Goal: Task Accomplishment & Management: Manage account settings

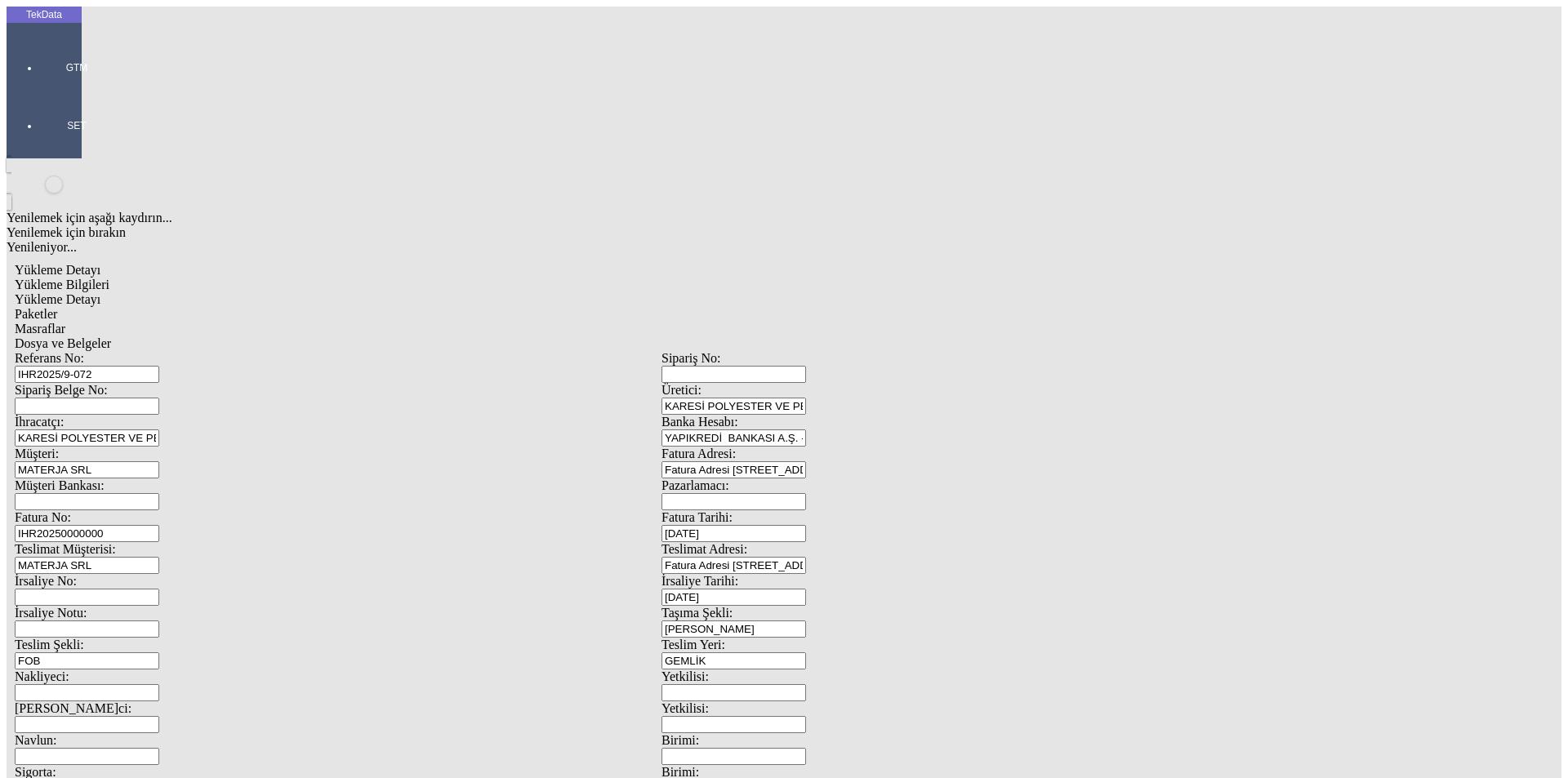
click at [165, 278] on div "Yükleme Bilgileri" at bounding box center [661, 285] width 1294 height 15
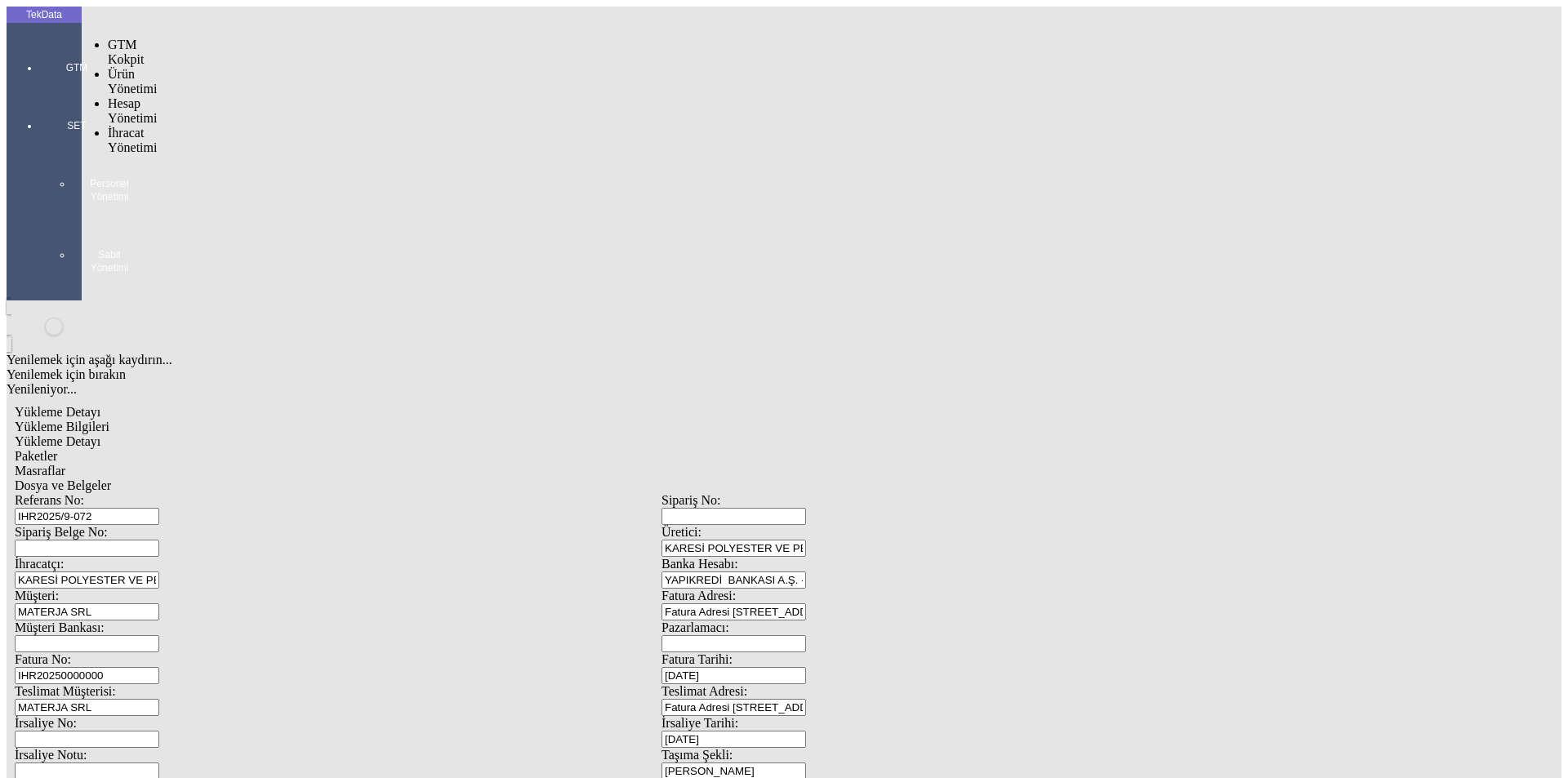
click at [39, 90] on div at bounding box center [77, 90] width 75 height 0
click at [150, 126] on span "İhracat Yönetimi" at bounding box center [133, 139] width 49 height 28
click at [250, 154] on span "Yüklemeler" at bounding box center [280, 161] width 62 height 14
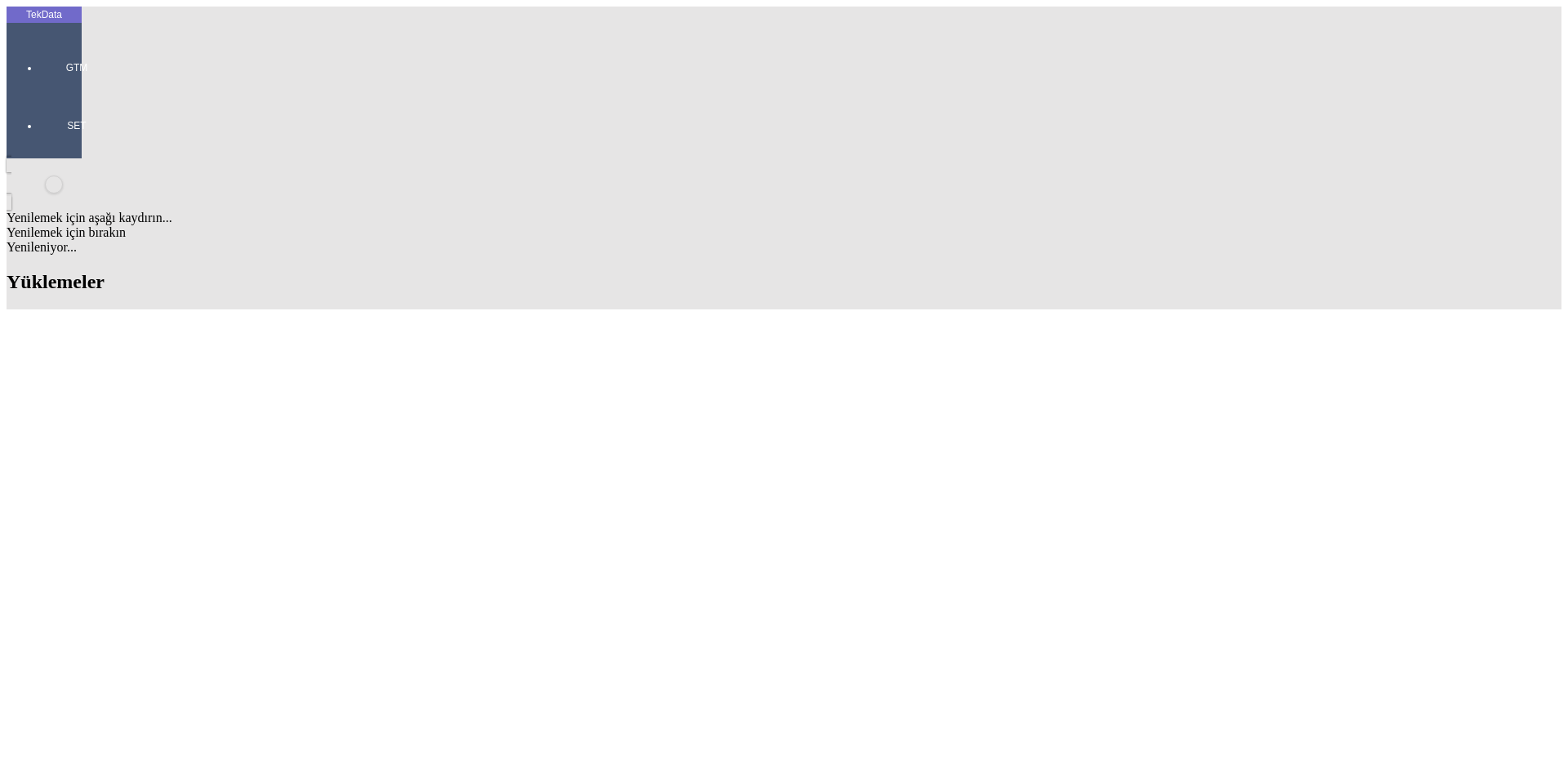
scroll to position [163, 0]
drag, startPoint x: 679, startPoint y: 628, endPoint x: 763, endPoint y: 627, distance: 84.0
copy td "BDF2025000000469"
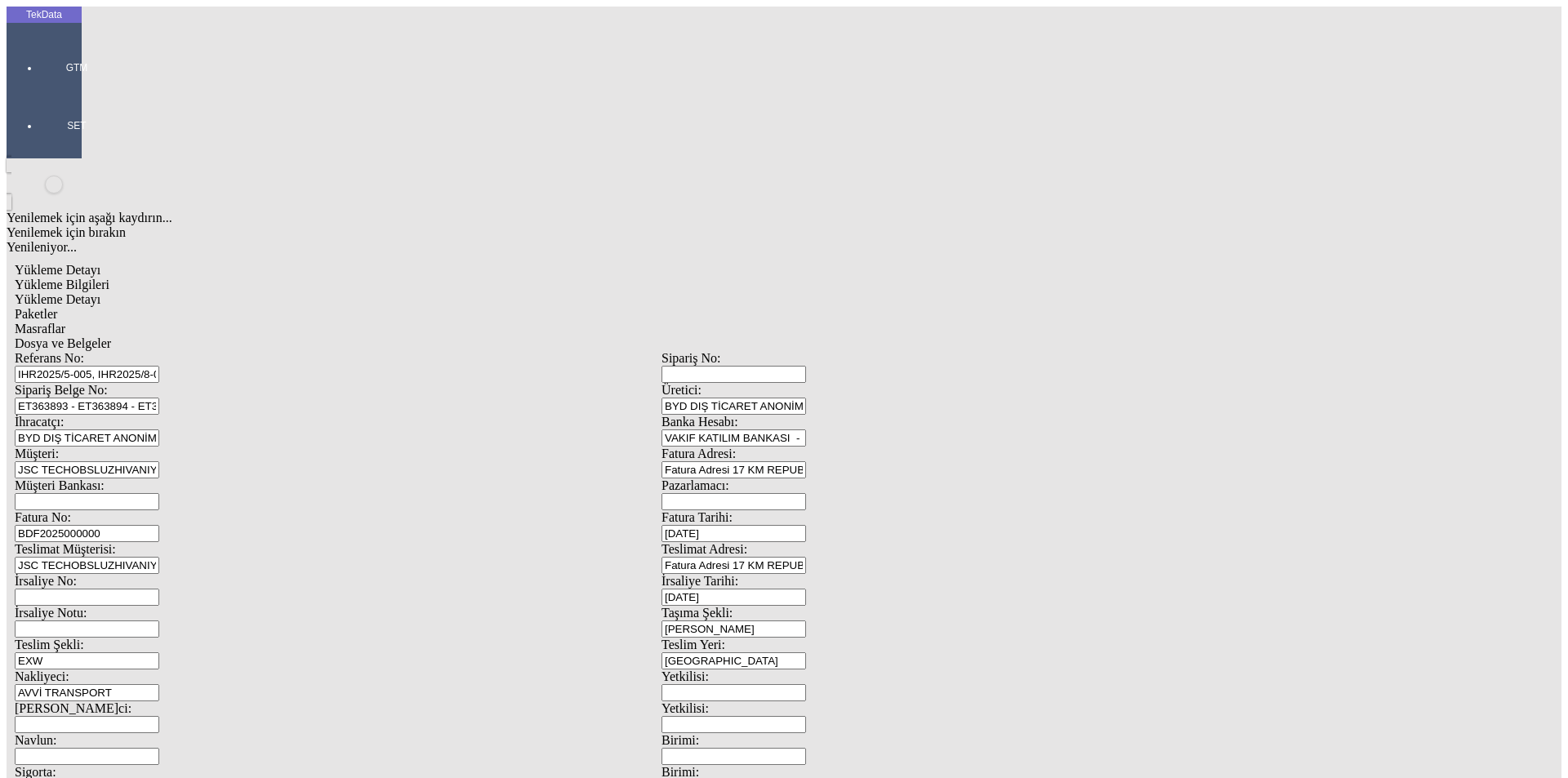
drag, startPoint x: 322, startPoint y: 273, endPoint x: 109, endPoint y: 273, distance: 213.0
click at [109, 511] on div "Fatura No: BDF2025000000" at bounding box center [338, 527] width 646 height 31
type input "BDF2025000000470"
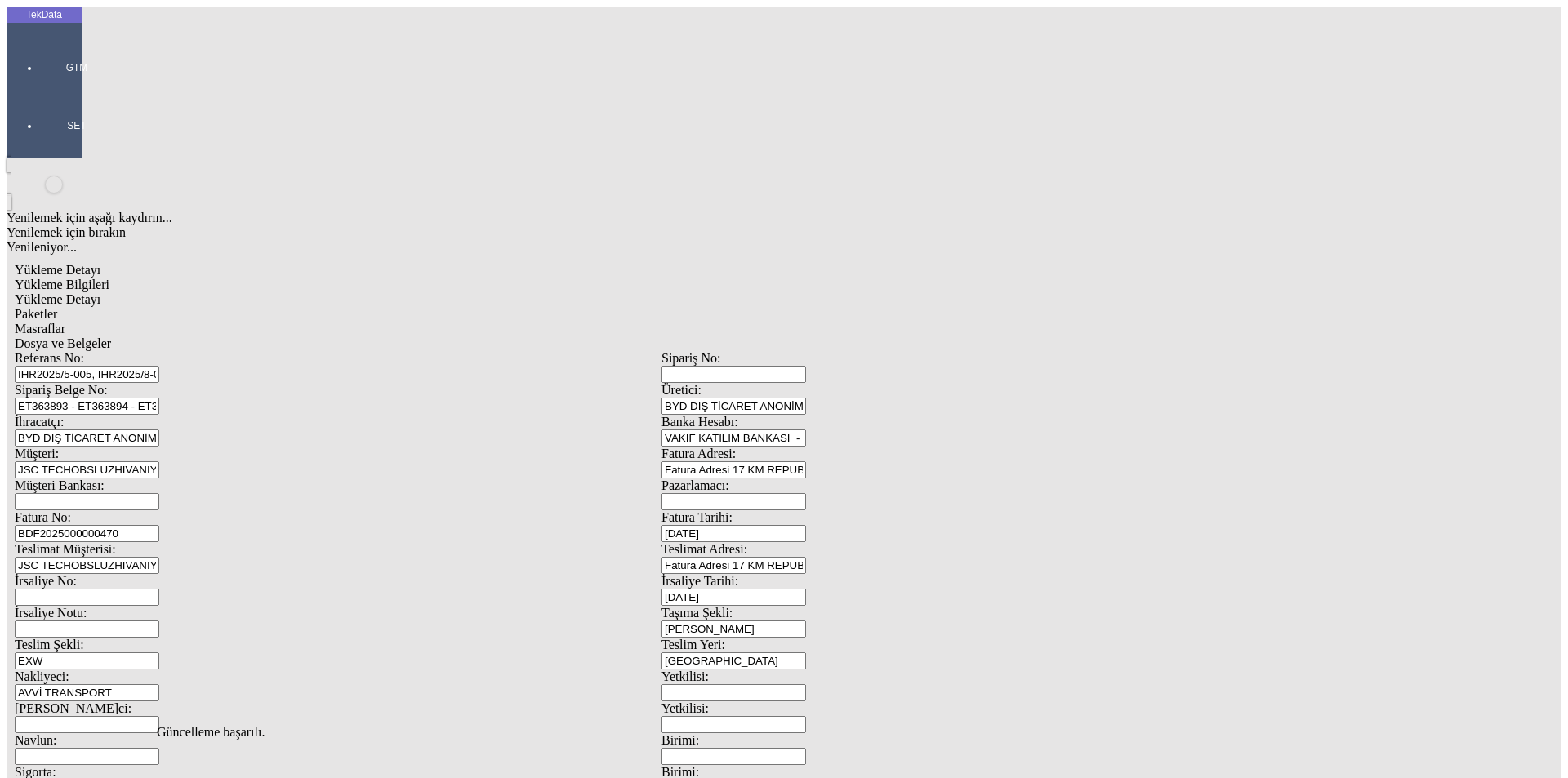
click at [100, 293] on span "Yükleme Detayı" at bounding box center [57, 300] width 85 height 14
click at [57, 307] on span "Paketler" at bounding box center [35, 314] width 42 height 14
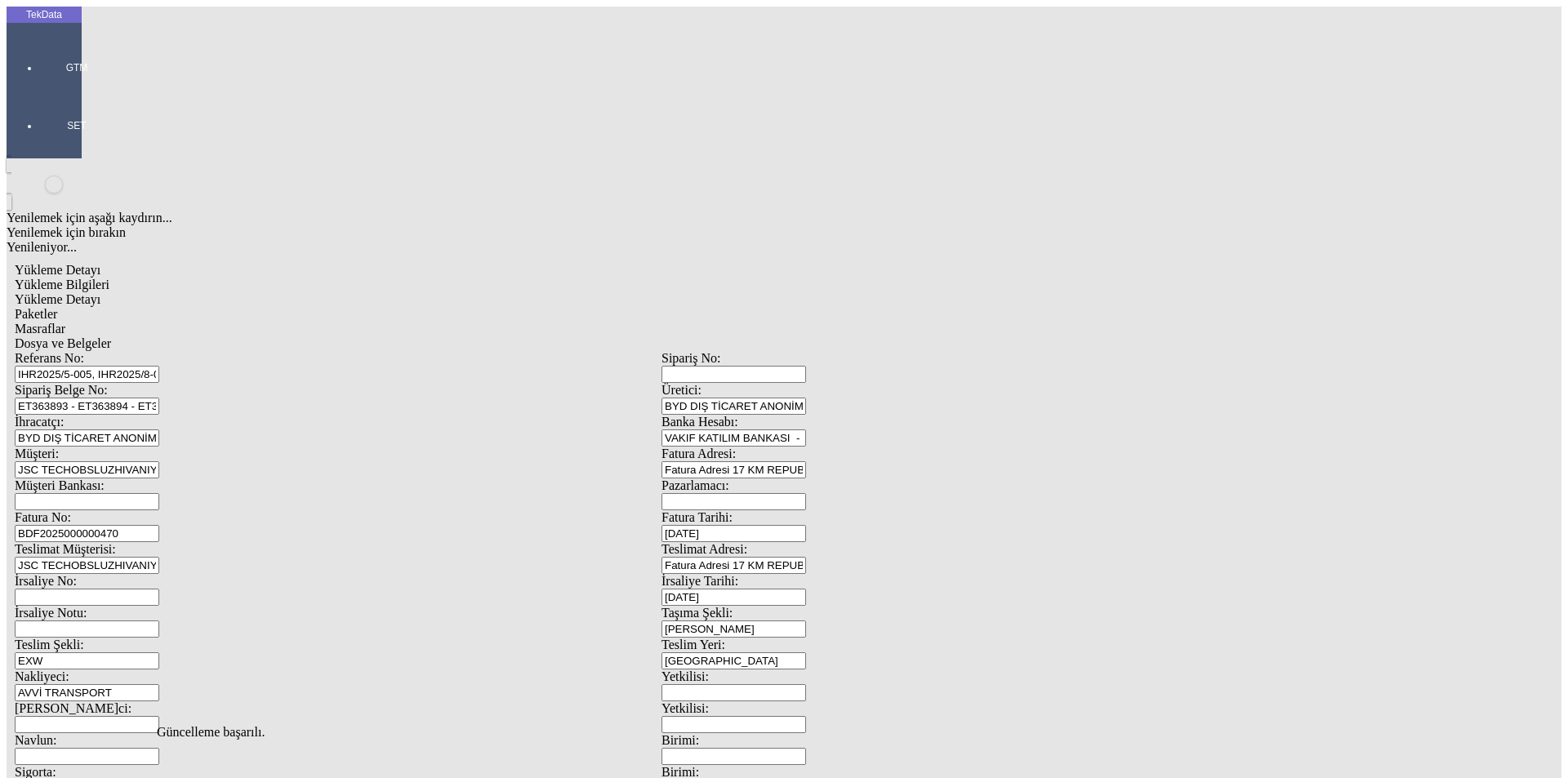
click at [66, 322] on span "Masraflar" at bounding box center [40, 329] width 51 height 14
click at [111, 336] on span "Dosya ve Belgeler" at bounding box center [63, 343] width 96 height 14
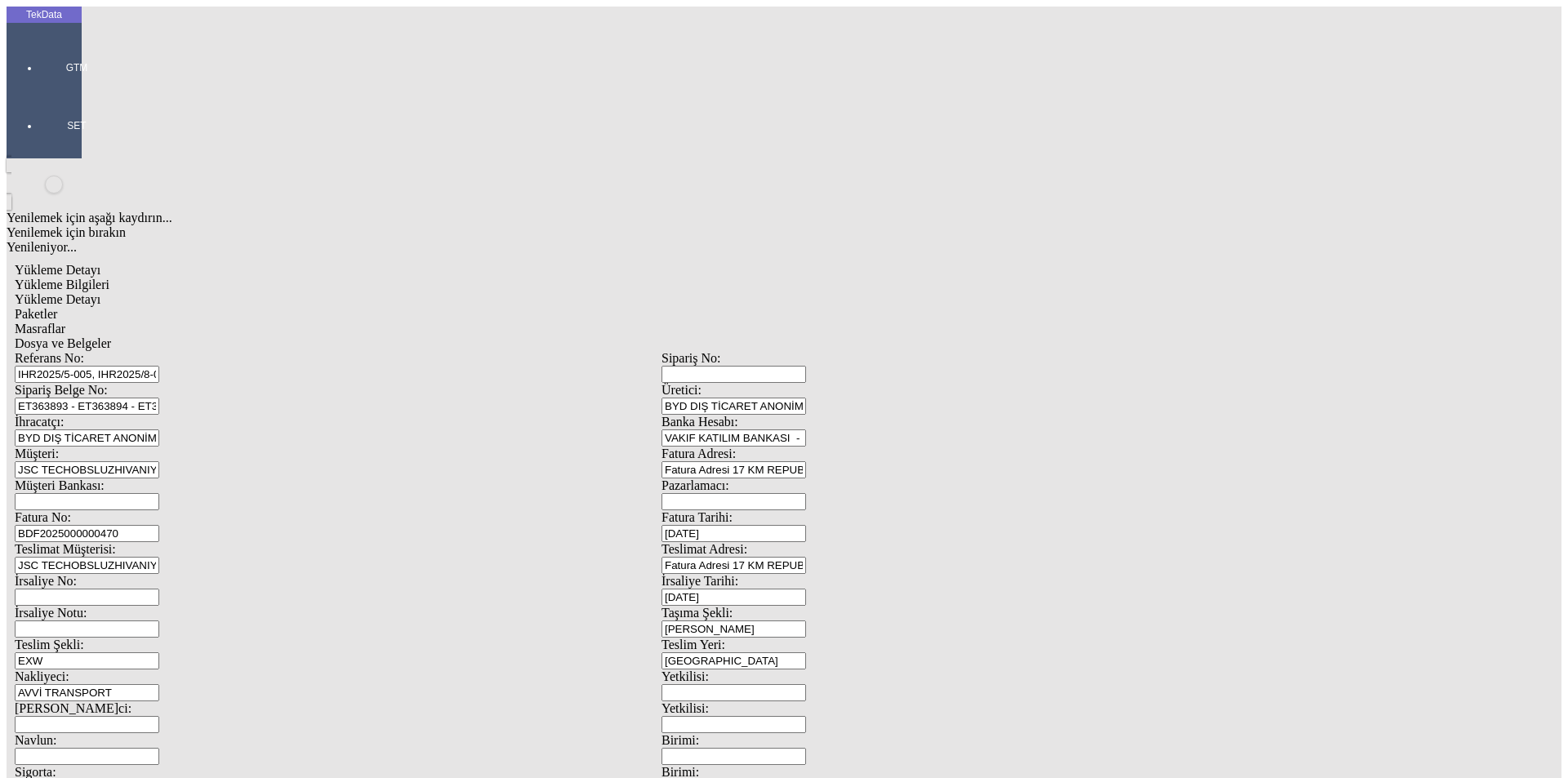
click at [587, 336] on div "Dosya ve Belgeler" at bounding box center [661, 343] width 1294 height 15
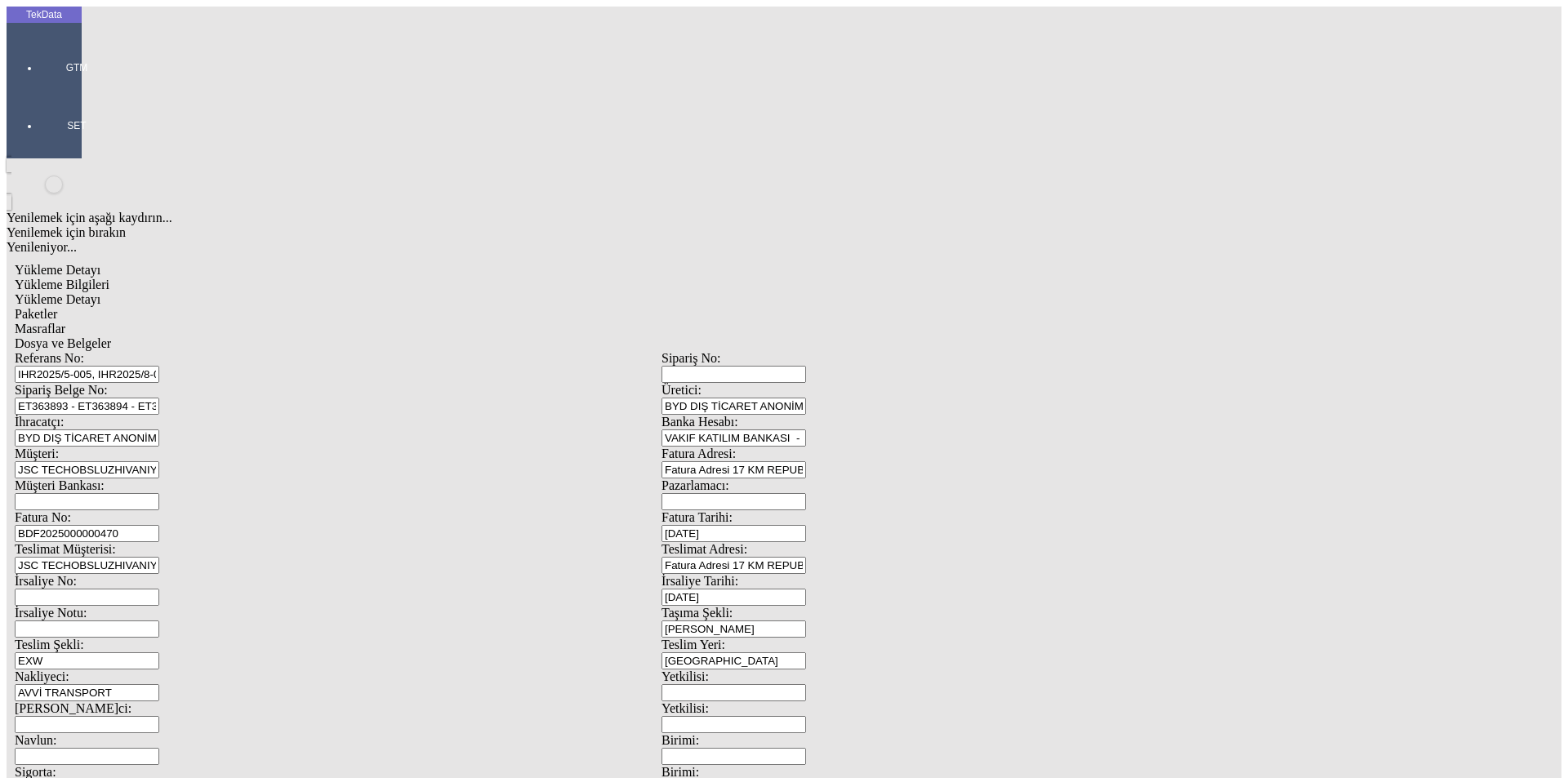
click at [109, 278] on span "Yükleme Bilgileri" at bounding box center [62, 285] width 94 height 14
drag, startPoint x: 409, startPoint y: 154, endPoint x: 33, endPoint y: 151, distance: 376.0
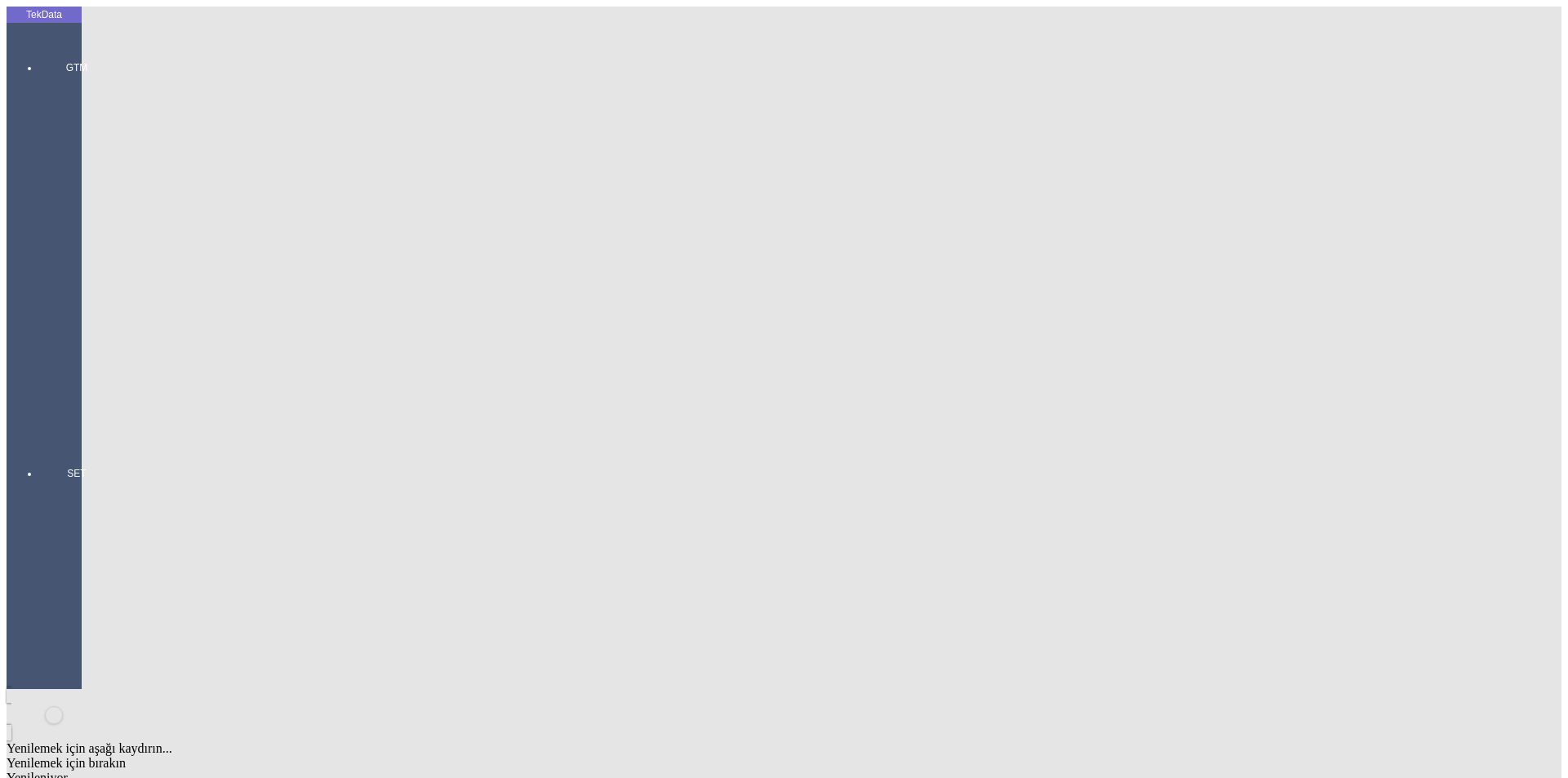
drag, startPoint x: 7, startPoint y: 295, endPoint x: 14, endPoint y: 117, distance: 178.1
click at [7, 294] on app-side-navigation-menu "TekData GTM GTM Kokpit Ürün Yönetimi Hesap Yönetimi İhracat Yönetimi SET Person…" at bounding box center [44, 348] width 75 height 683
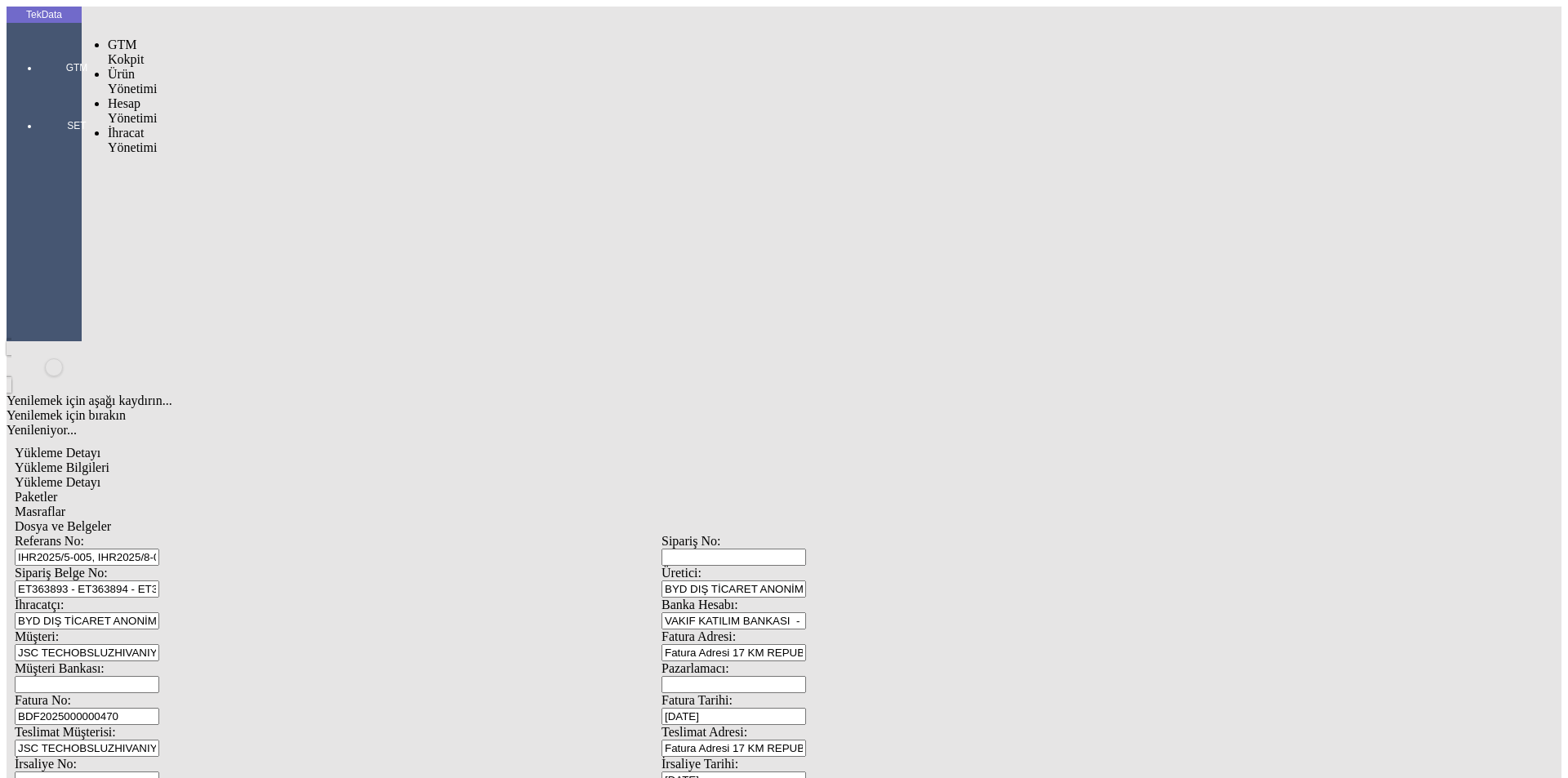
click at [39, 51] on div "GTM" at bounding box center [77, 61] width 75 height 58
click at [111, 126] on span "İhracat Yönetimi" at bounding box center [133, 139] width 49 height 28
click at [250, 154] on span "Yüklemeler" at bounding box center [280, 161] width 62 height 14
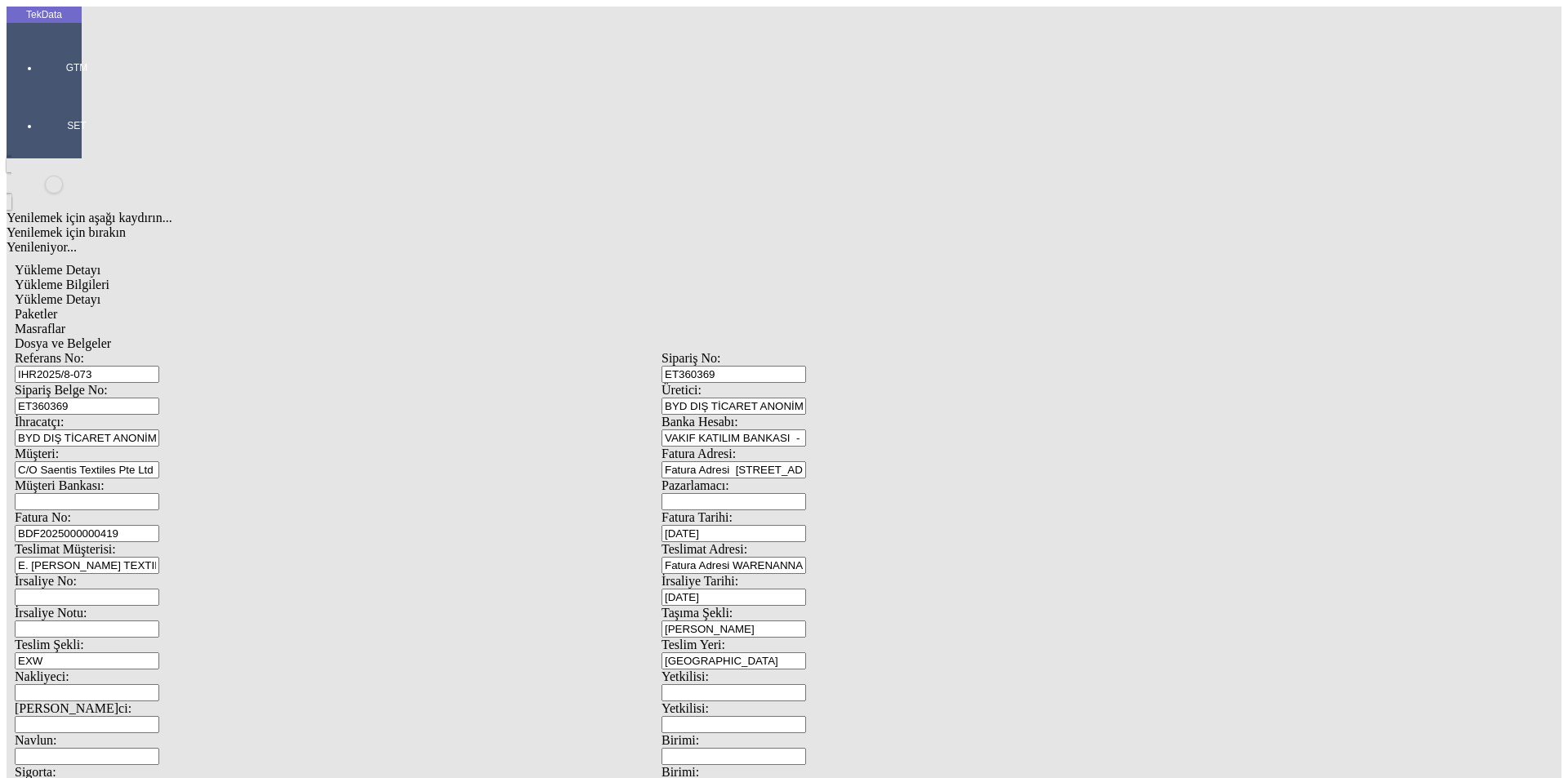
click at [806, 526] on input "[DATE]" at bounding box center [733, 533] width 144 height 17
type input "[DATE]"
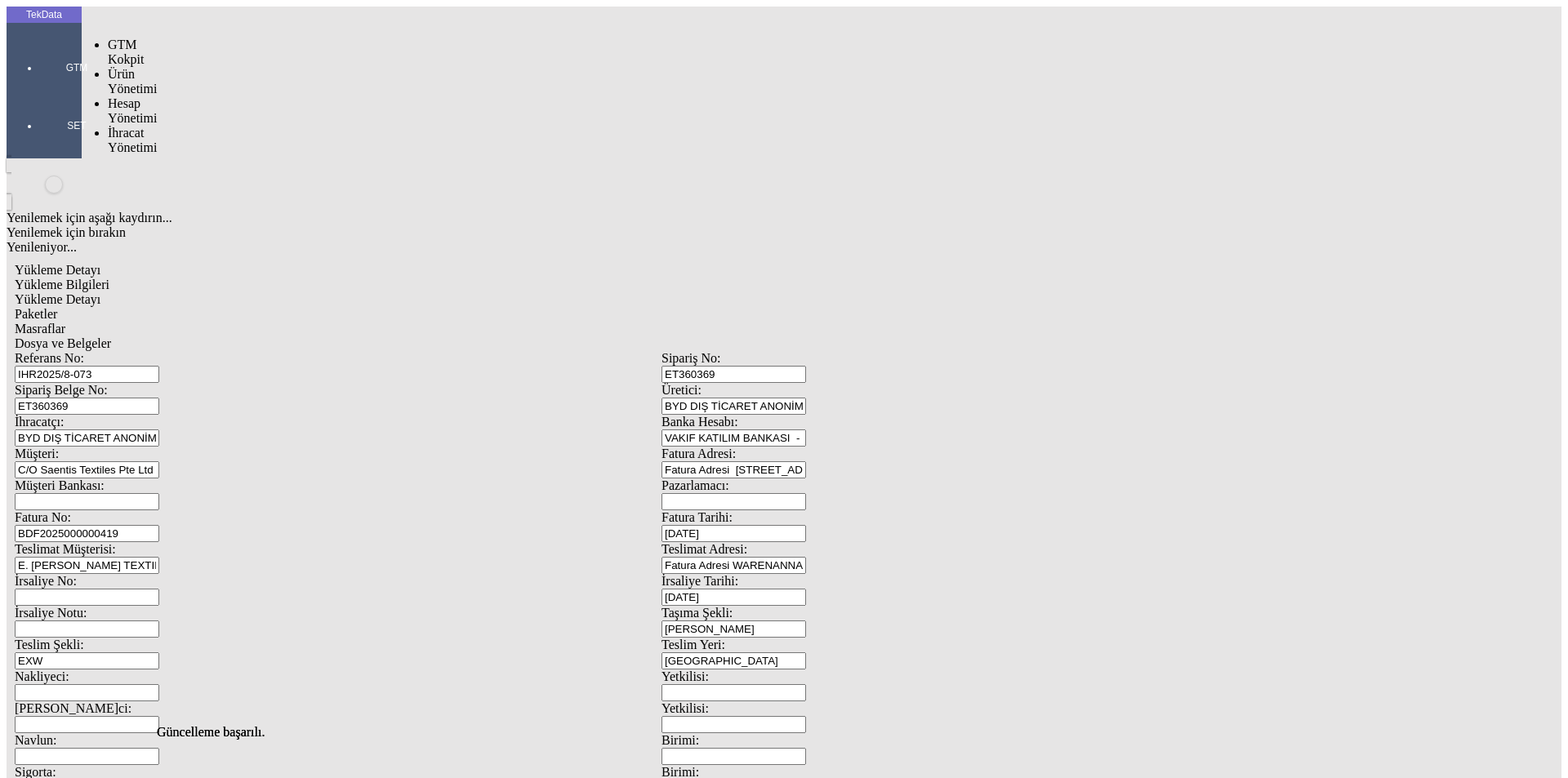
click at [42, 90] on div at bounding box center [77, 90] width 75 height 0
click at [114, 96] on span "Hesap Yönetimi" at bounding box center [133, 110] width 49 height 28
click at [140, 170] on span "İhracat Yönetimi" at bounding box center [133, 184] width 49 height 28
click at [250, 198] on span "Yüklemeler" at bounding box center [280, 205] width 62 height 14
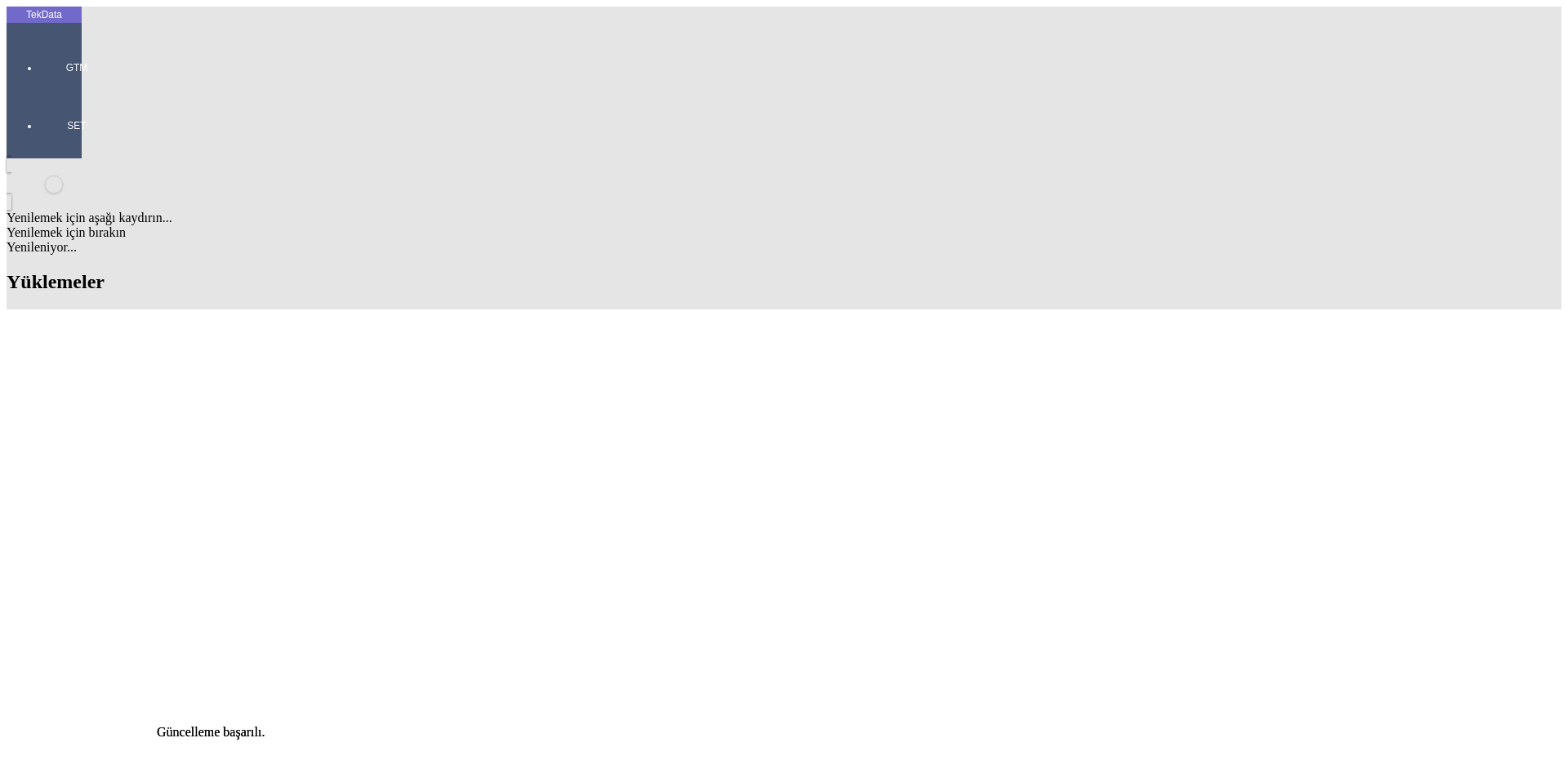
scroll to position [572, 0]
drag, startPoint x: 785, startPoint y: 291, endPoint x: 772, endPoint y: 282, distance: 15.8
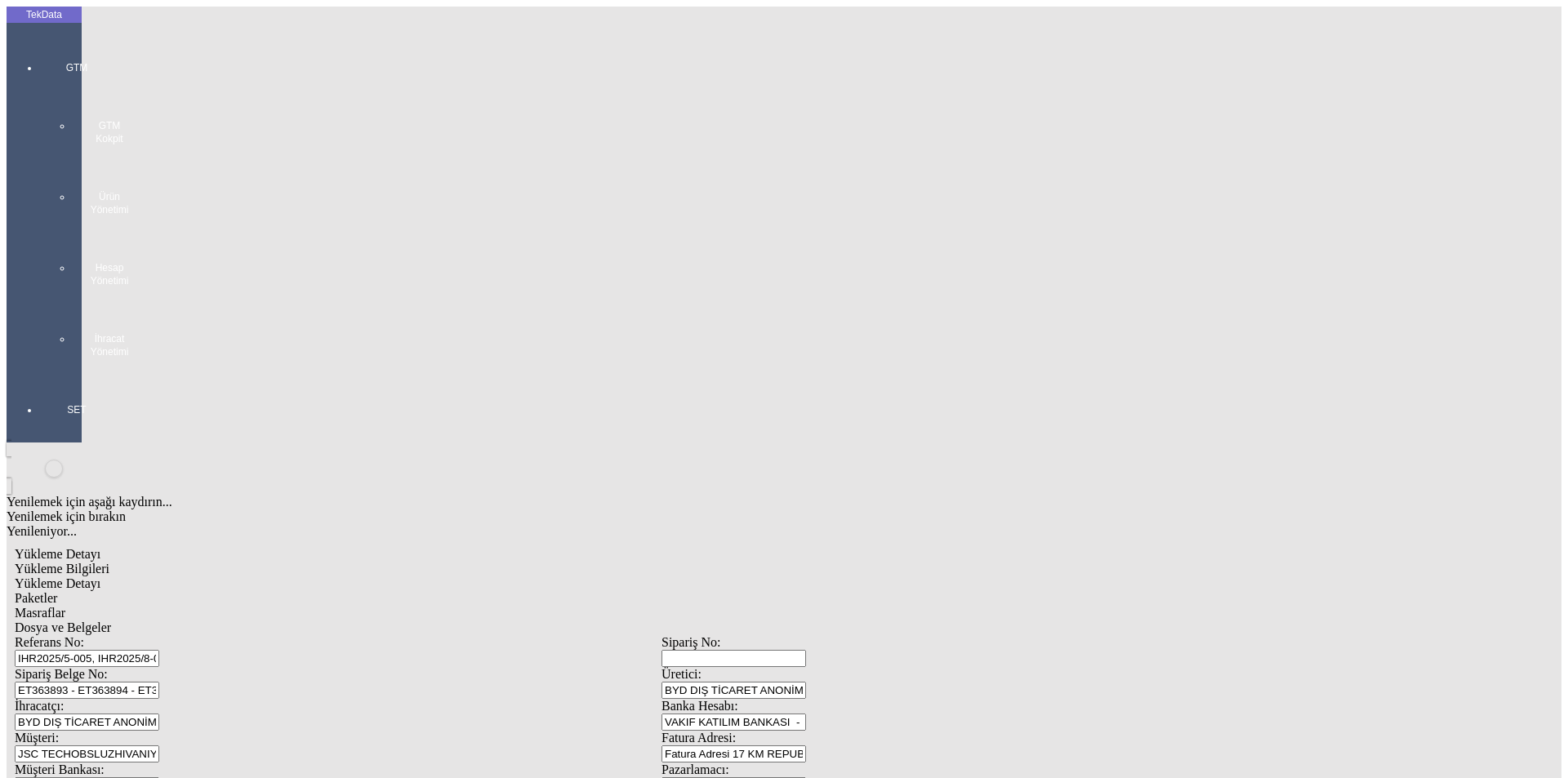
click at [61, 375] on div at bounding box center [77, 375] width 75 height 0
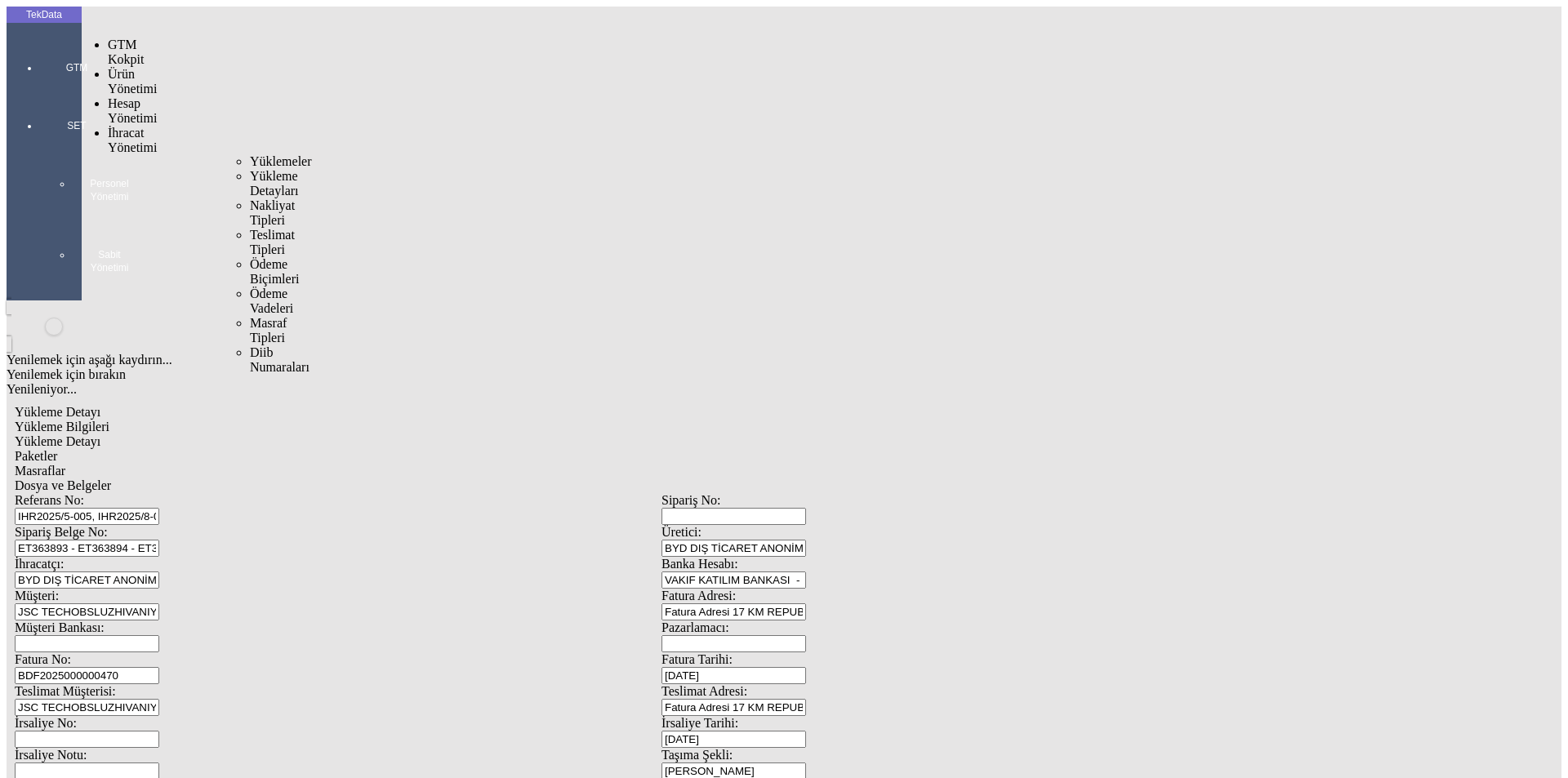
click at [118, 126] on div "İhracat Yönetimi" at bounding box center [129, 140] width 42 height 29
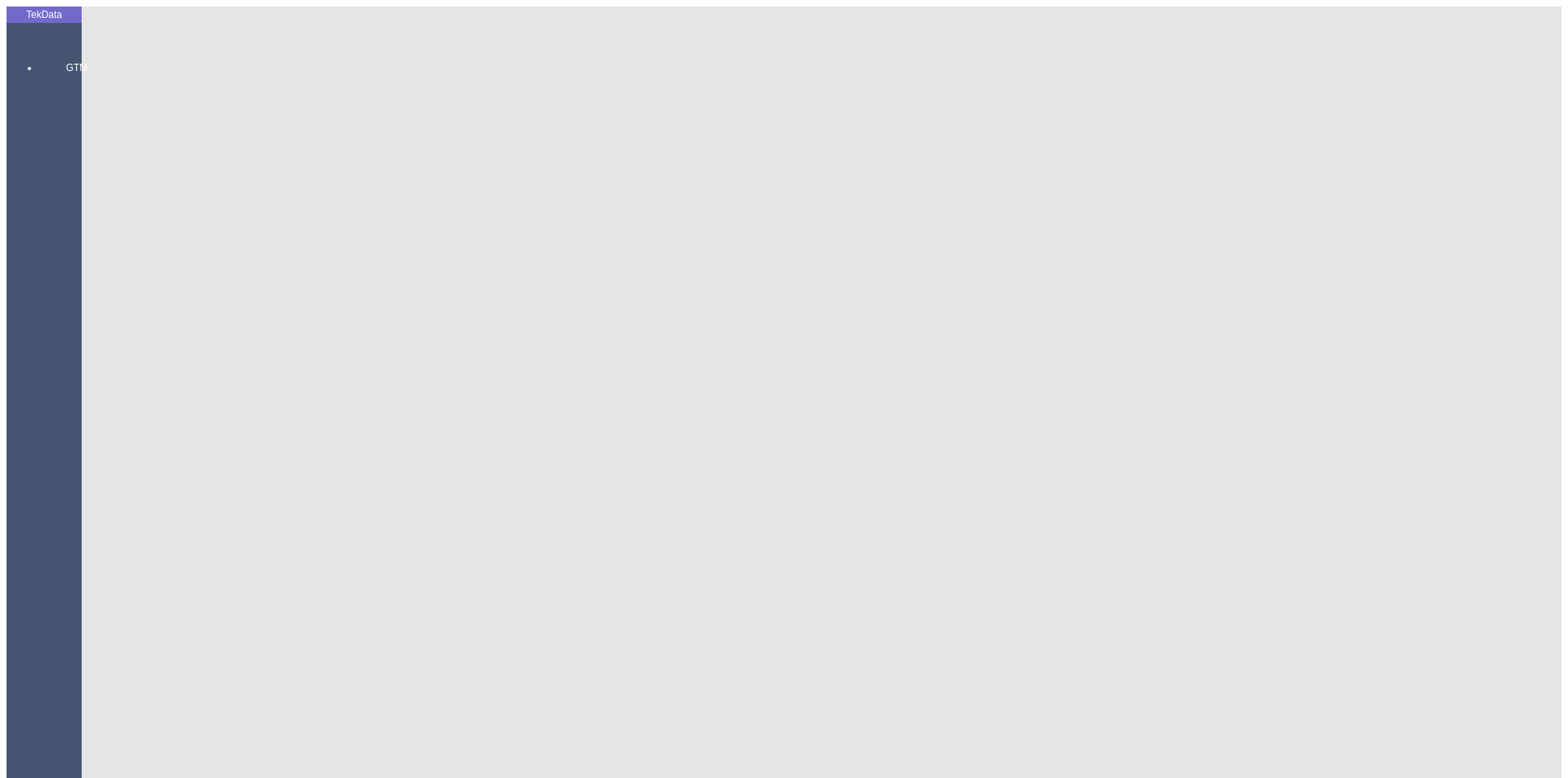
drag, startPoint x: 454, startPoint y: 123, endPoint x: 17, endPoint y: 142, distance: 437.4
paste input "7-056"
type input "IHR2025/7-056"
drag, startPoint x: 387, startPoint y: 147, endPoint x: 70, endPoint y: 157, distance: 317.2
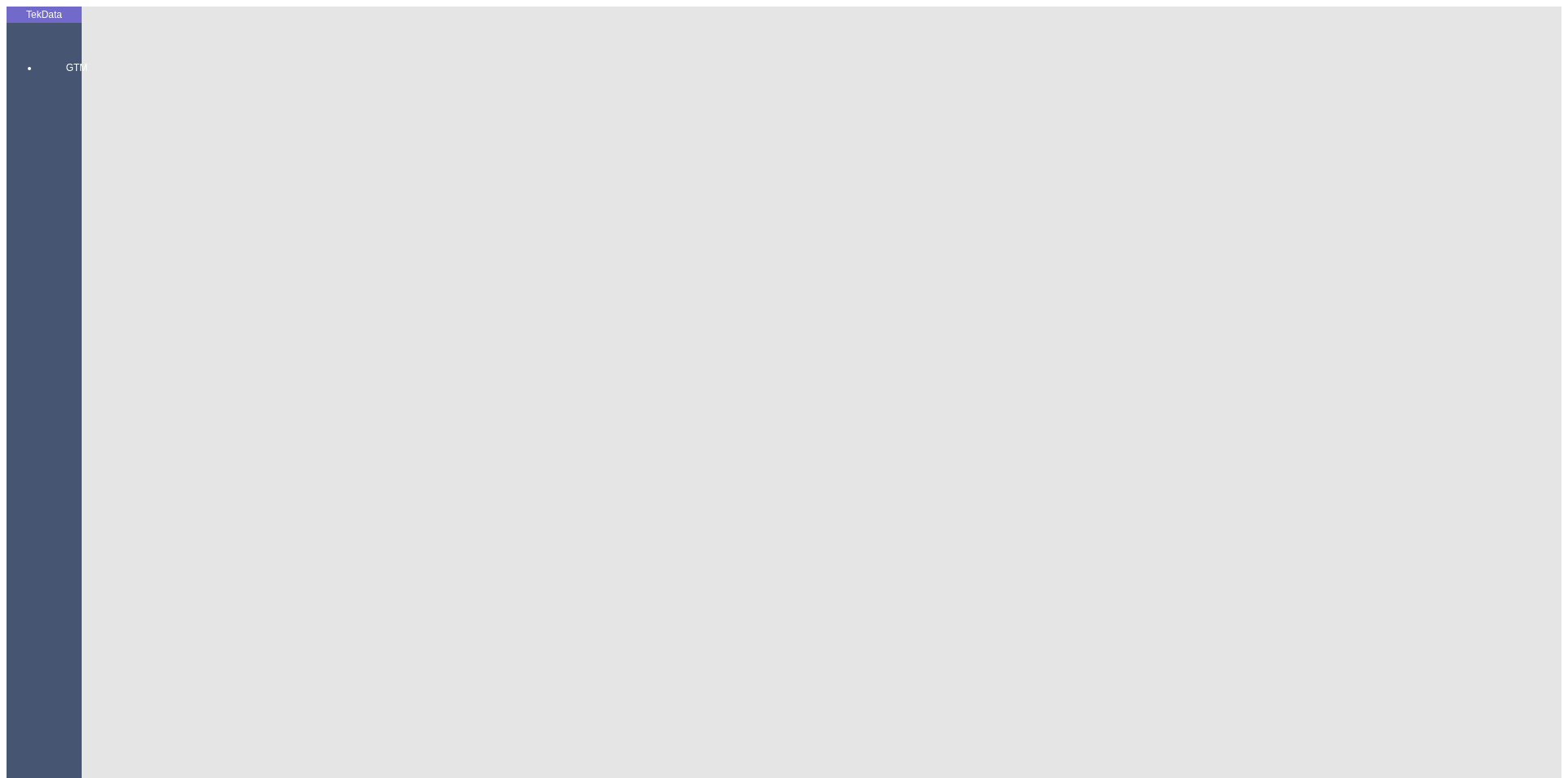
paste input "969"
type input "ET363969"
type input "BDF2025000000"
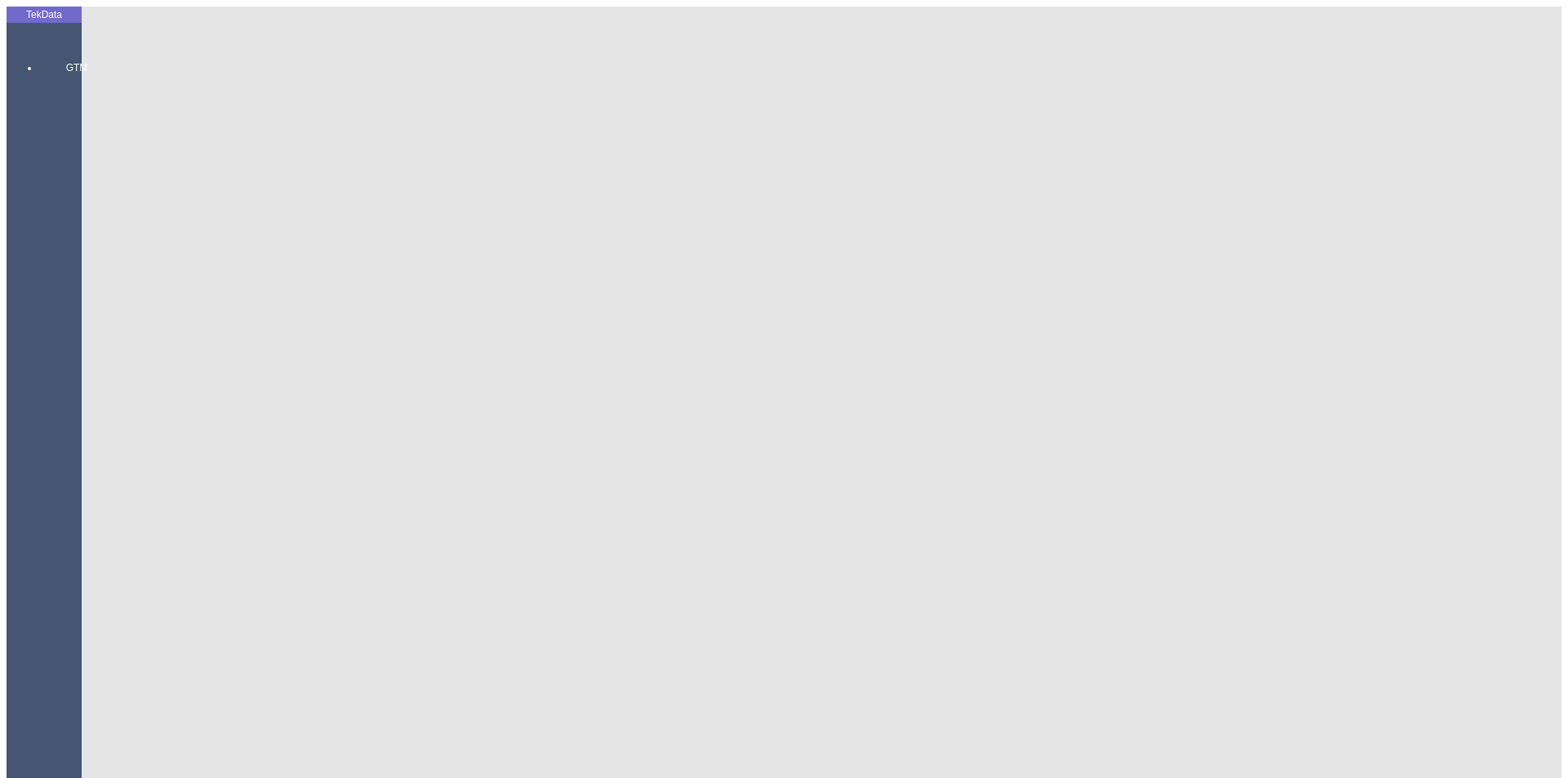
drag, startPoint x: 896, startPoint y: 261, endPoint x: 680, endPoint y: 272, distance: 216.3
type input "[DATE]"
drag, startPoint x: 979, startPoint y: 330, endPoint x: 820, endPoint y: 332, distance: 159.0
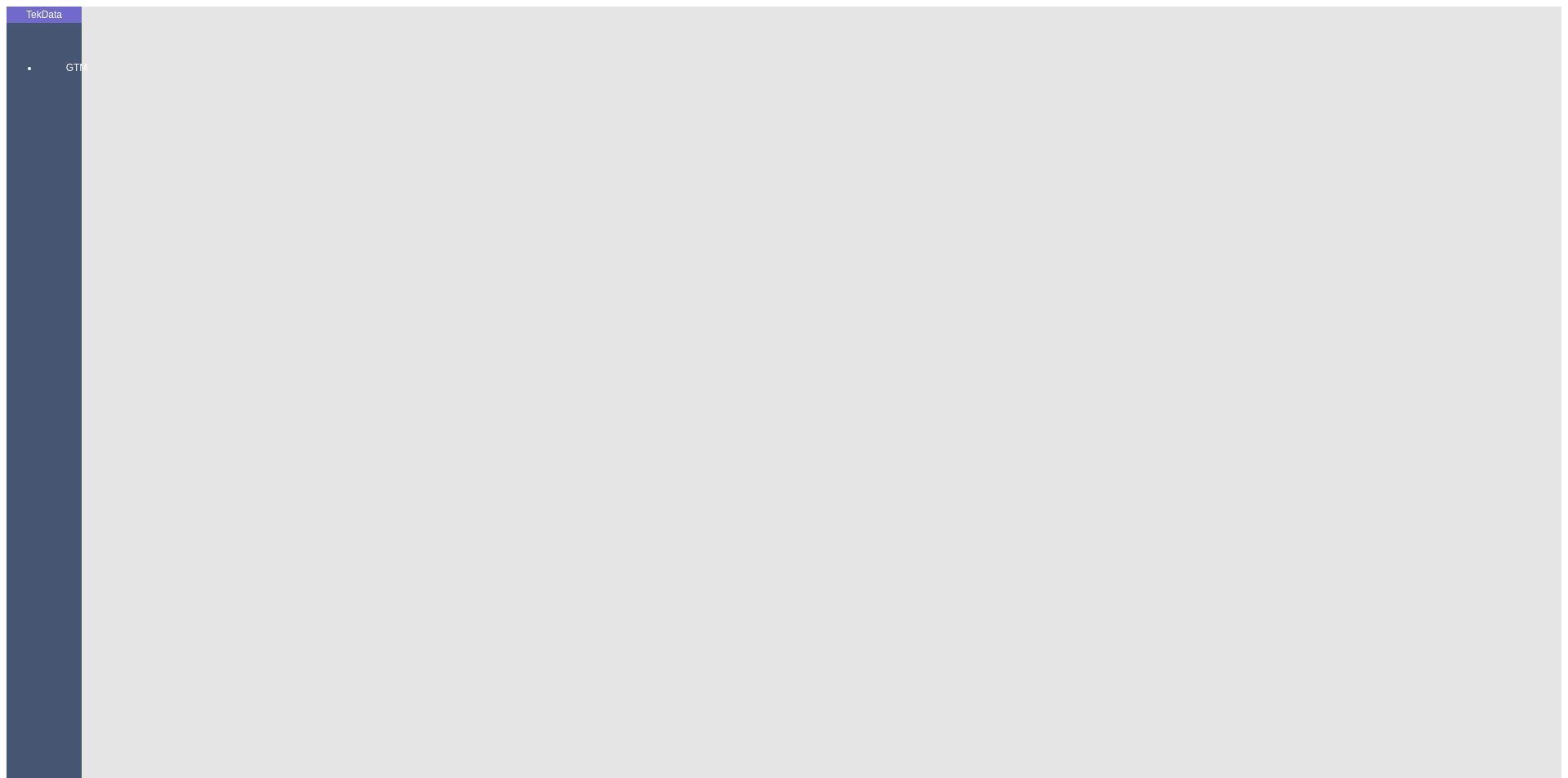
scroll to position [140, 0]
type input "[DATE]"
drag, startPoint x: 273, startPoint y: 422, endPoint x: 126, endPoint y: 431, distance: 147.3
type input "[DATE]"
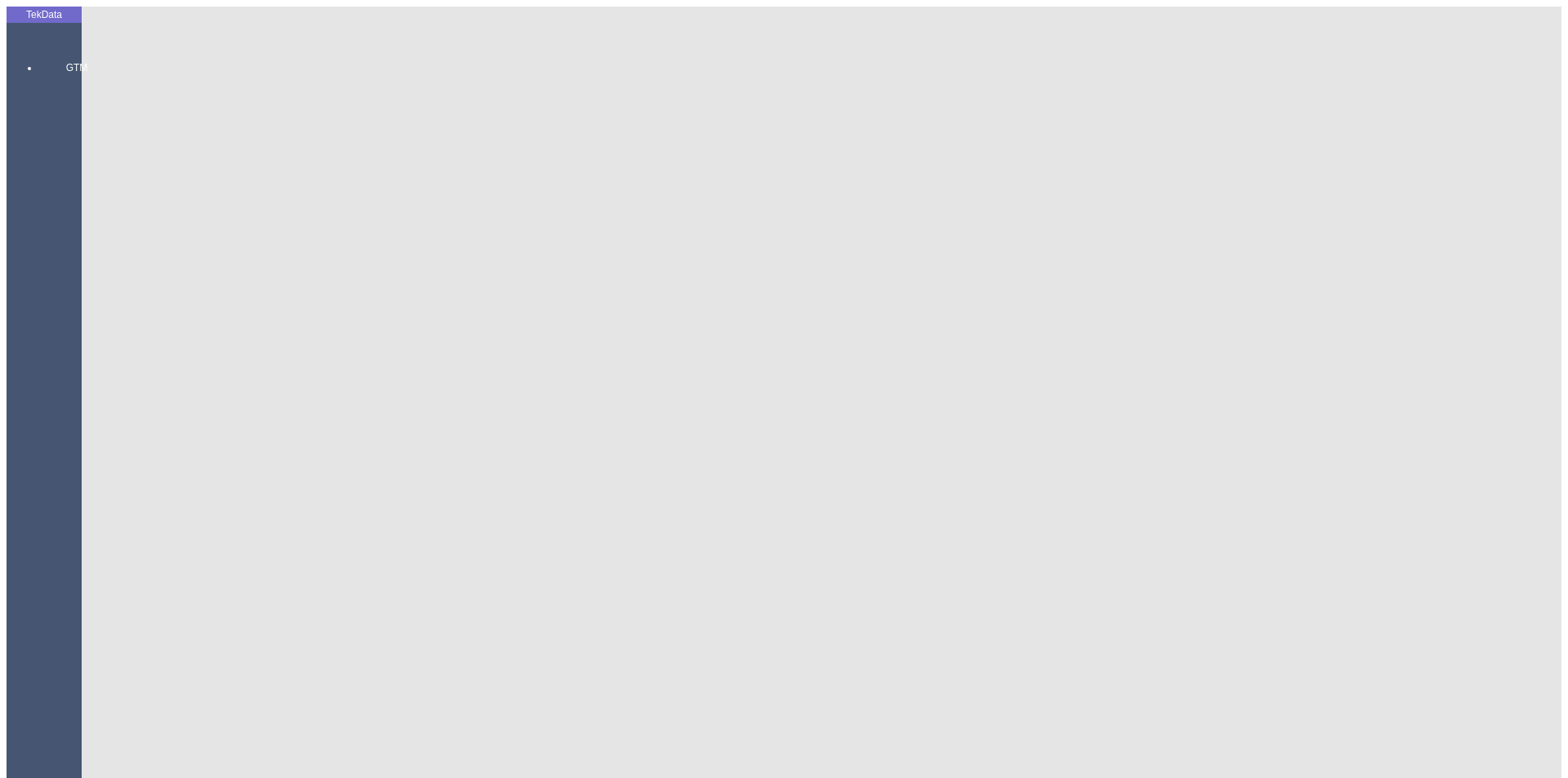
type input "[DATE]"
type input "2176.65"
drag, startPoint x: 1003, startPoint y: 627, endPoint x: 841, endPoint y: 644, distance: 162.9
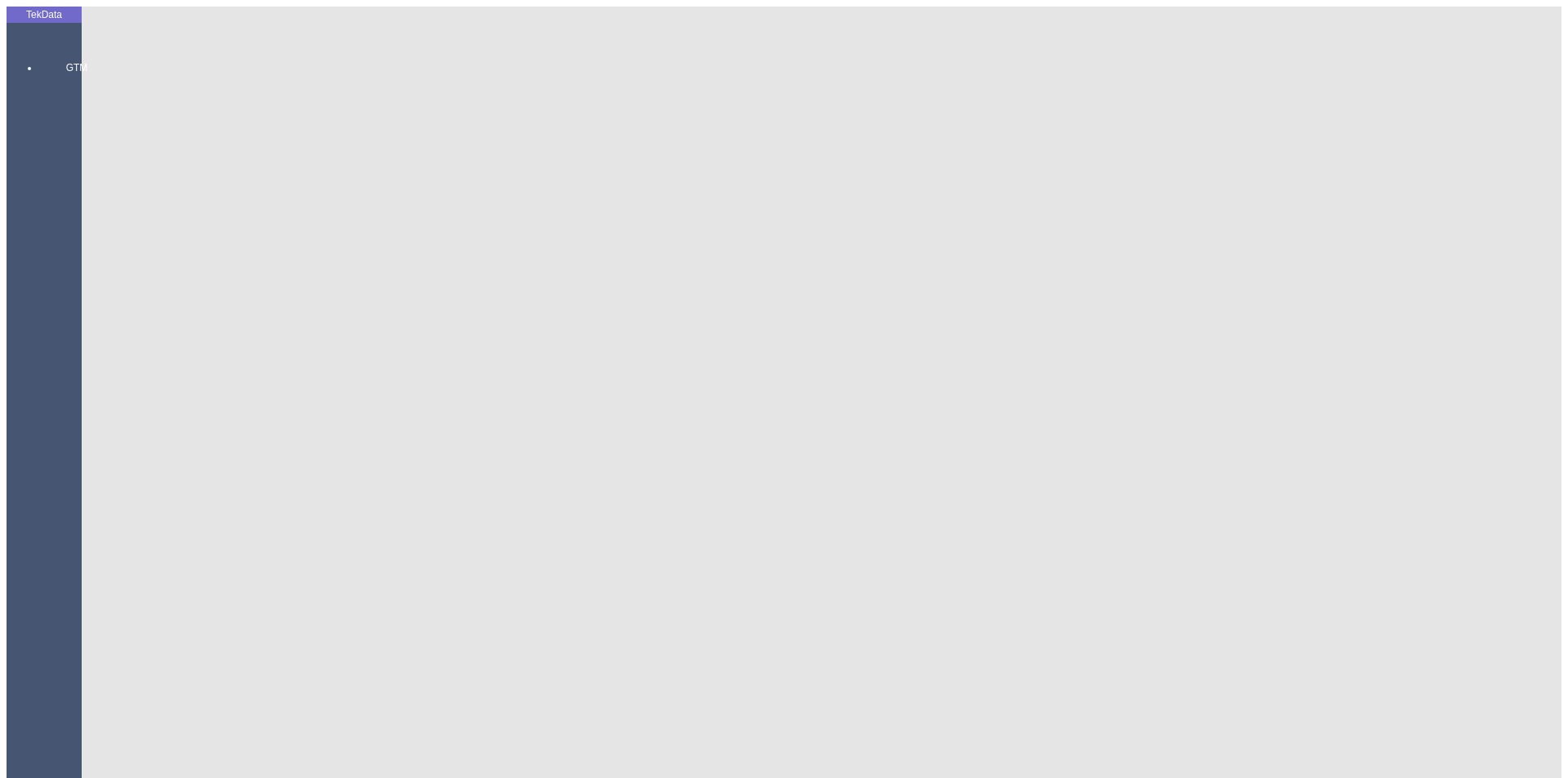
type input "2216.75"
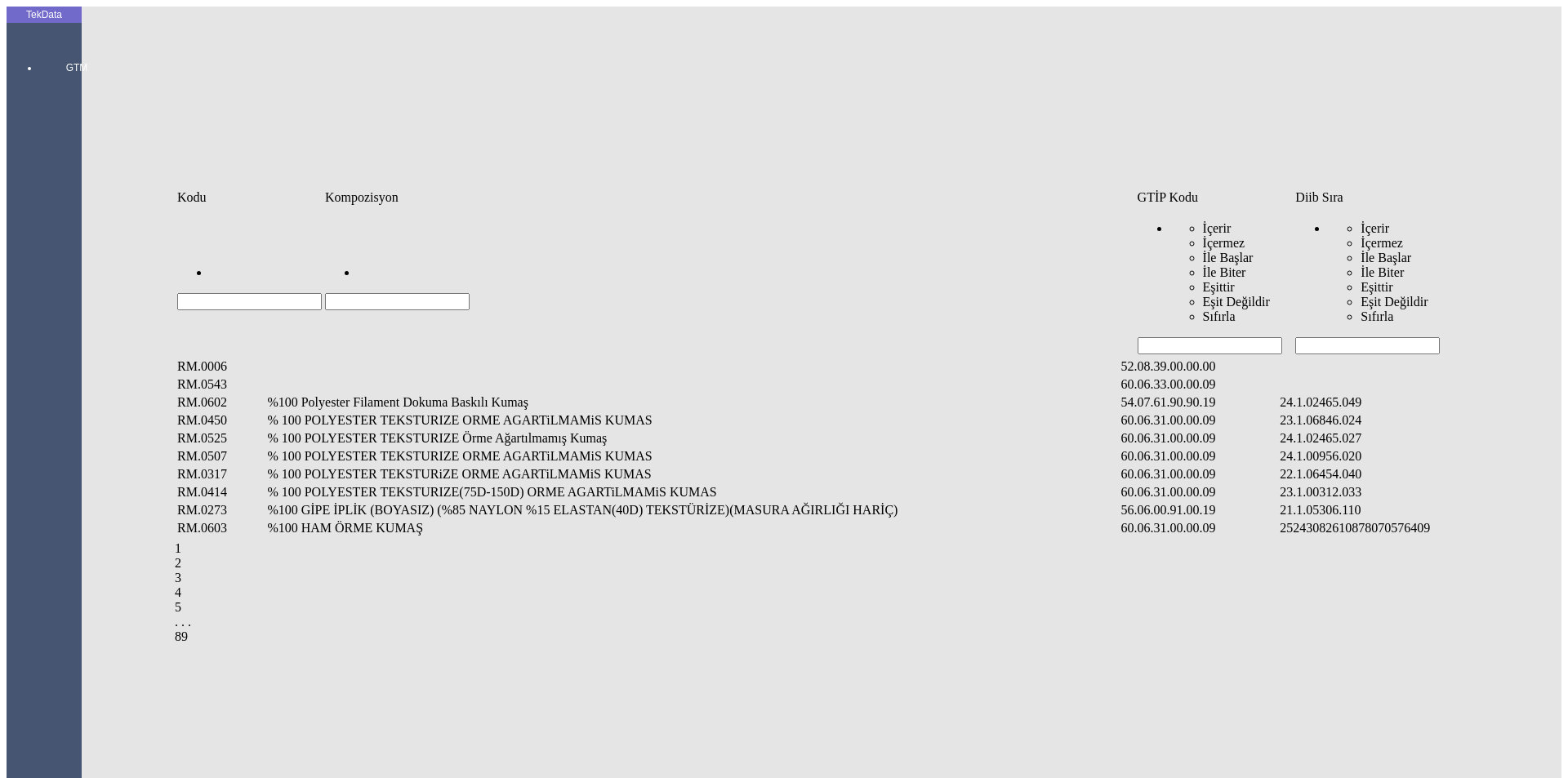
click at [1357, 337] on input "Hücreyi Filtrele" at bounding box center [1367, 345] width 144 height 17
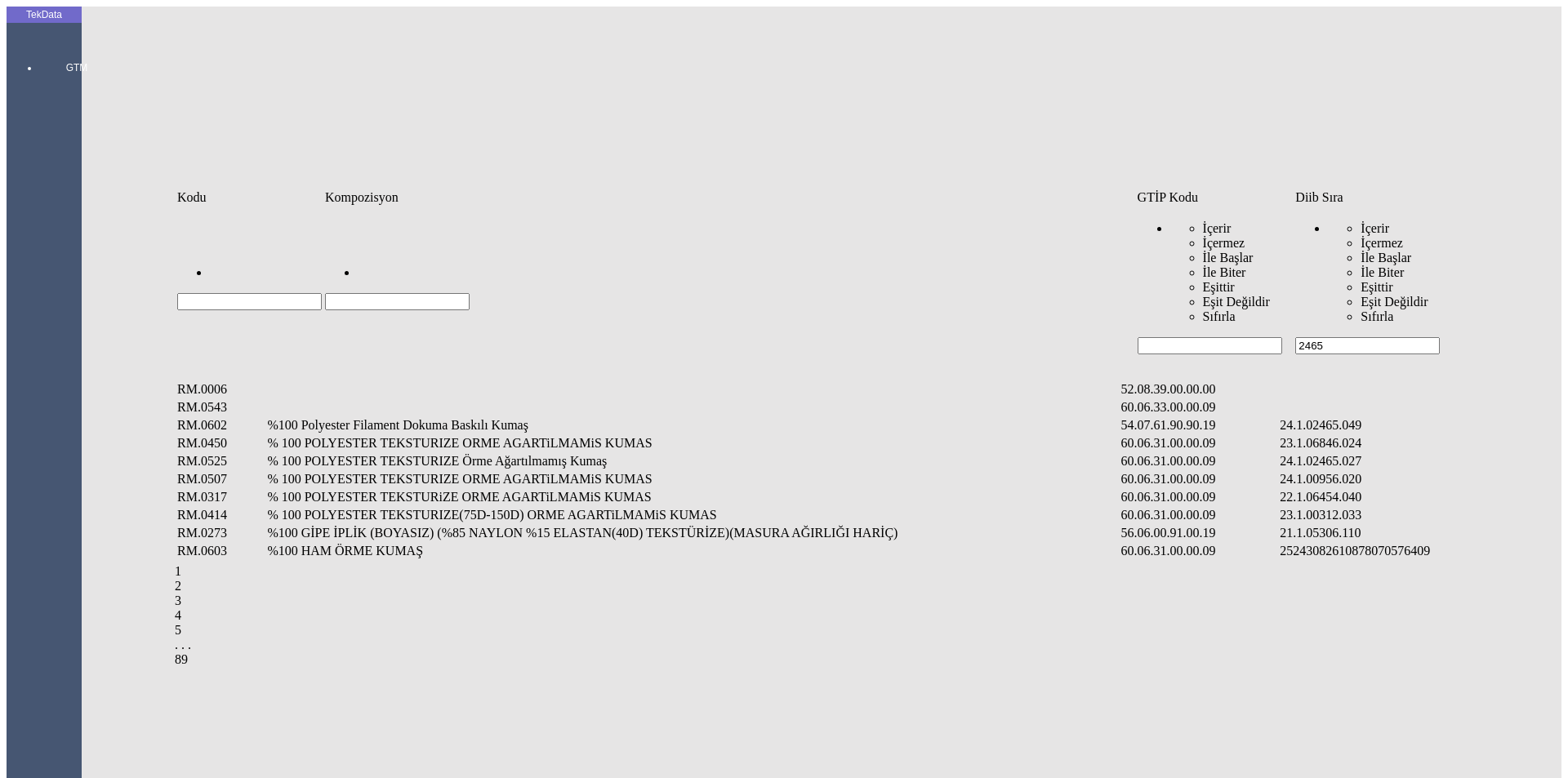
type input "2465"
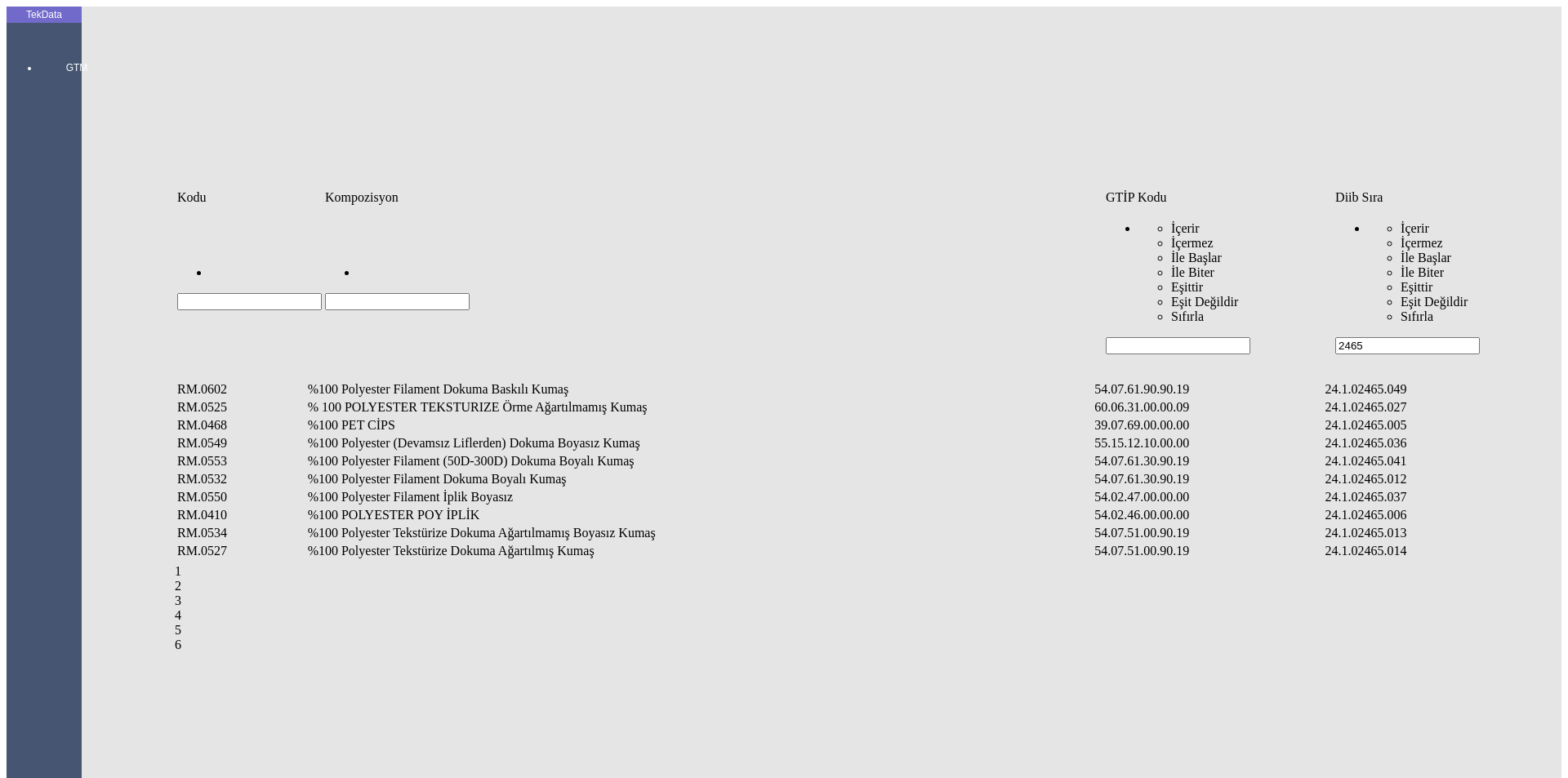
click at [475, 472] on td "%100 Polyester Filament Dokuma Boyalı Kumaş" at bounding box center [700, 479] width 786 height 17
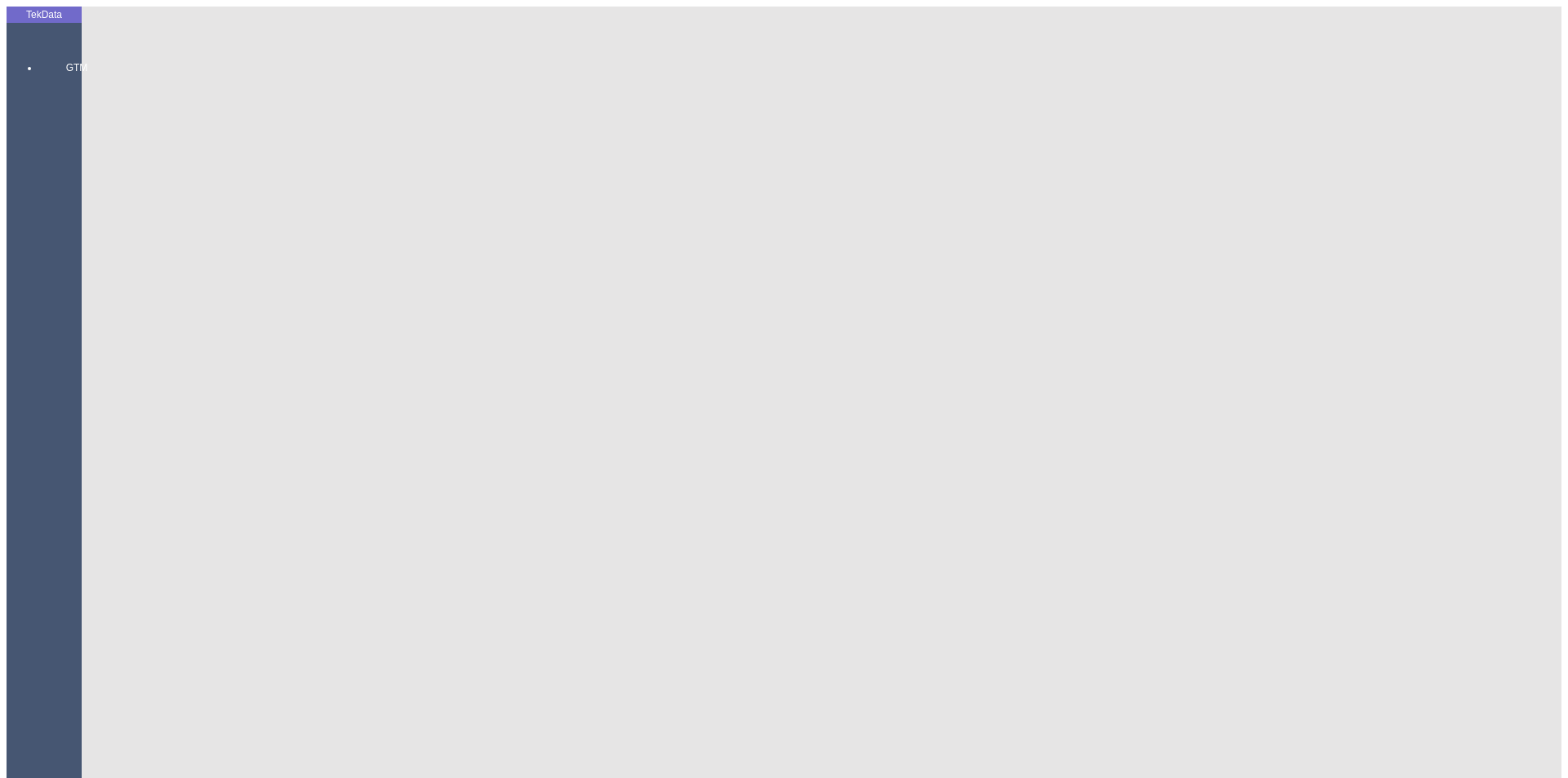
drag, startPoint x: 260, startPoint y: 238, endPoint x: 361, endPoint y: 253, distance: 102.1
type input "1803.7"
drag, startPoint x: 967, startPoint y: 232, endPoint x: 966, endPoint y: 250, distance: 18.0
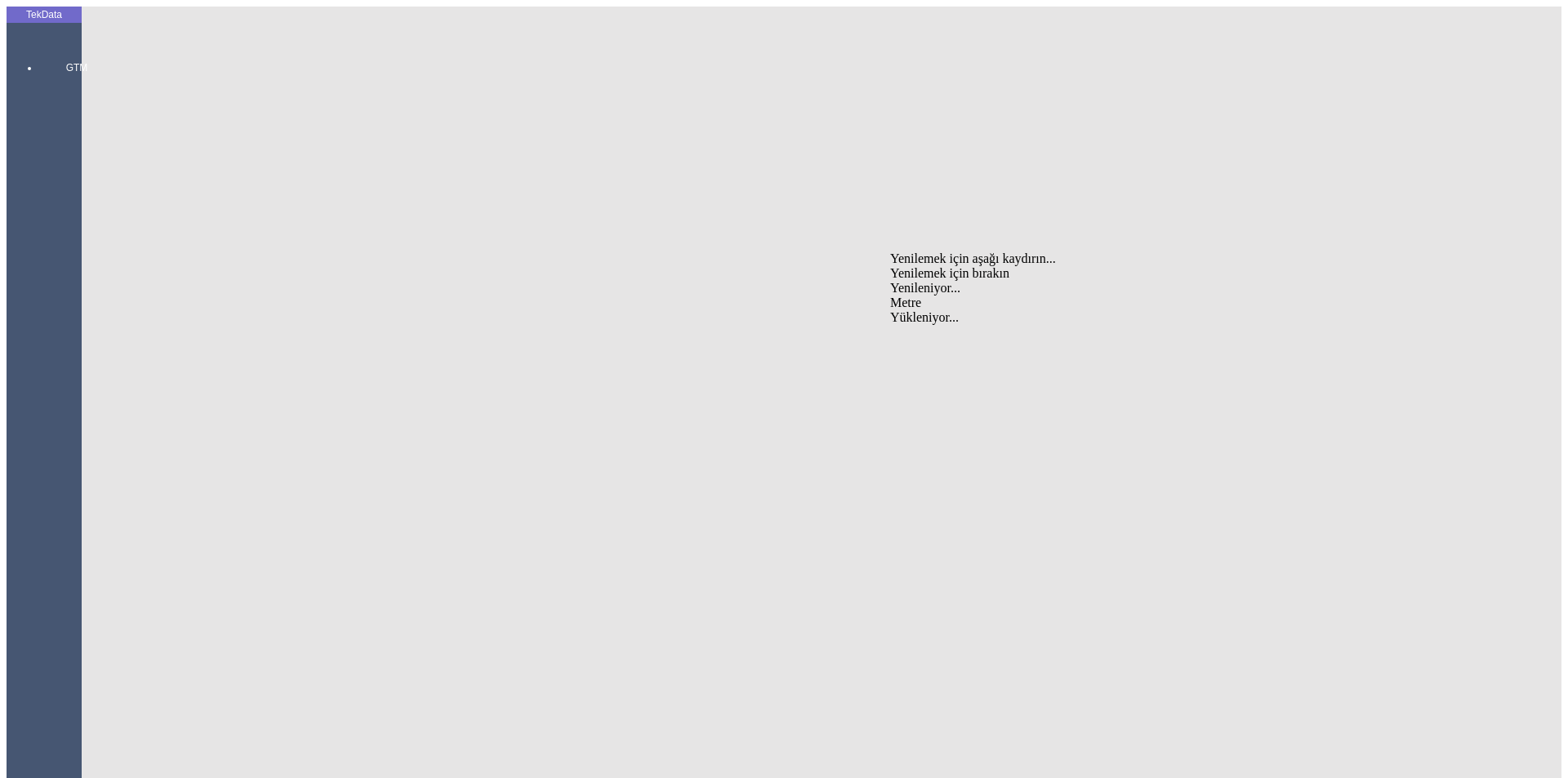
click at [914, 296] on div "Metre" at bounding box center [1213, 303] width 646 height 15
type input "Metre"
type input "1.28"
click at [909, 342] on div "Amerikan Doları" at bounding box center [1213, 349] width 646 height 15
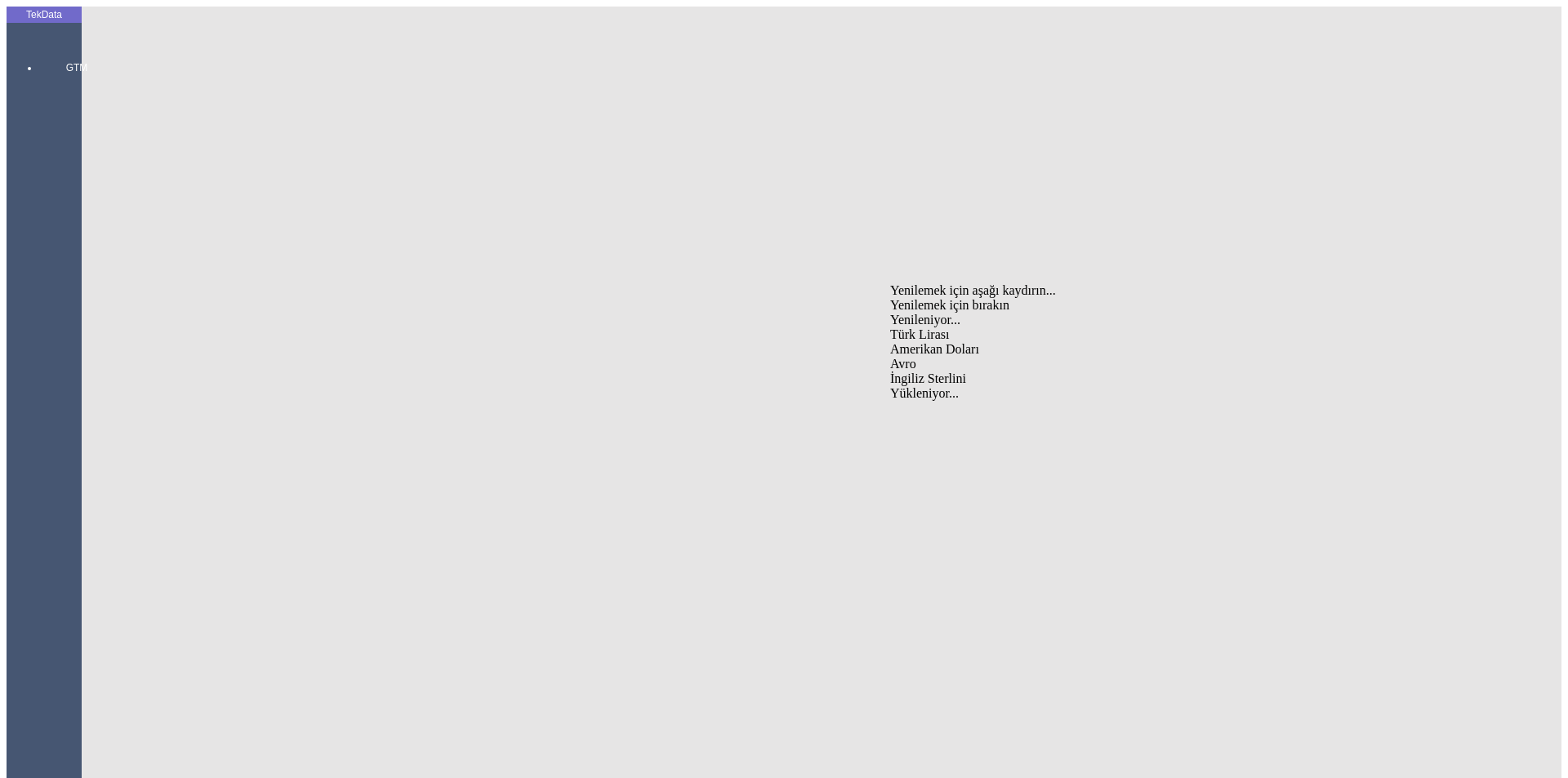
type input "Amerikan Doları"
type input "300"
type input "399.85"
type input "405.25"
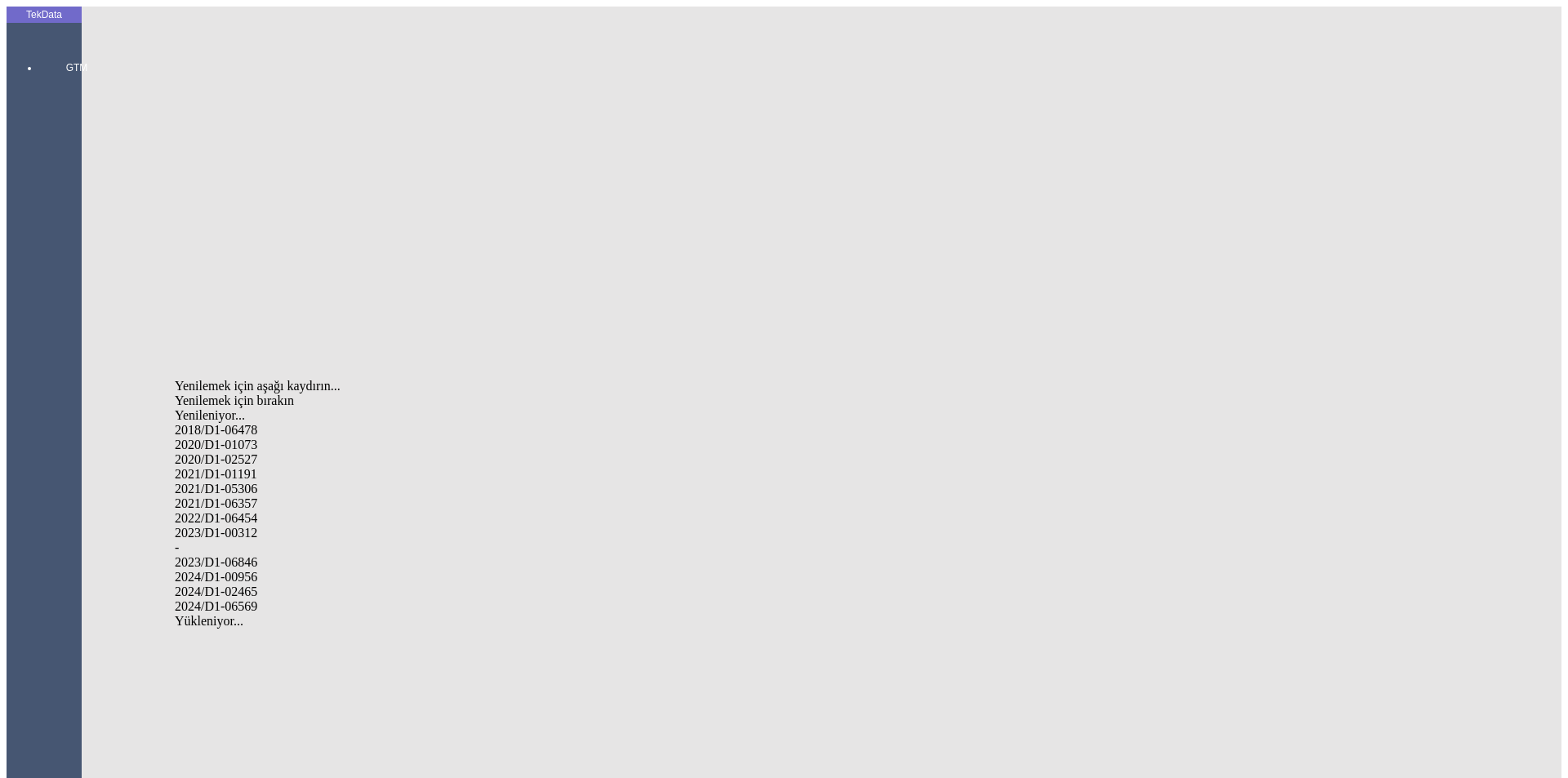
click at [260, 584] on div "2024/D1-02465" at bounding box center [492, 591] width 635 height 15
type input "2024/D1-02465"
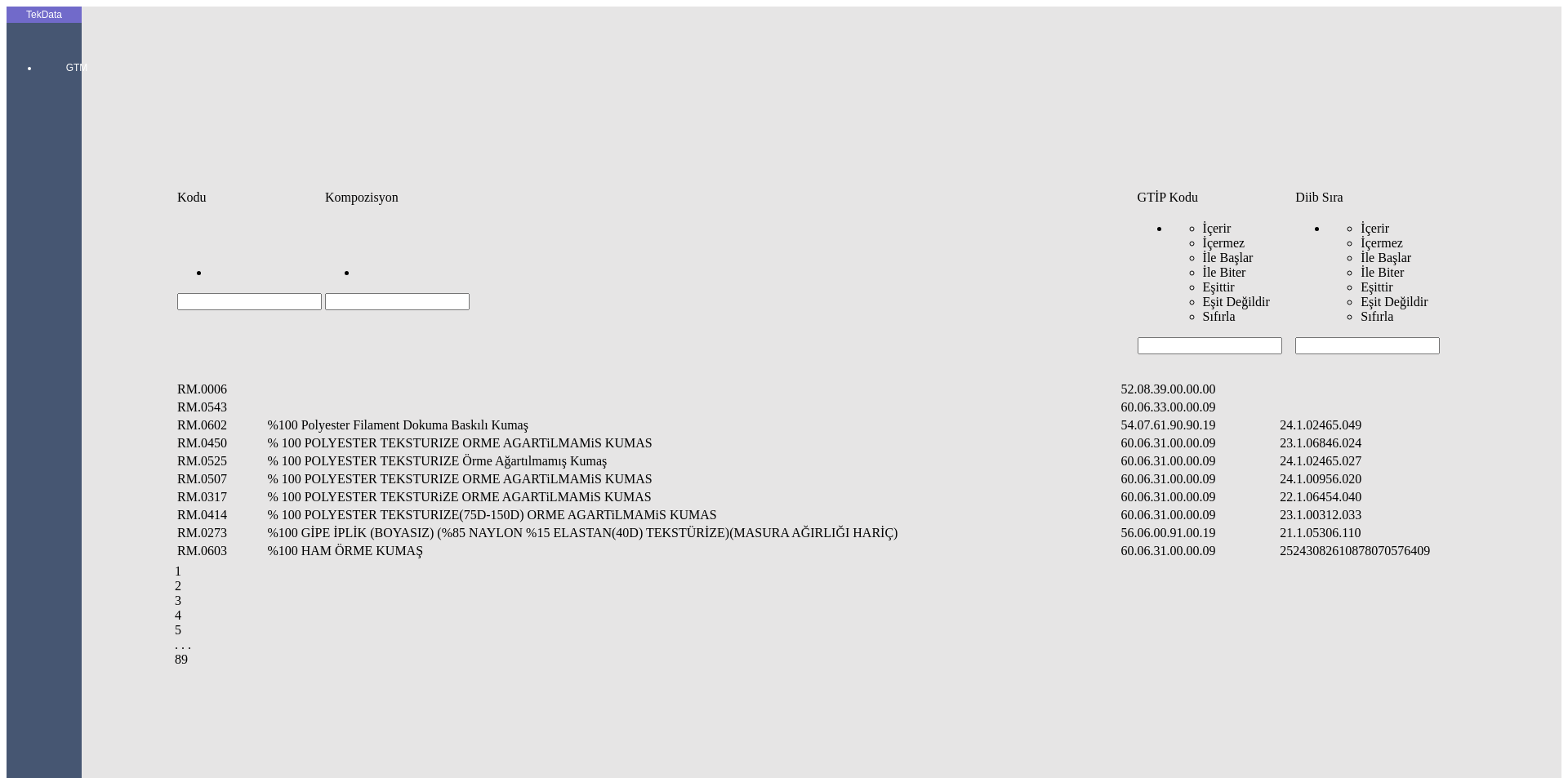
click at [1316, 337] on input "Hücreyi Filtrele" at bounding box center [1367, 345] width 144 height 17
type input "2465.0"
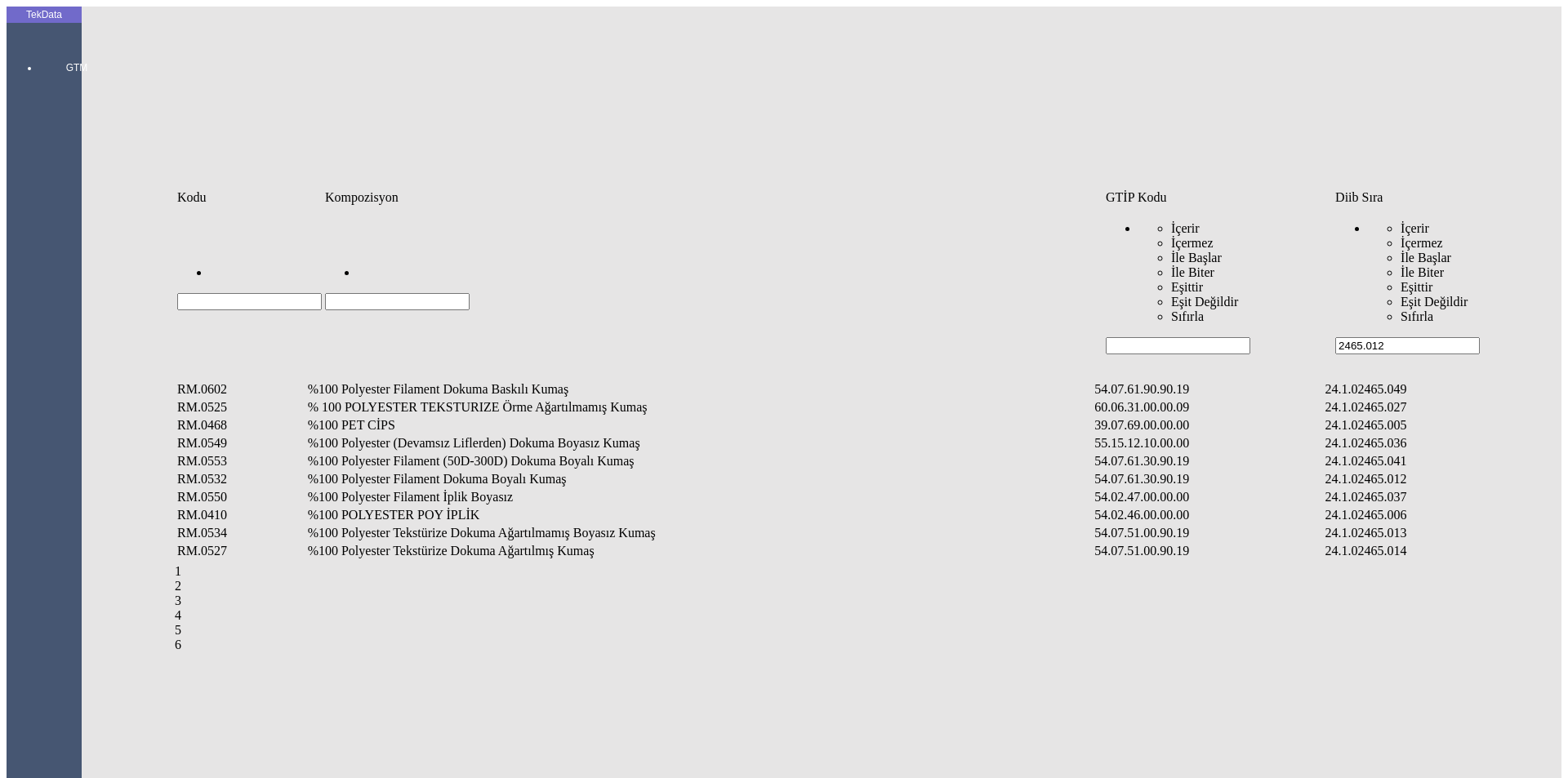
type input "2465.012"
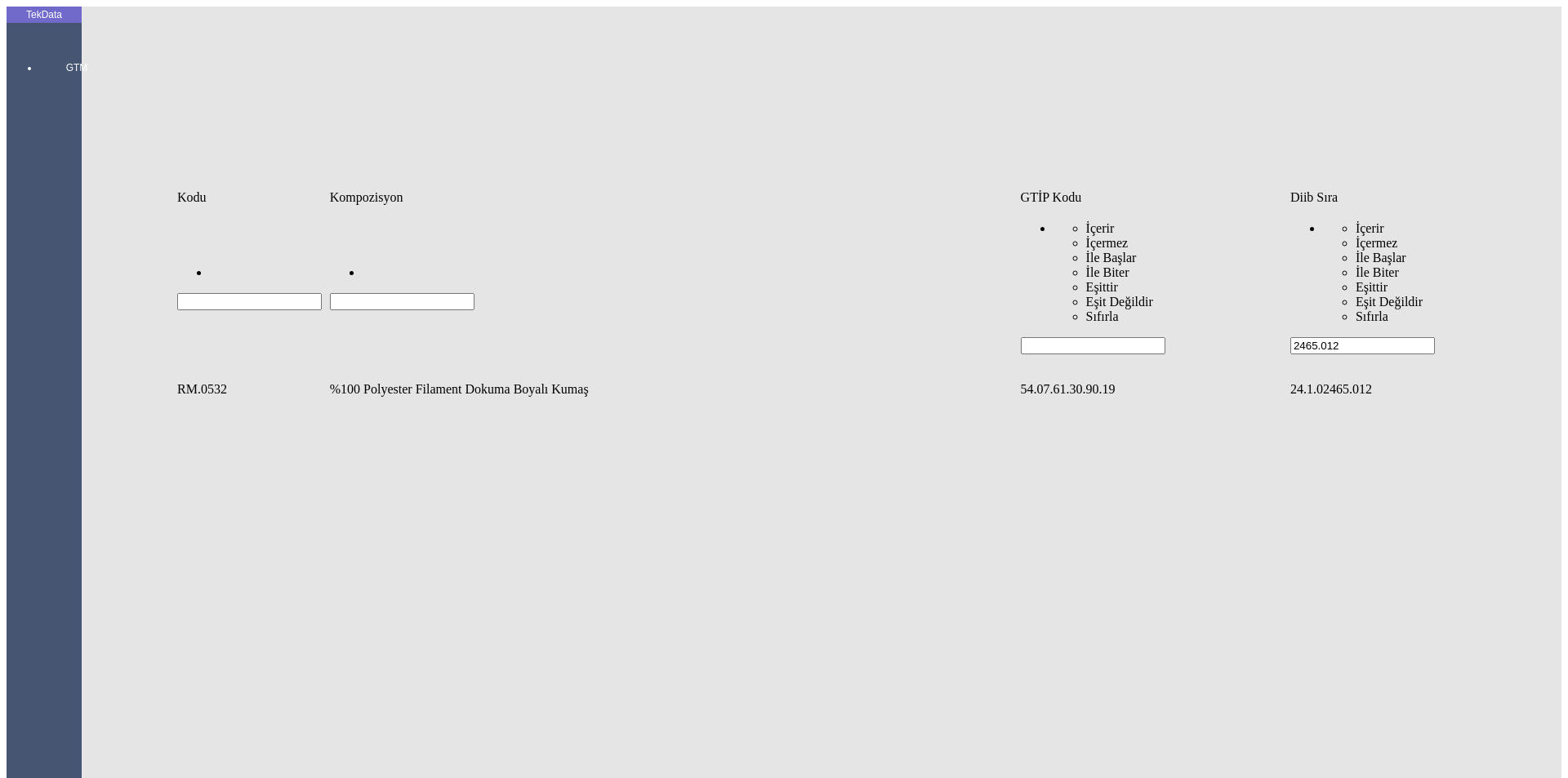
click at [453, 381] on td "%100 Polyester Filament Dokuma Boyalı Kumaş" at bounding box center [674, 389] width 690 height 17
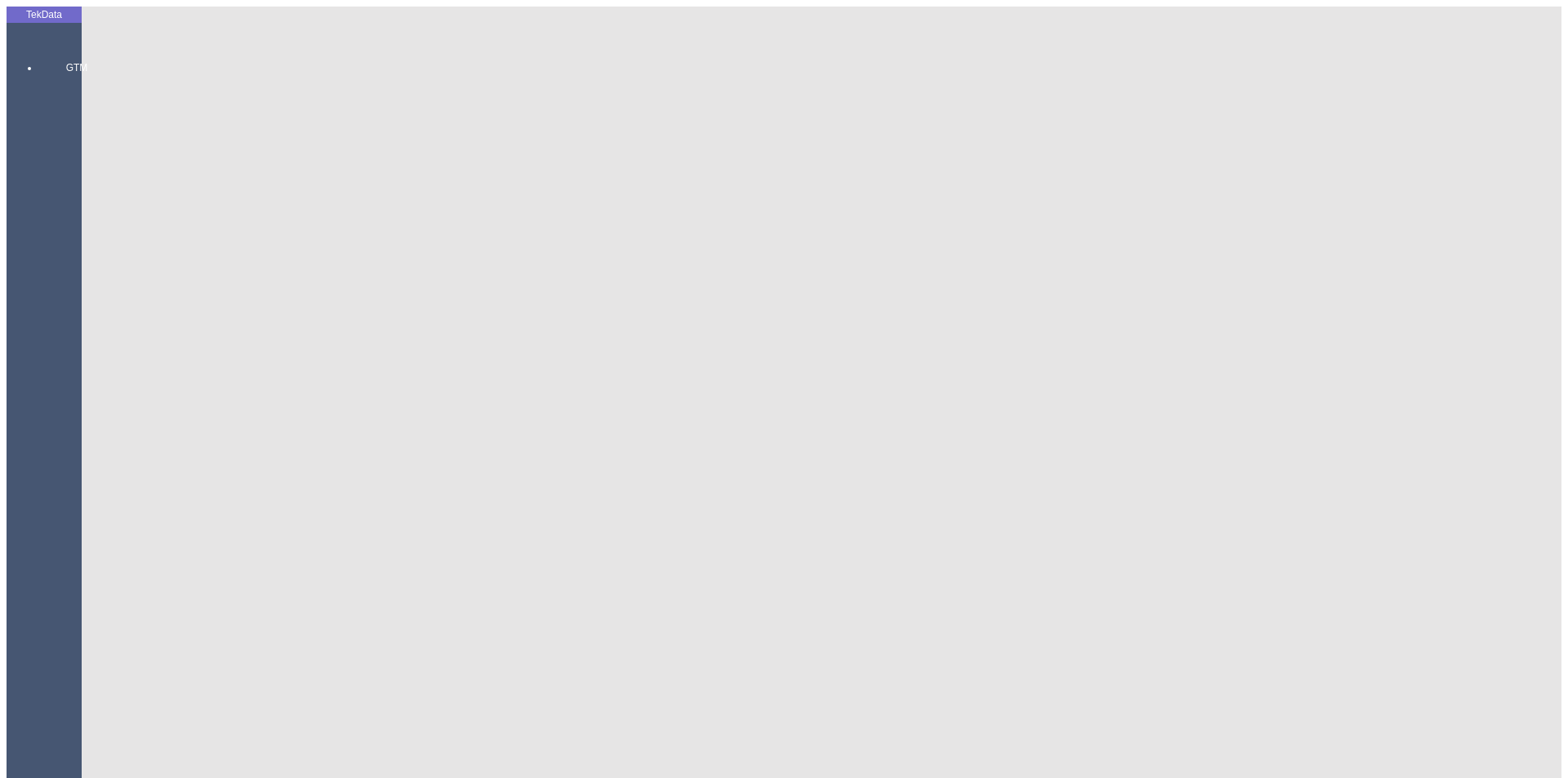
drag, startPoint x: 189, startPoint y: 235, endPoint x: 201, endPoint y: 241, distance: 13.4
type input "4376.35"
click at [933, 296] on div "Metre" at bounding box center [1213, 303] width 646 height 15
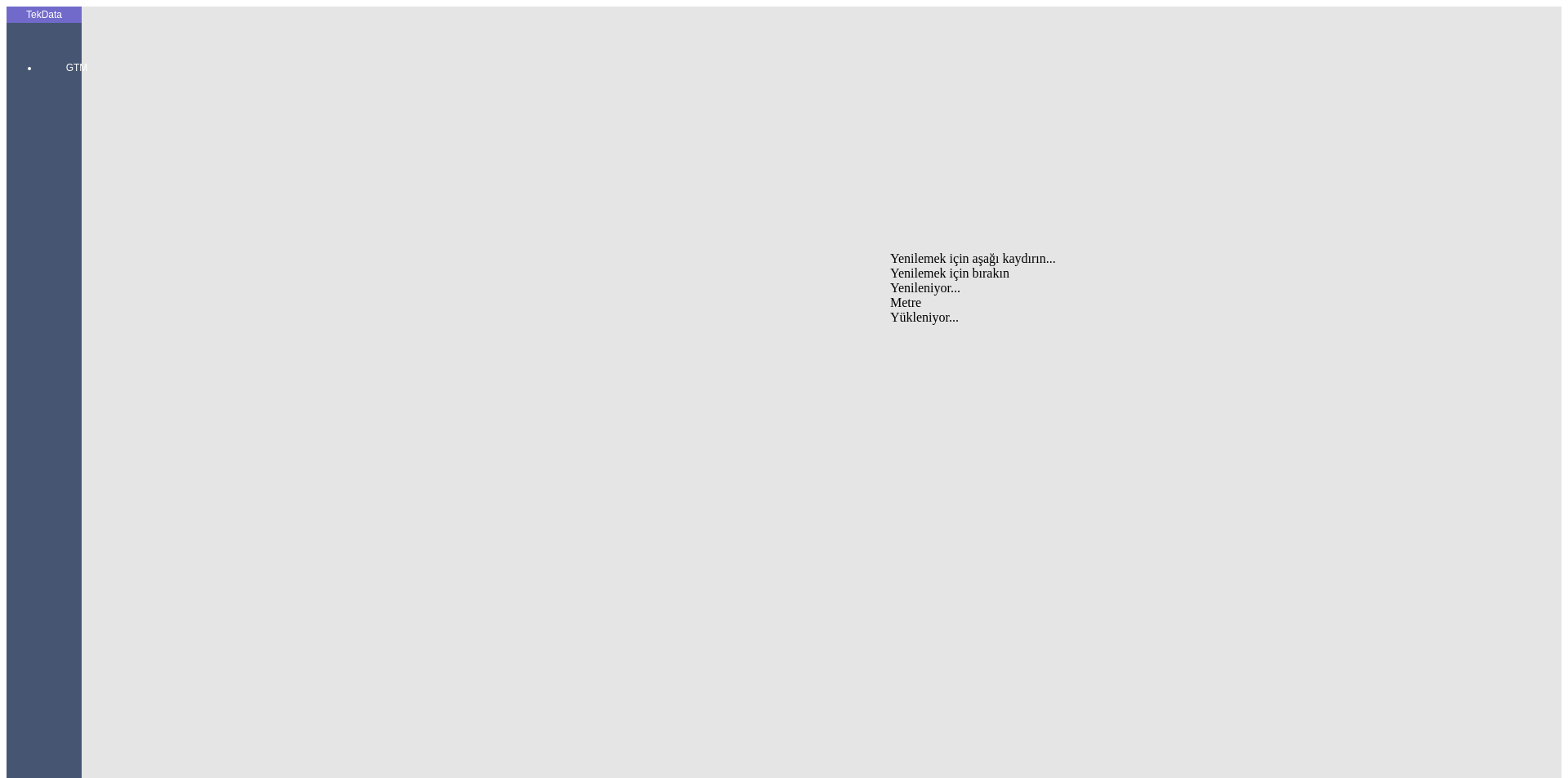
type input "Metre"
type input "1.31"
click at [926, 342] on div "Amerikan Doları" at bounding box center [1213, 349] width 646 height 15
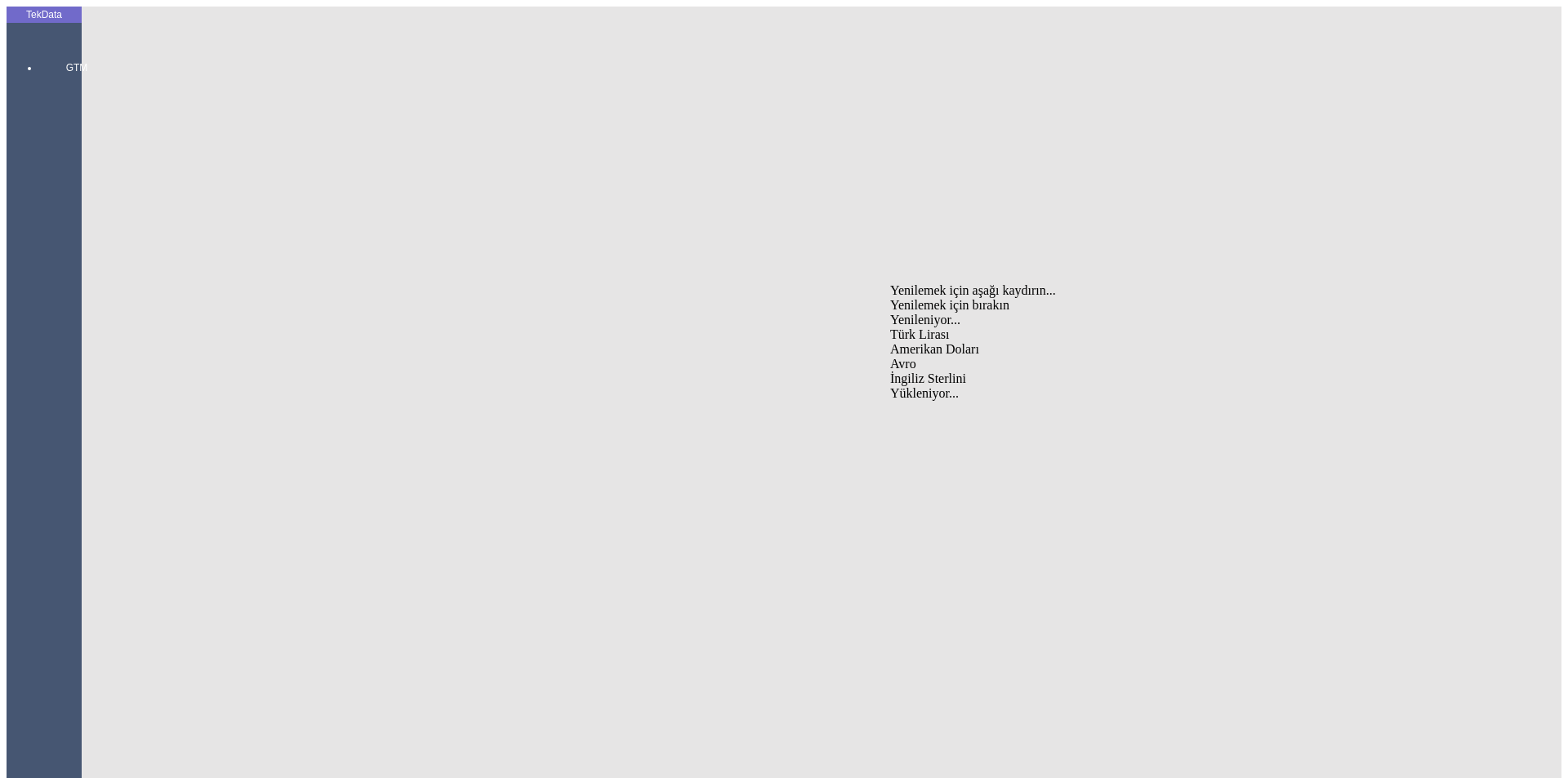
type input "Amerikan Doları"
type input "300"
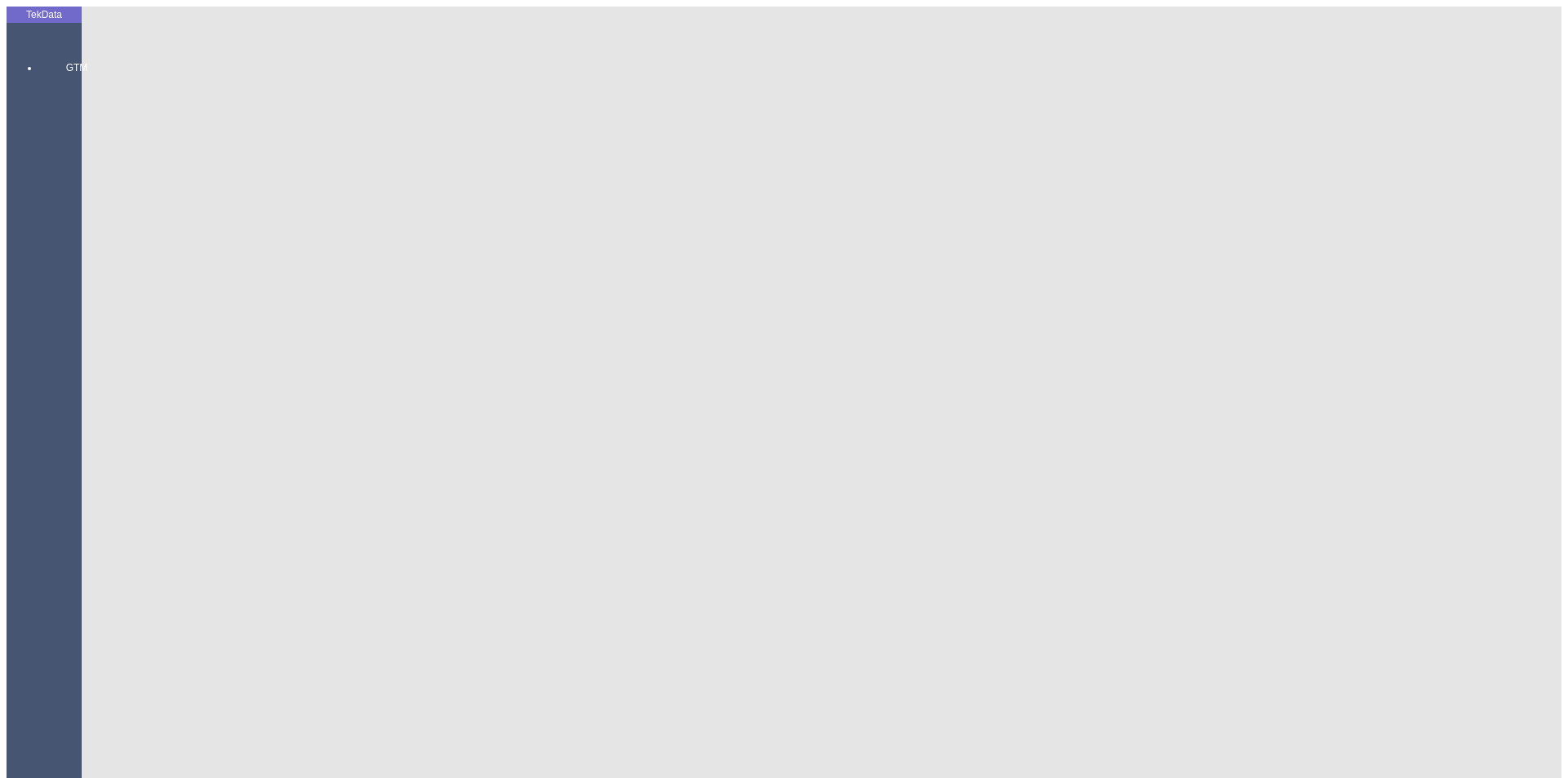
type input "809.1"
type input "822.9"
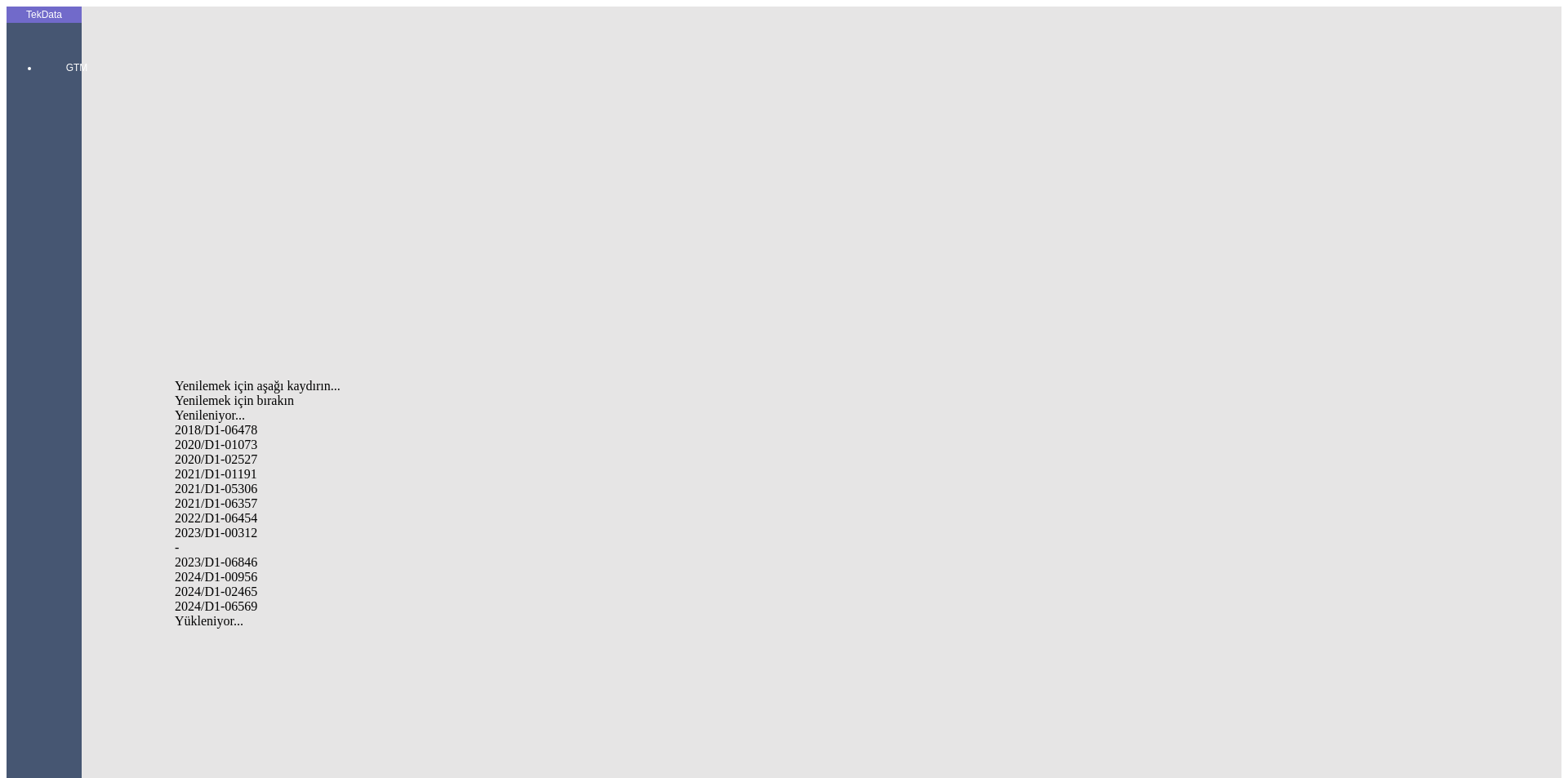
drag, startPoint x: 246, startPoint y: 569, endPoint x: 261, endPoint y: 564, distance: 15.8
click at [246, 584] on div "2024/D1-02465" at bounding box center [492, 591] width 635 height 15
type input "2024/D1-02465"
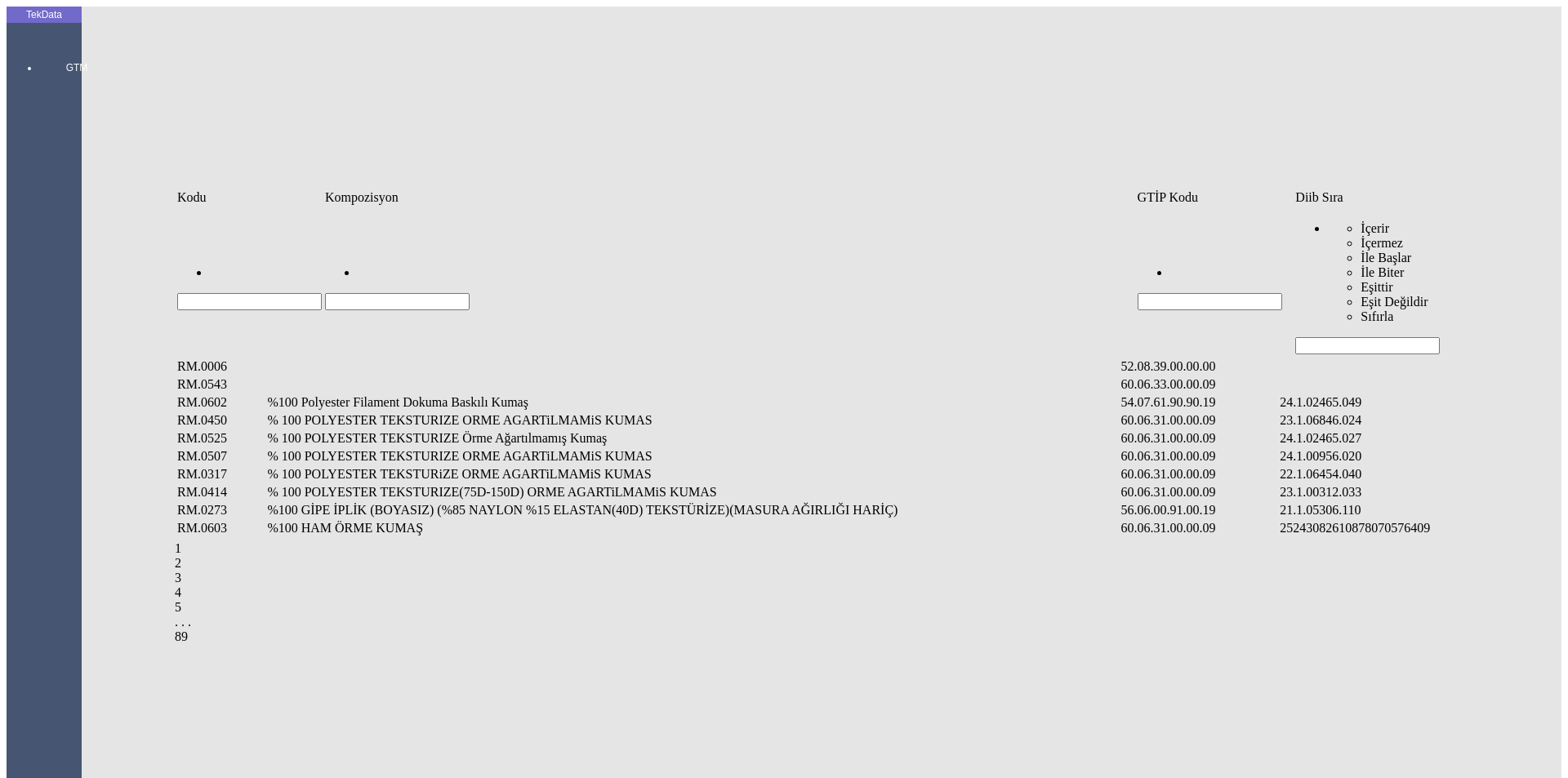
click at [1397, 337] on input "Hücreyi Filtrele" at bounding box center [1367, 345] width 144 height 17
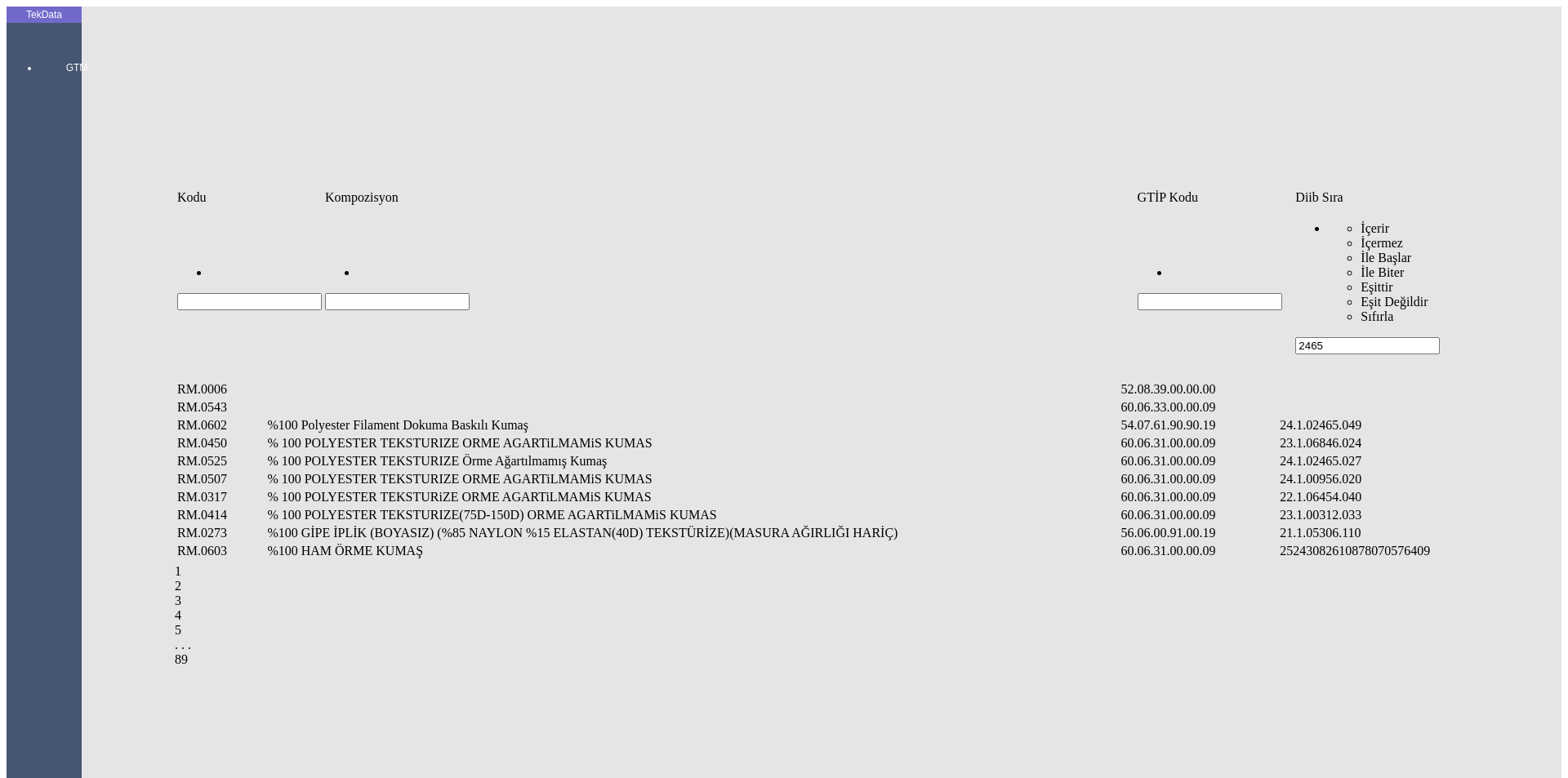
type input "2465"
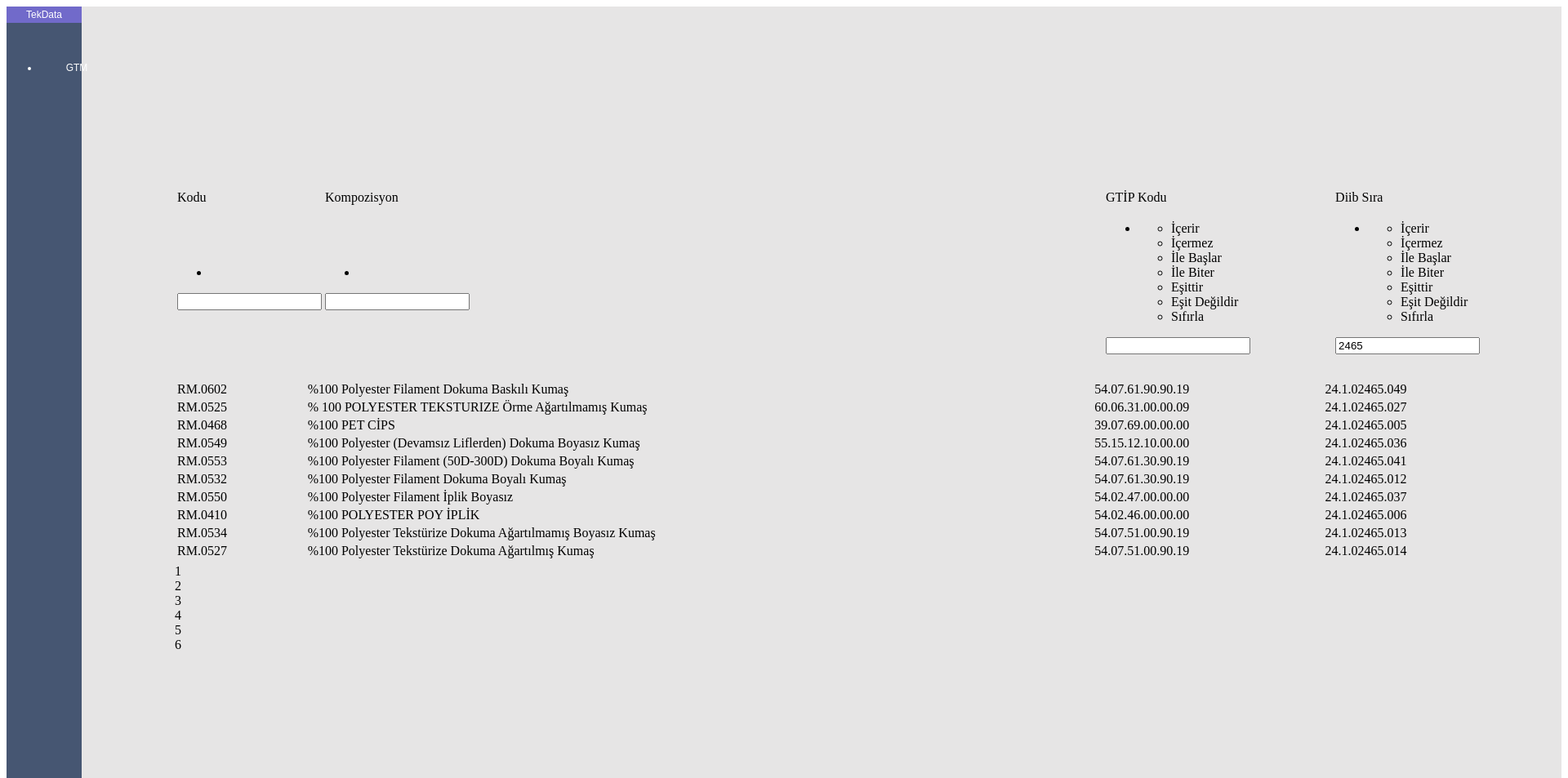
click at [470, 293] on input "Hücreyi Filtrele" at bounding box center [397, 301] width 144 height 17
type input "%58"
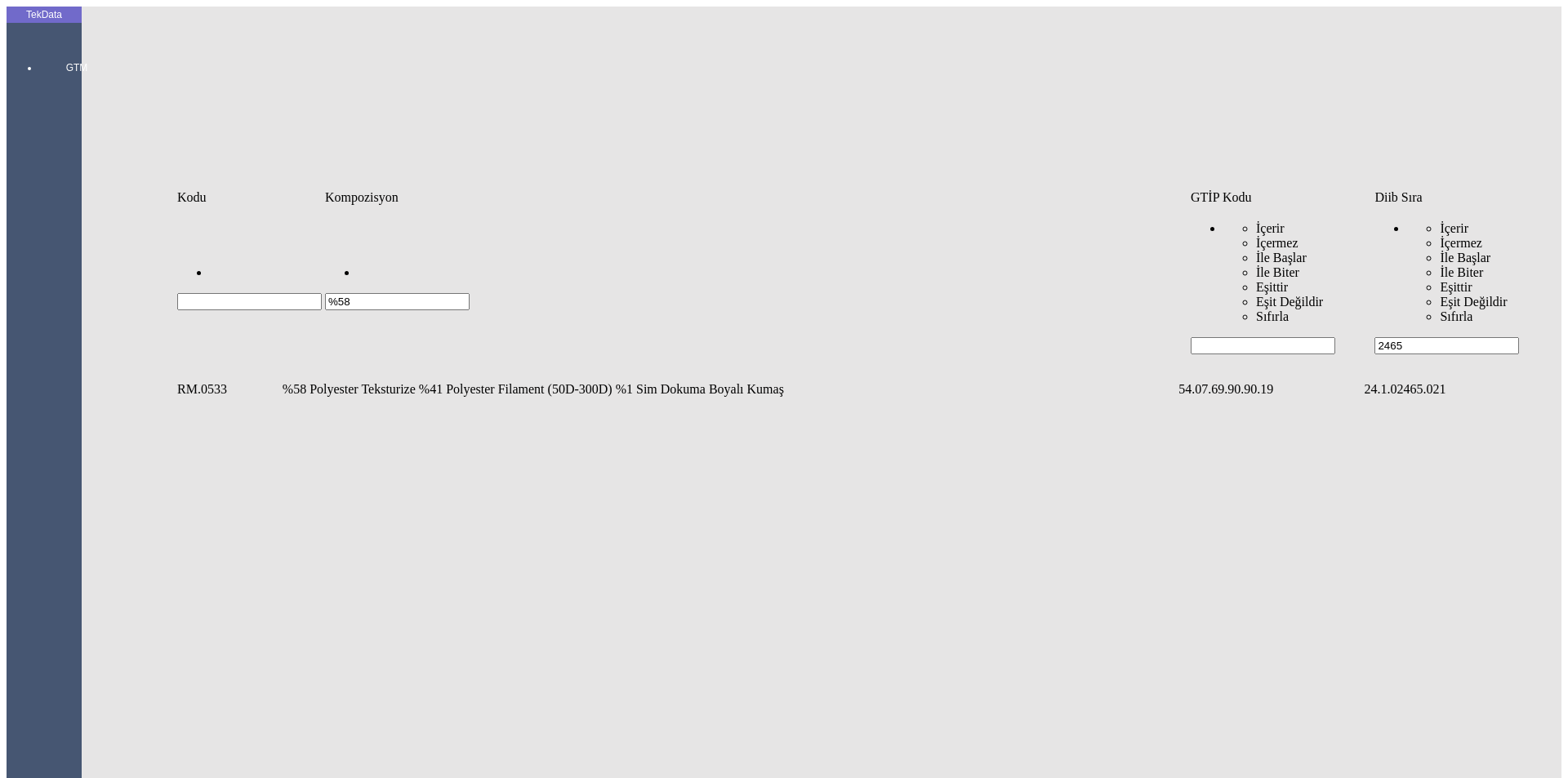
click at [557, 381] on td "%58 Polyester Teksturize %41 Polyester Filament (50D-300D) %1 Sim Dokuma Boyalı…" at bounding box center [729, 389] width 894 height 17
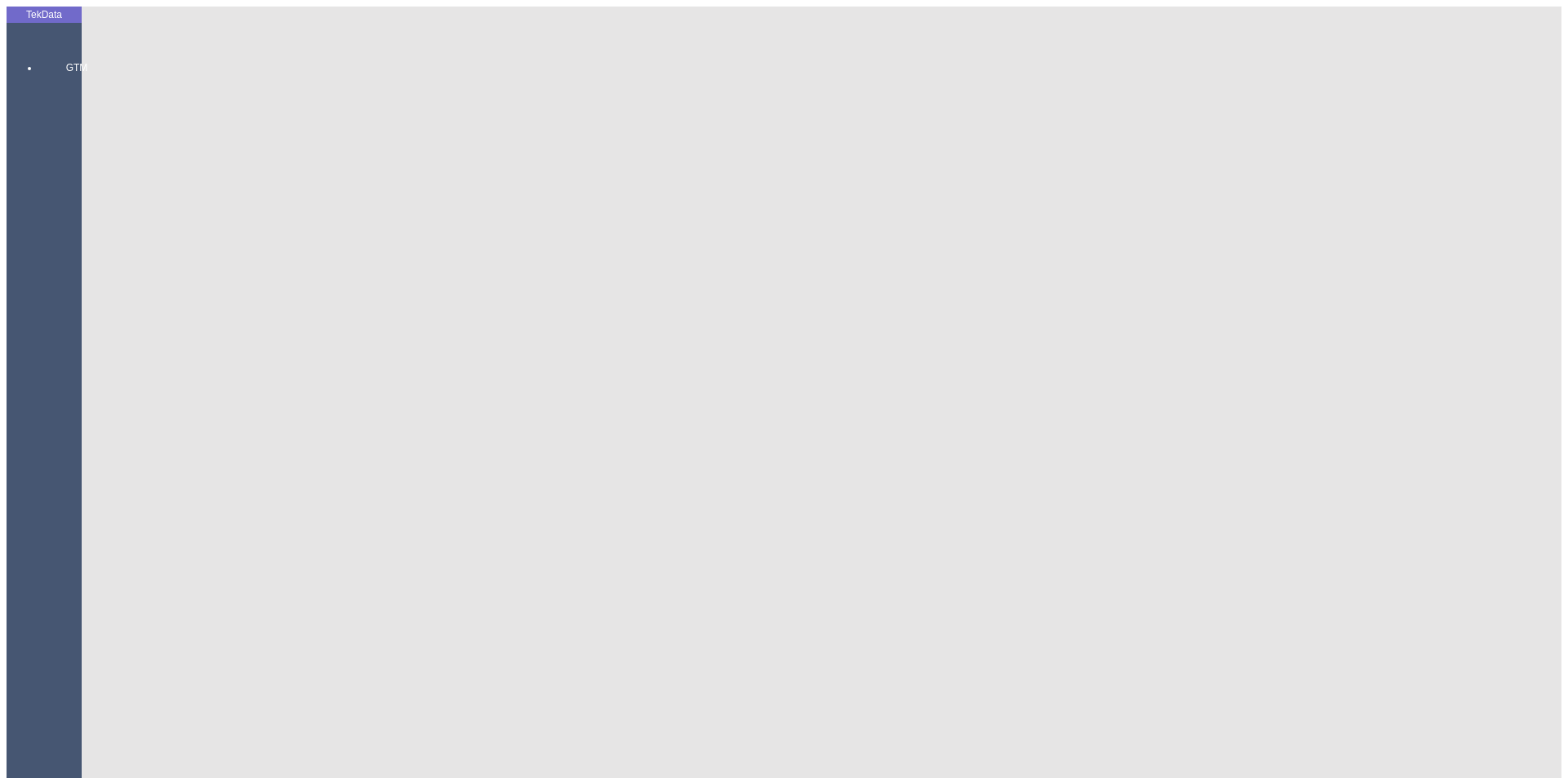
type input "2160.45"
click at [921, 296] on div "Metre" at bounding box center [1213, 303] width 646 height 15
type input "Metre"
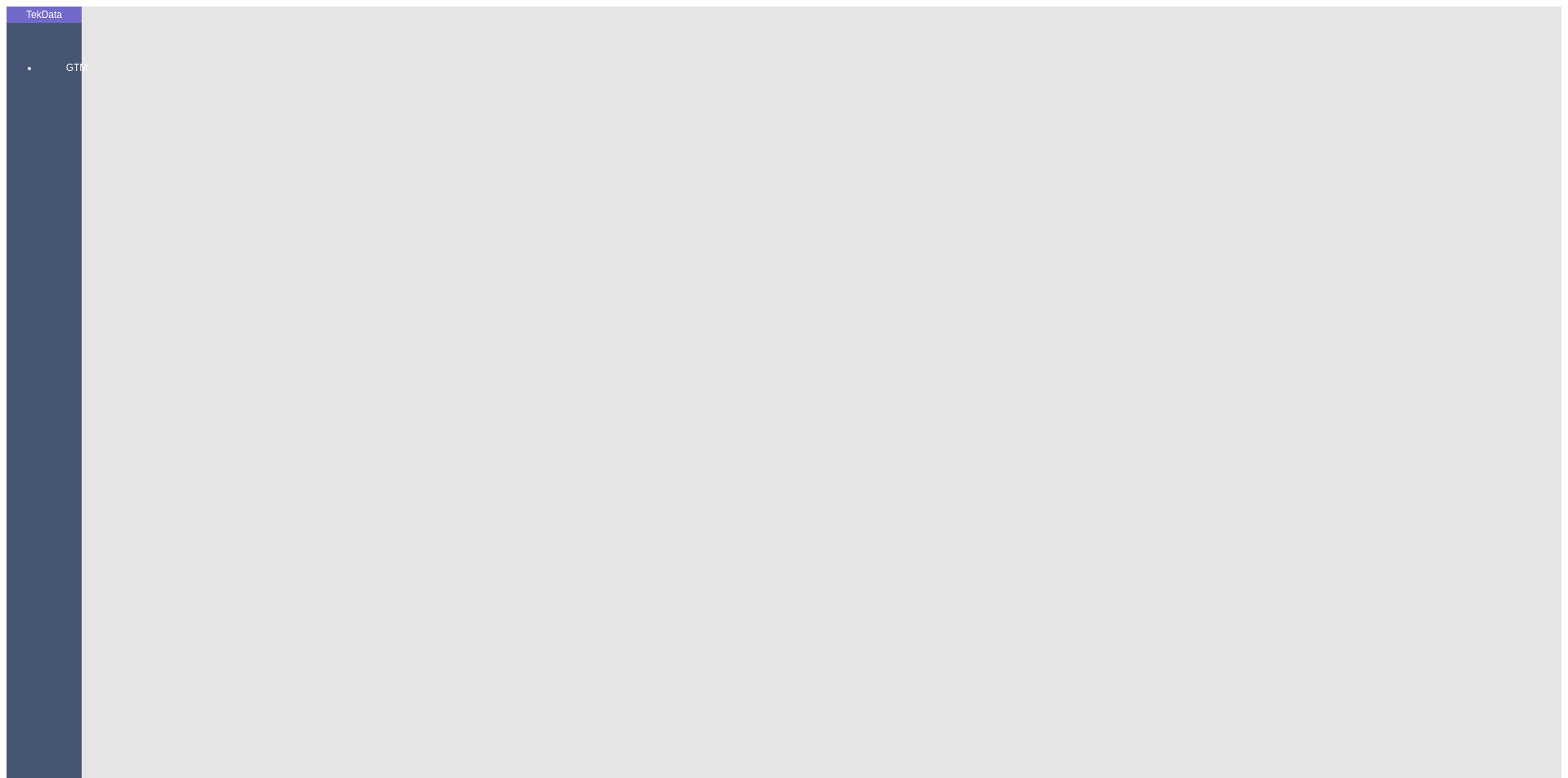
type input "1.34"
click at [918, 342] on div "Amerikan Doları" at bounding box center [1213, 349] width 646 height 15
type input "Amerikan Doları"
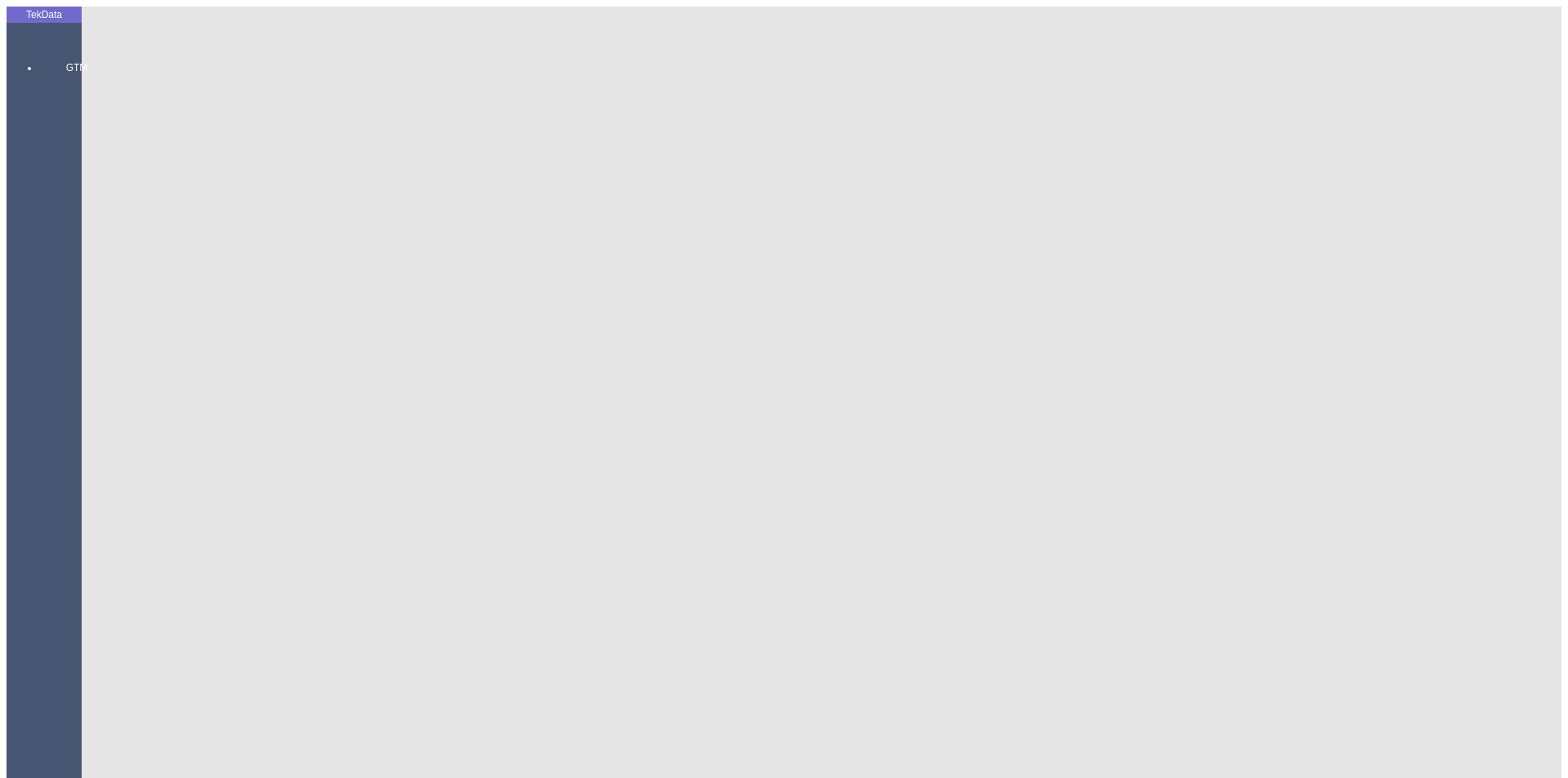
type input "300"
type input "380.15"
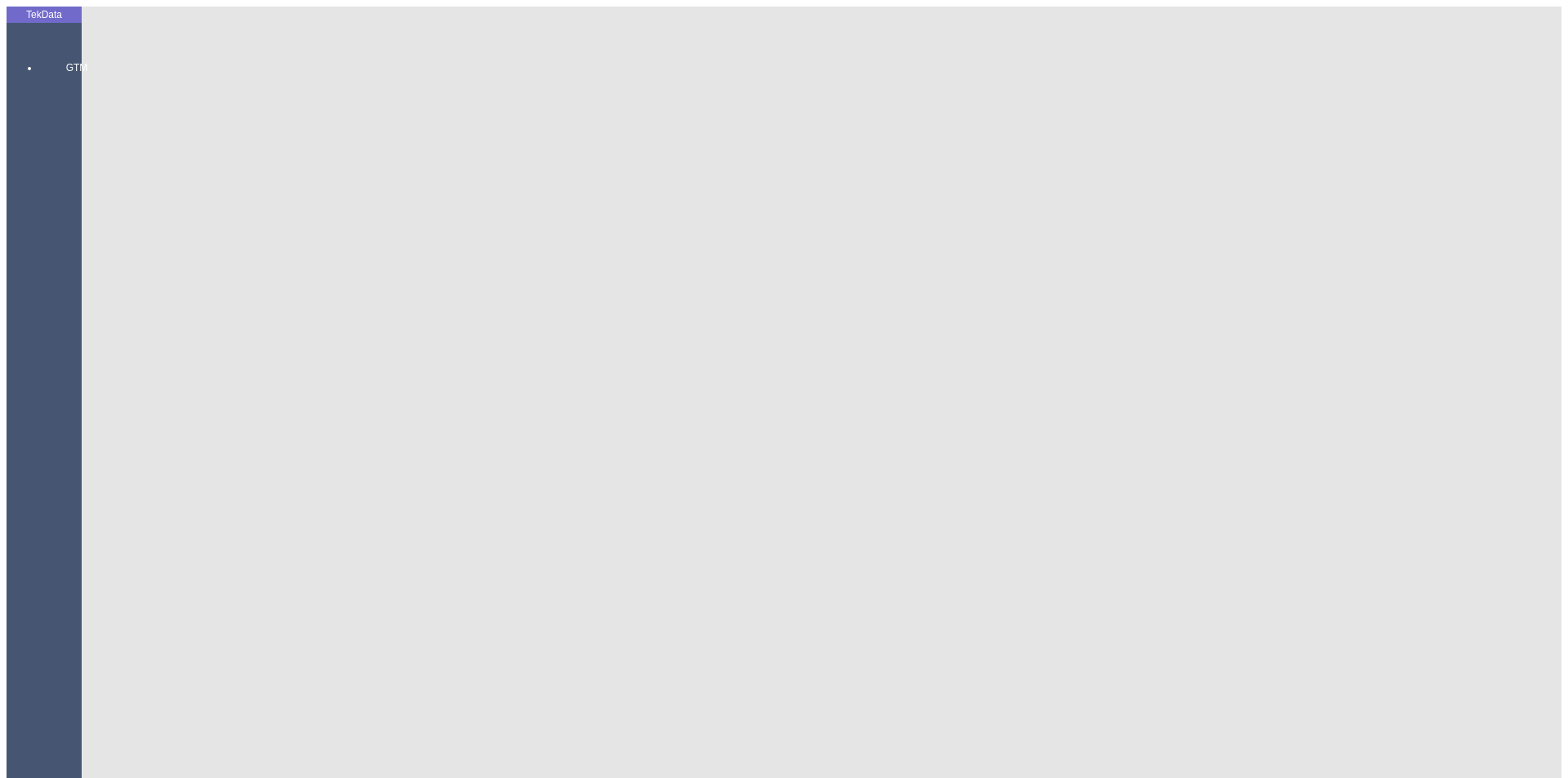
type input "387.2"
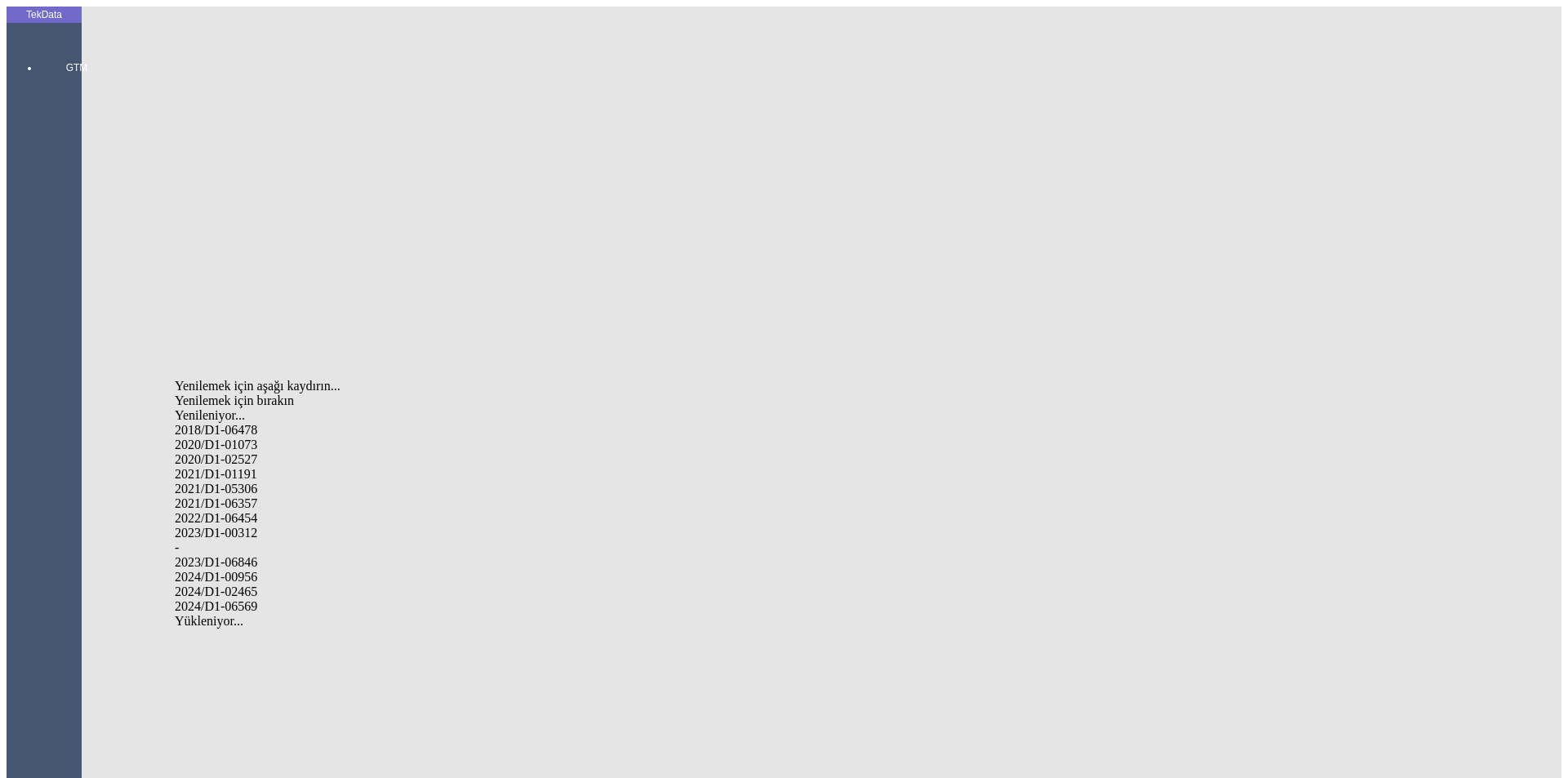
click at [264, 584] on div "2024/D1-02465" at bounding box center [492, 591] width 635 height 15
type input "2024/D1-02465"
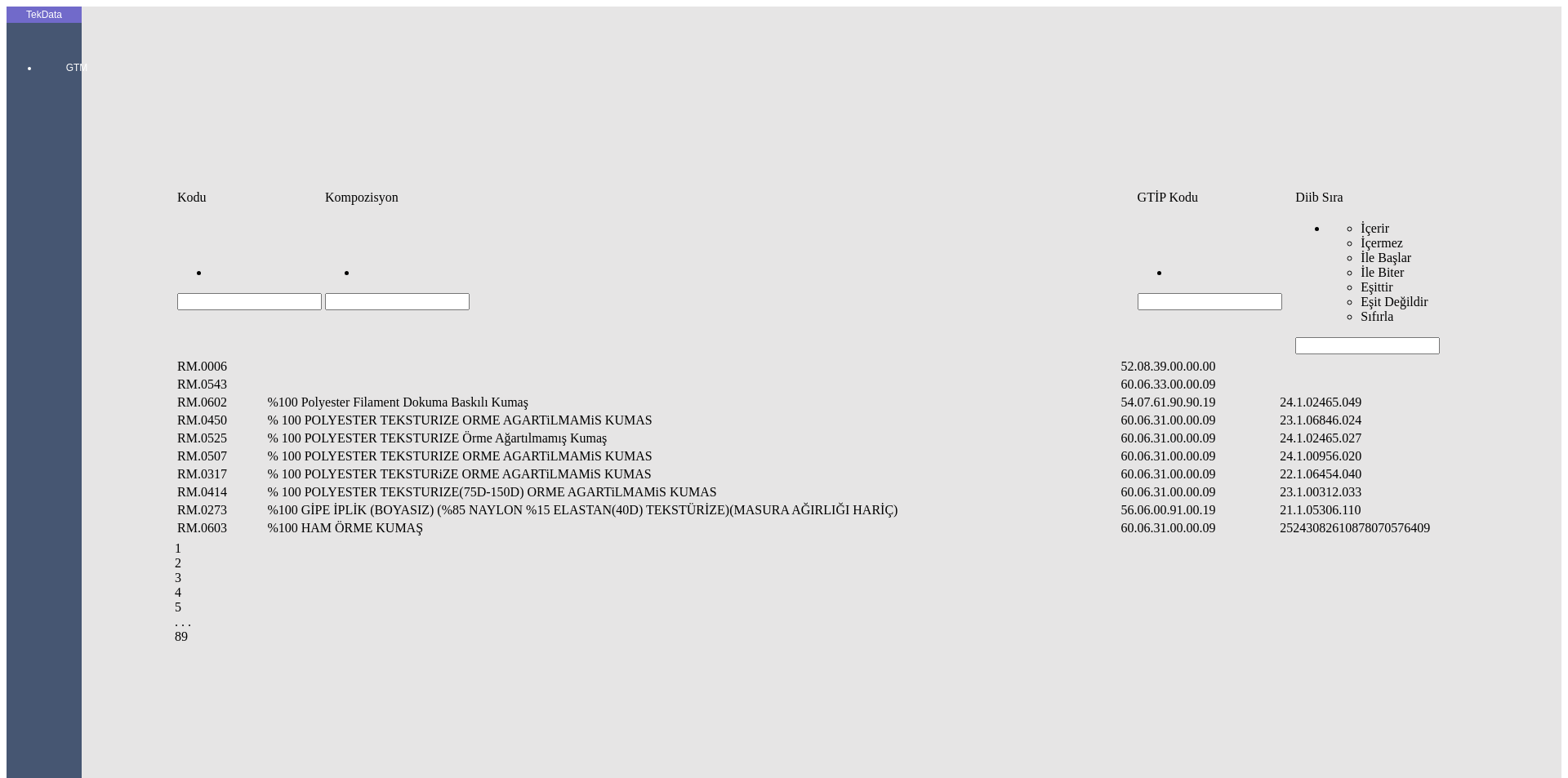
click at [1323, 337] on input "Hücreyi Filtrele" at bounding box center [1367, 345] width 144 height 17
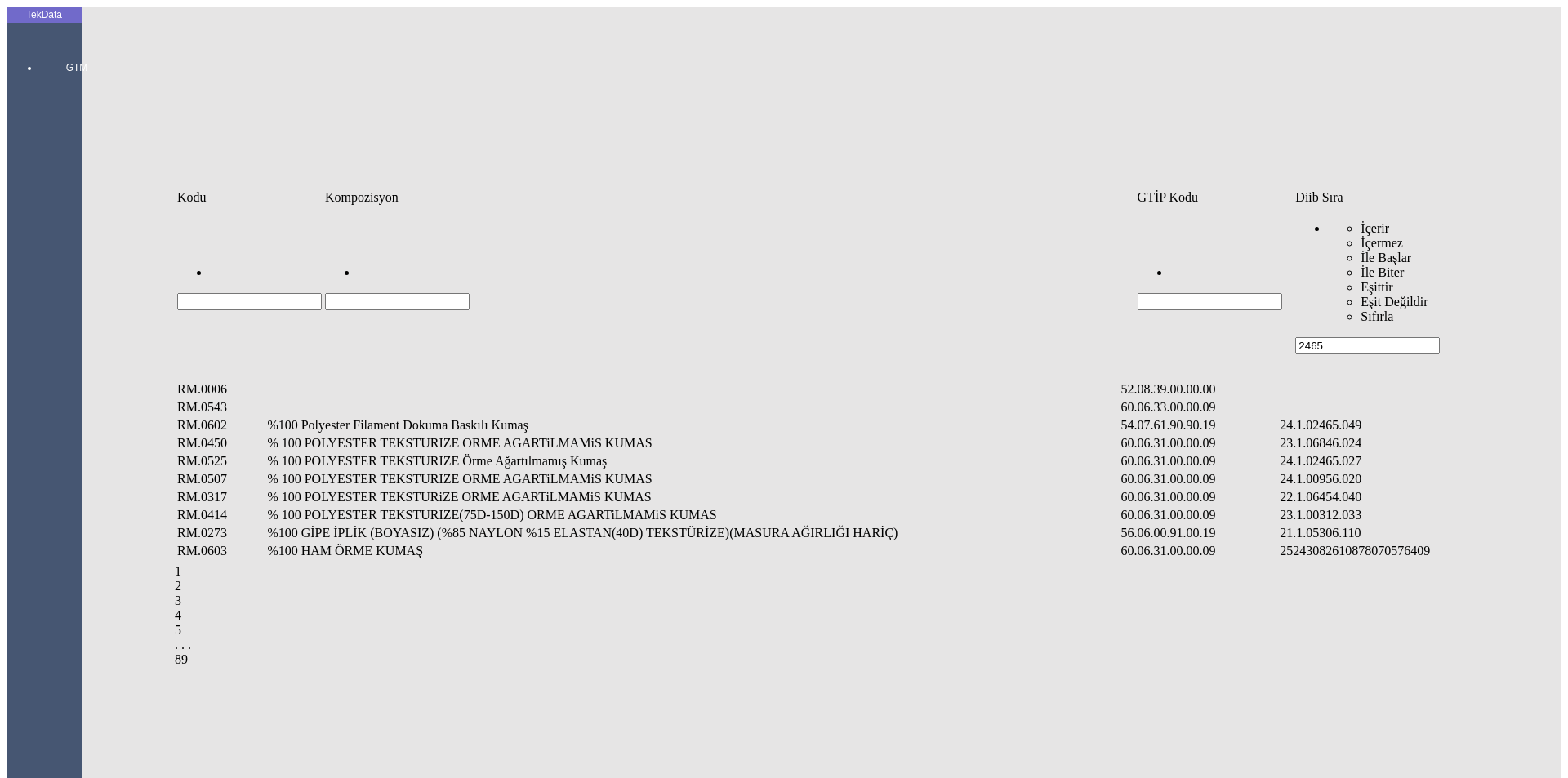
type input "2465"
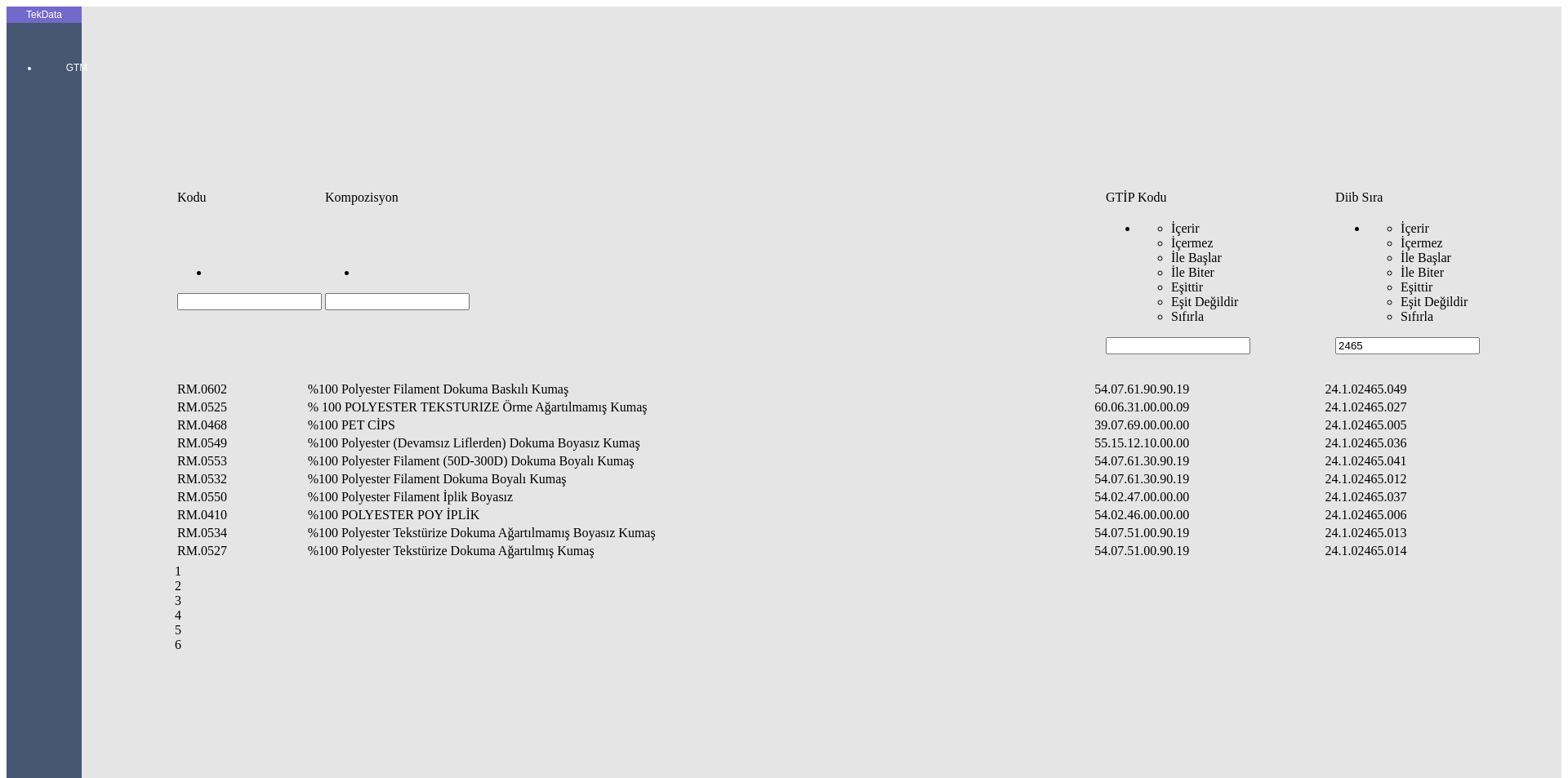
click at [451, 472] on td "%100 Polyester Filament Dokuma Boyalı Kumaş" at bounding box center [700, 479] width 786 height 17
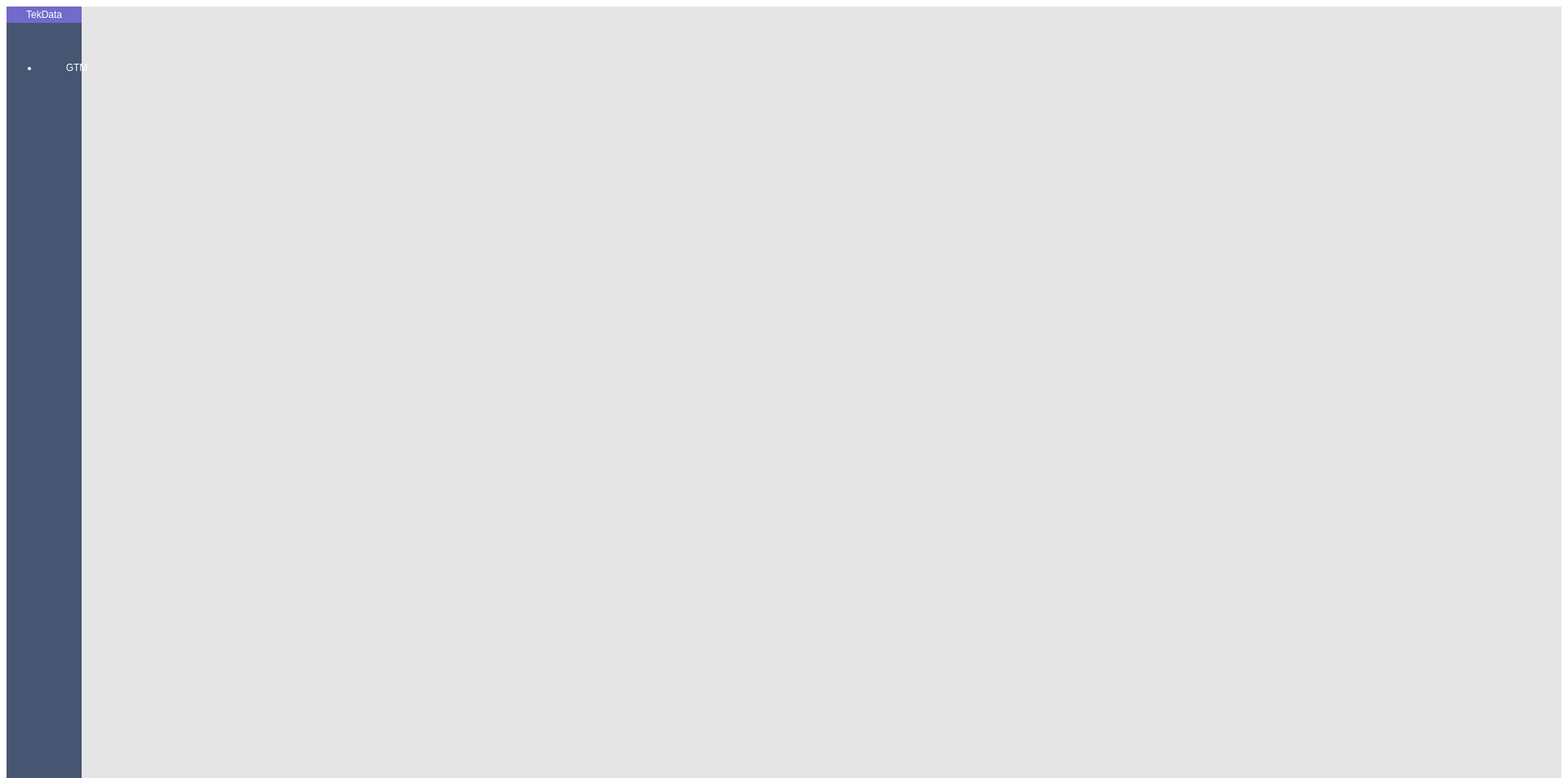
type input "1232.5"
click at [918, 296] on div "Metre" at bounding box center [1213, 303] width 646 height 15
type input "Metre"
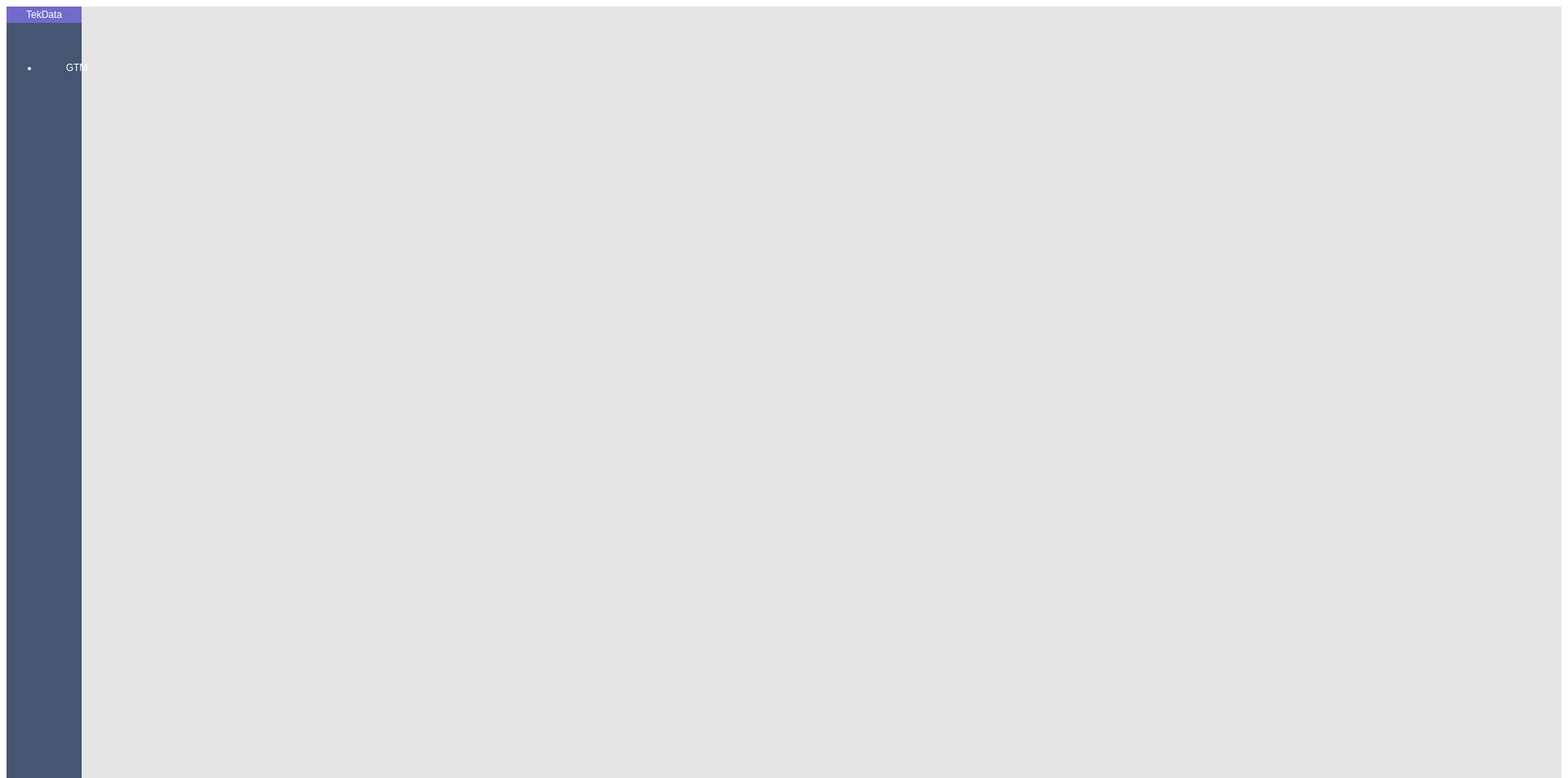
type input "1.12"
click at [933, 342] on div "Amerikan Doları" at bounding box center [1213, 349] width 646 height 15
type input "Amerikan Doları"
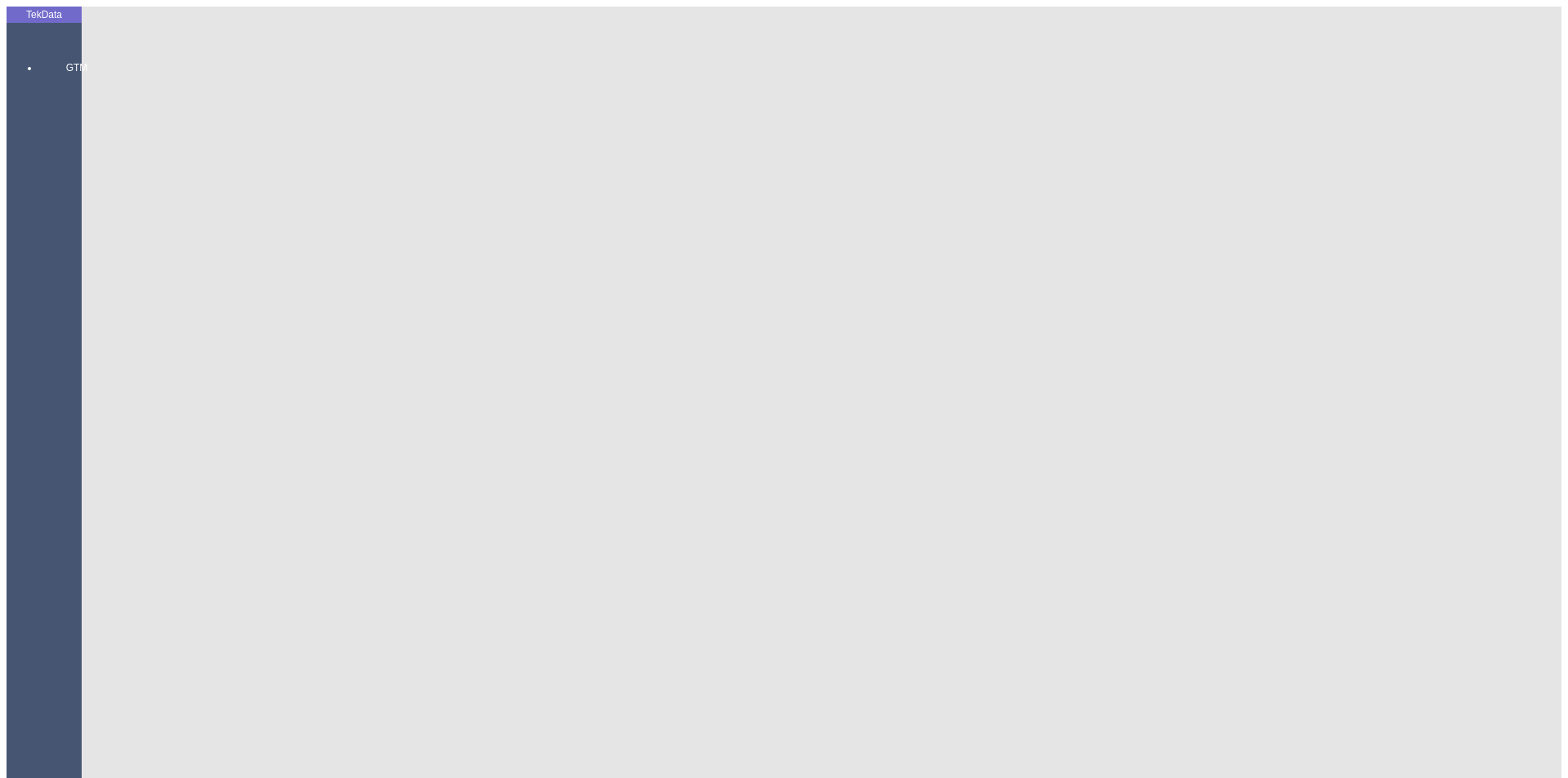
type input "300"
type input "200.85"
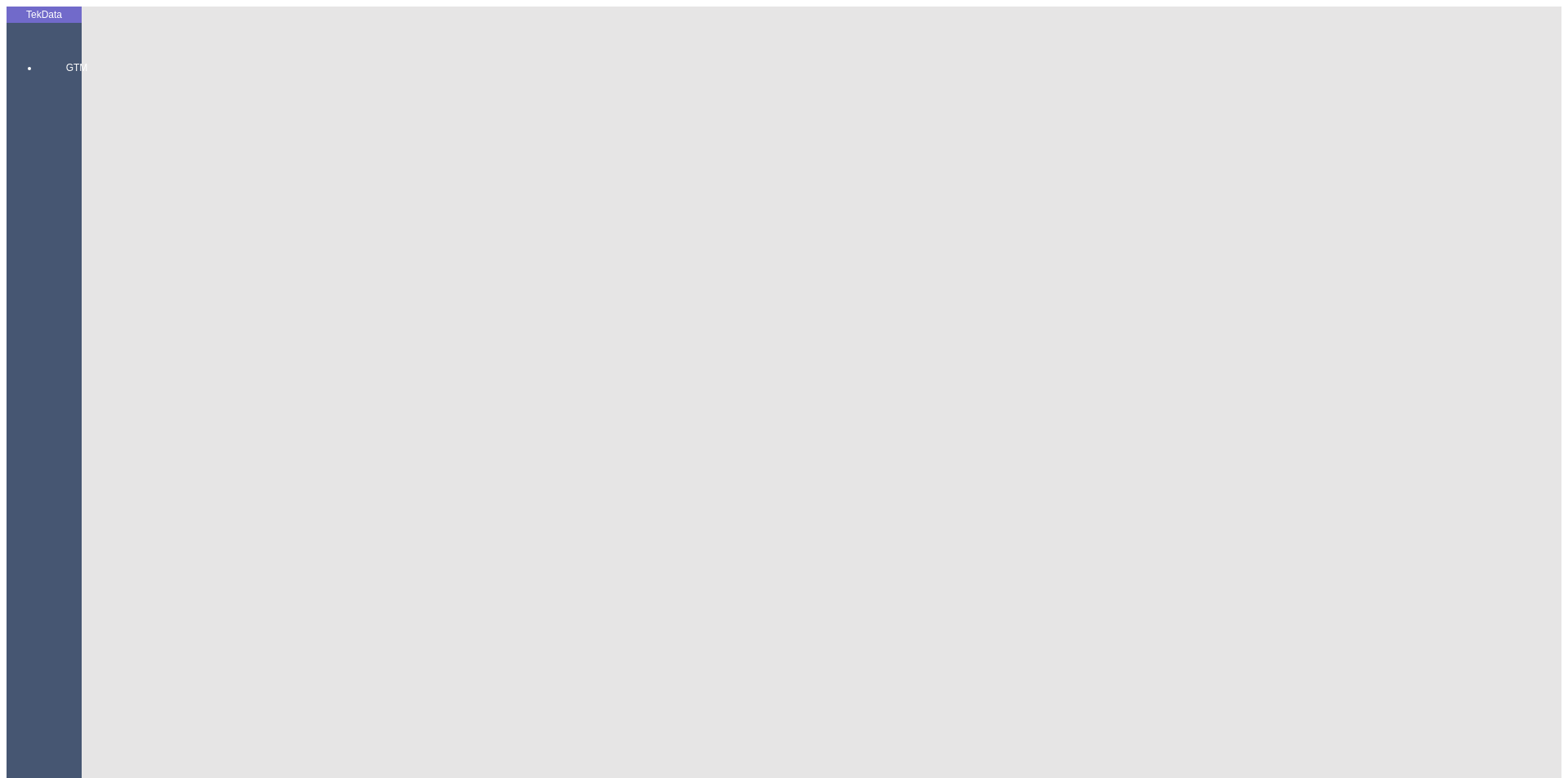
type input "205.05"
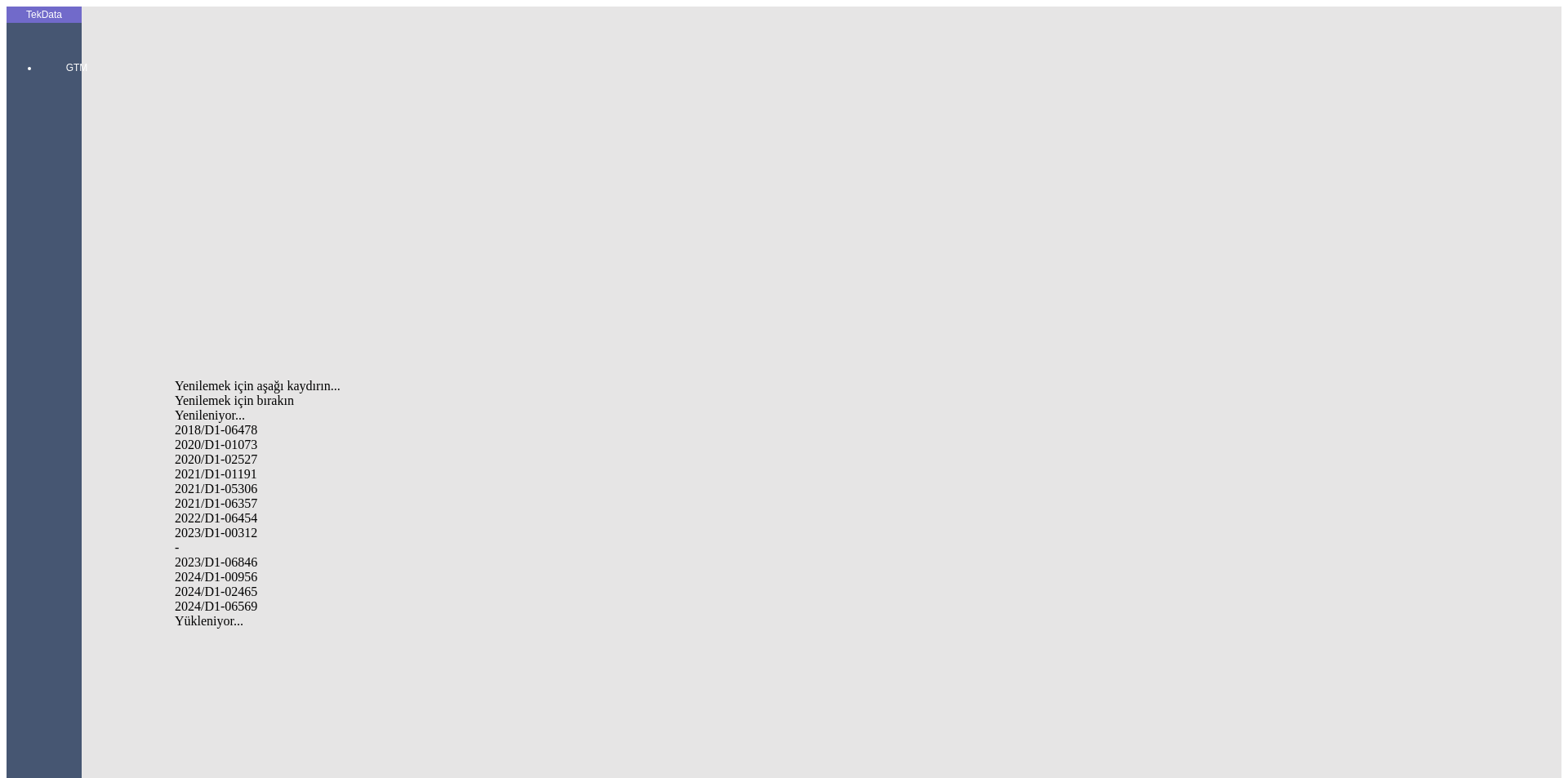
click at [341, 584] on div "2024/D1-02465" at bounding box center [492, 591] width 635 height 15
type input "2024/D1-02465"
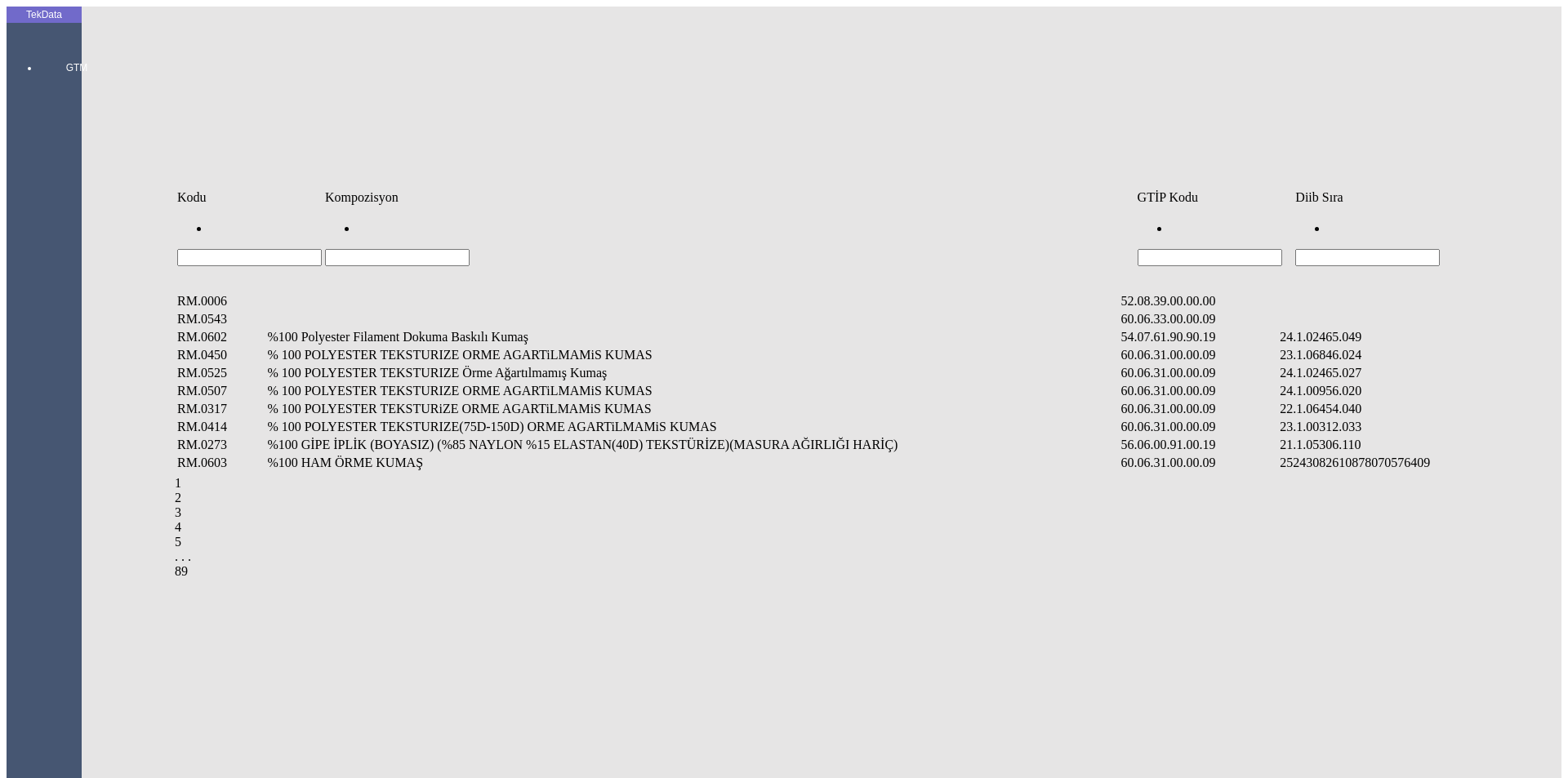
click at [1411, 250] on input "Hücreyi Filtrele" at bounding box center [1367, 257] width 144 height 17
type input "2465"
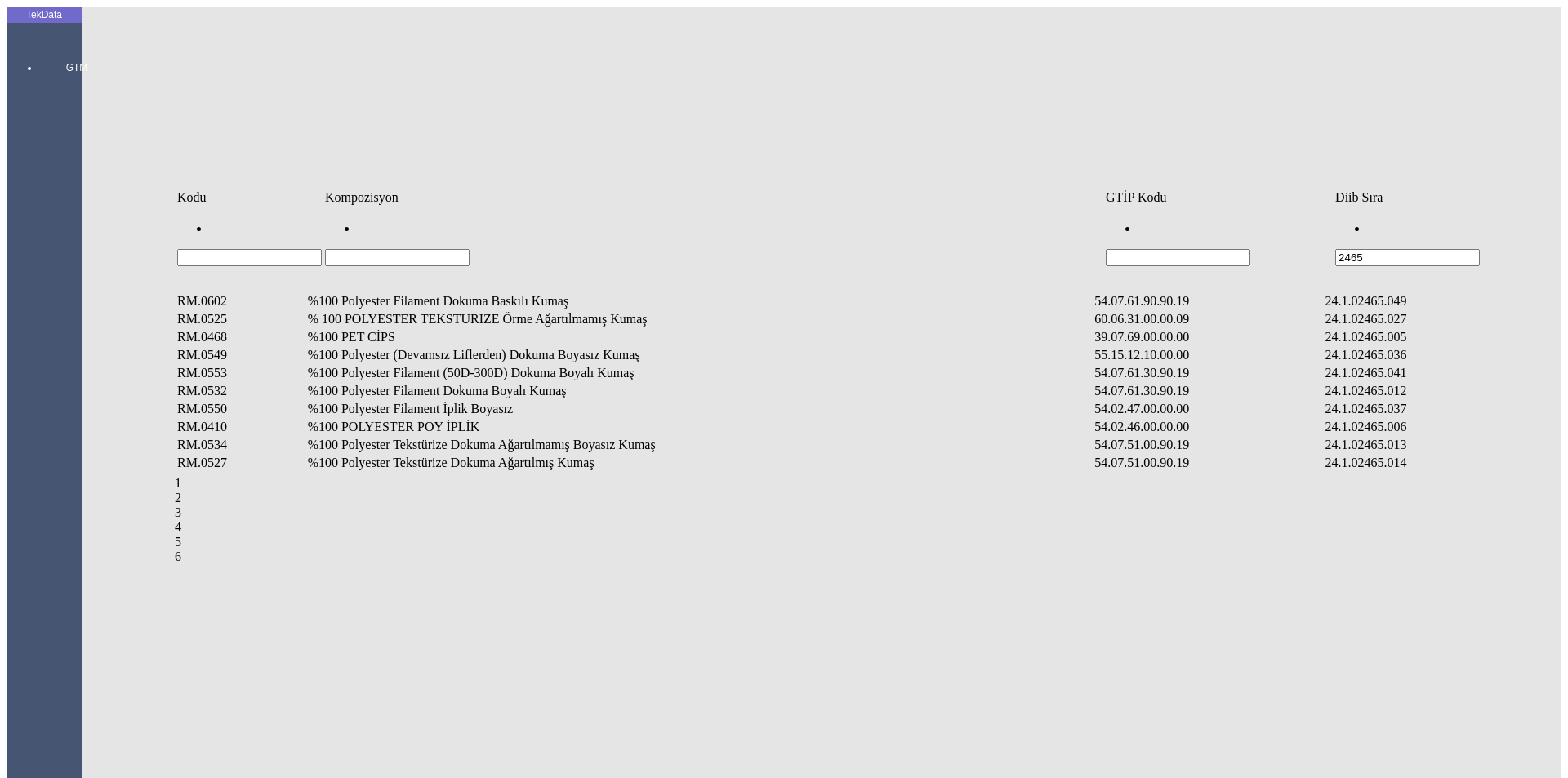
click at [462, 383] on td "%100 Polyester Filament Dokuma Boyalı Kumaş" at bounding box center [700, 391] width 786 height 17
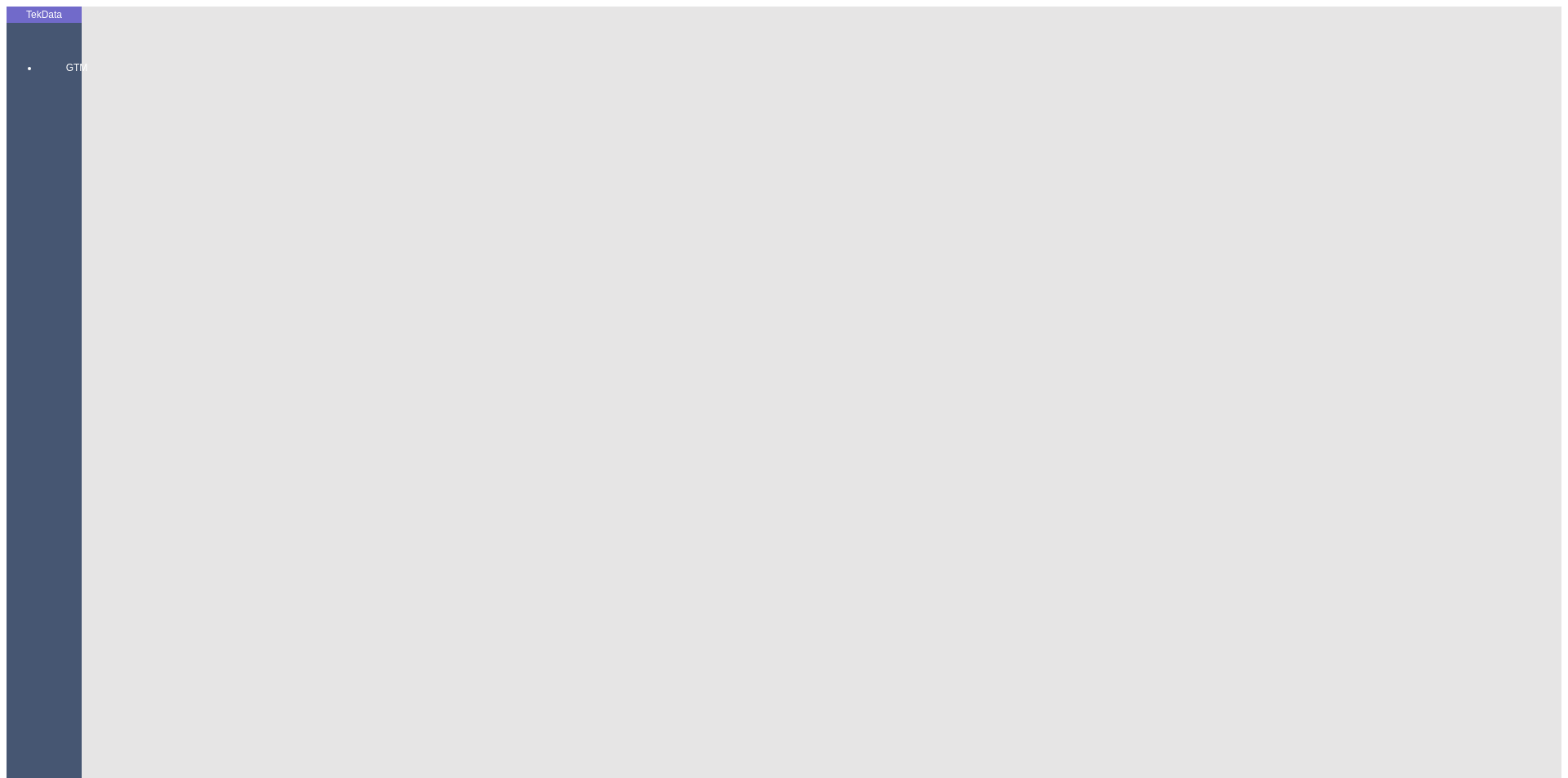
type input "2125.65"
click at [920, 296] on div "Metre" at bounding box center [1213, 303] width 646 height 15
type input "Metre"
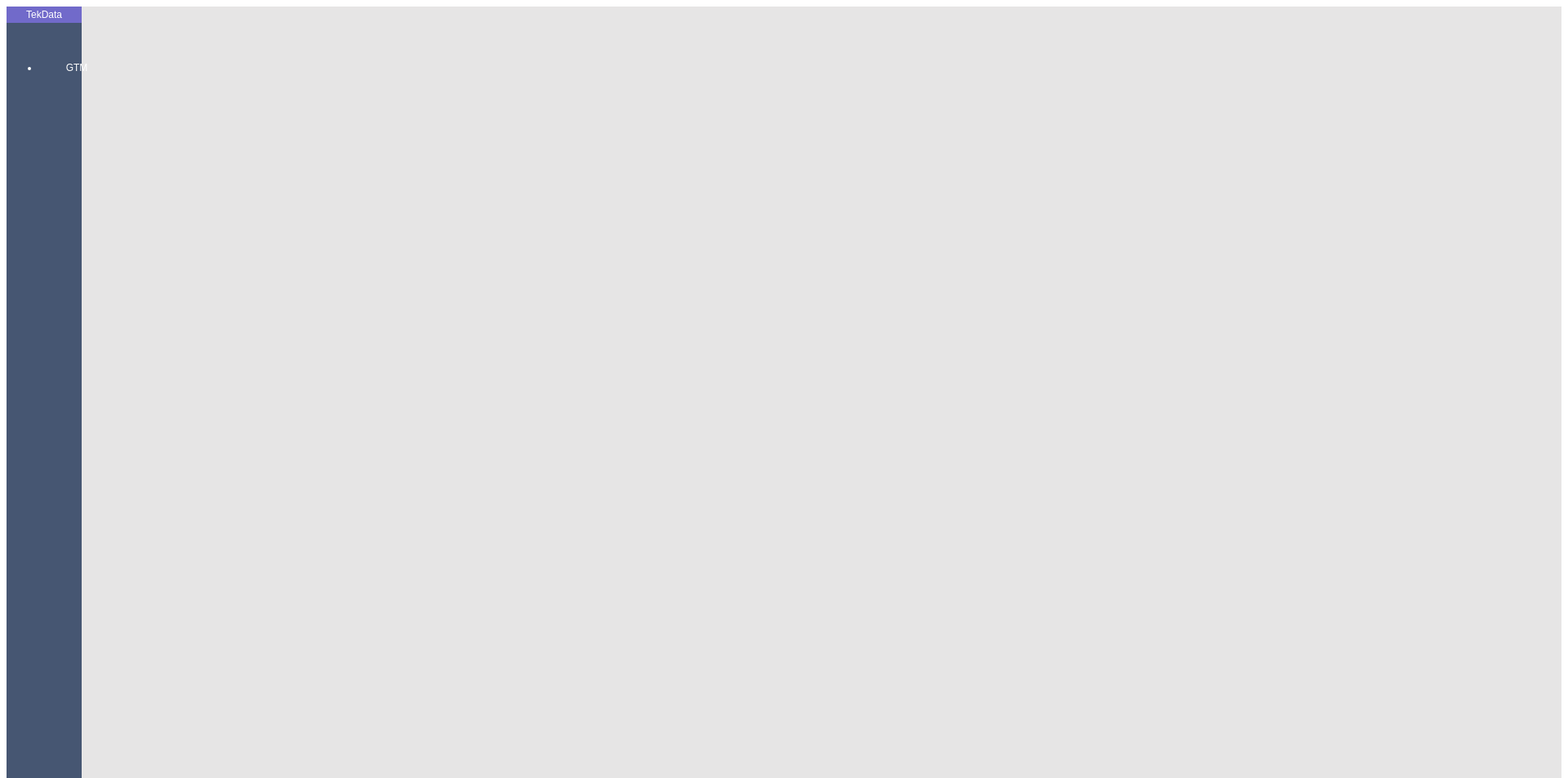
type input "1.26"
drag, startPoint x: 916, startPoint y: 306, endPoint x: 637, endPoint y: 312, distance: 279.1
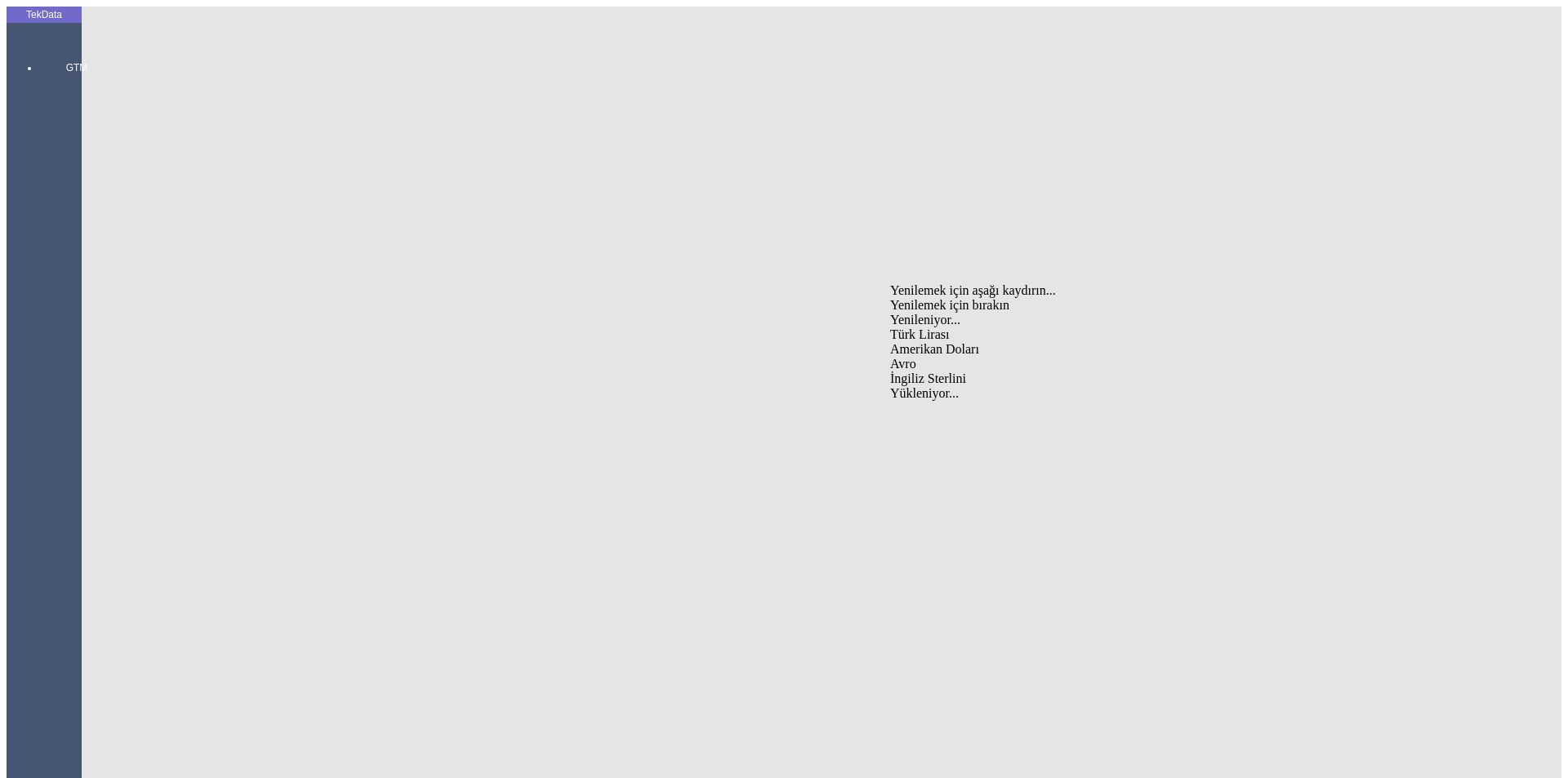
click at [916, 342] on div "Amerikan Doları" at bounding box center [1213, 349] width 646 height 15
type input "Amerikan Doları"
type input "300"
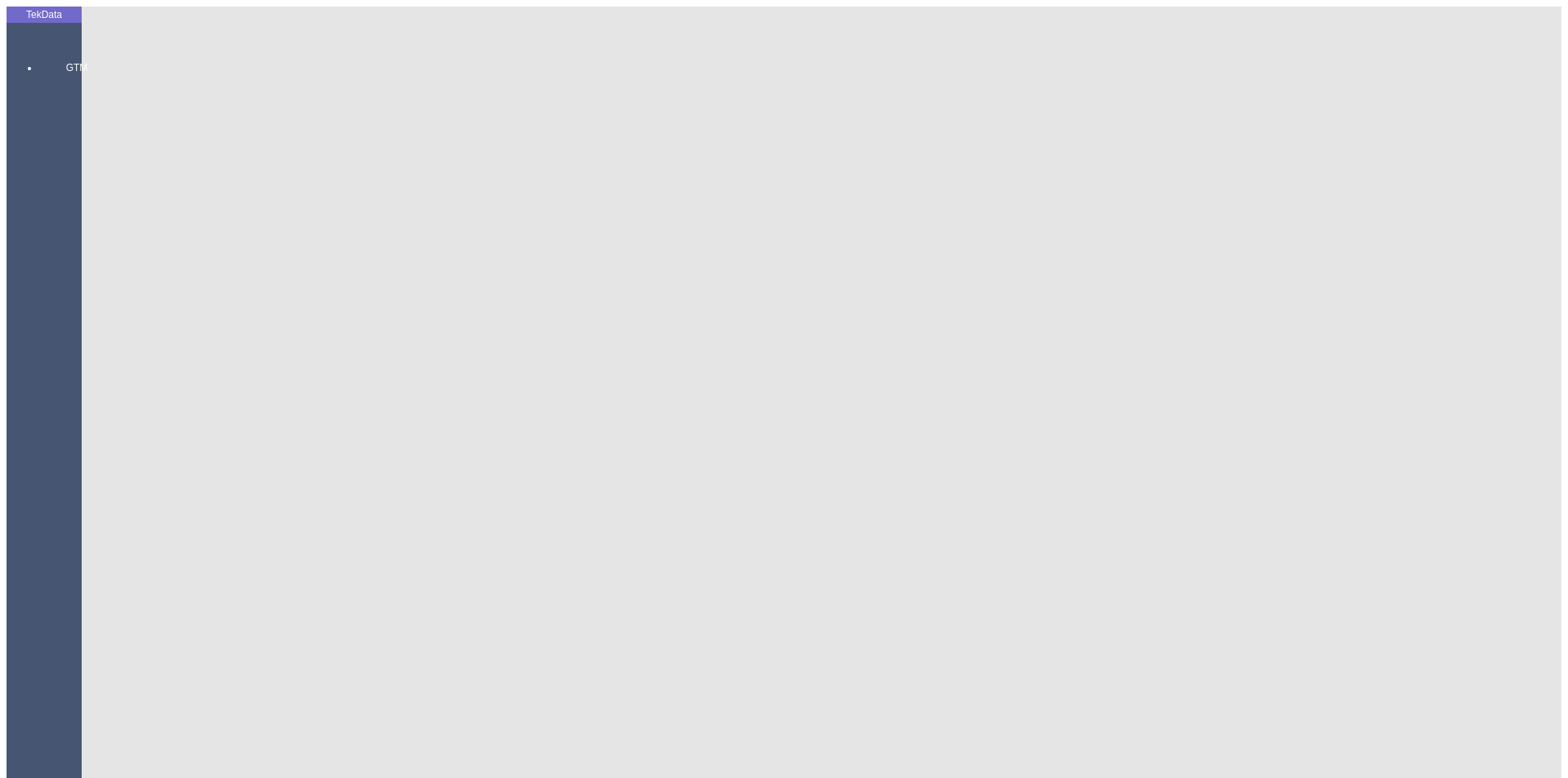
type input "386.7"
type input "394.35"
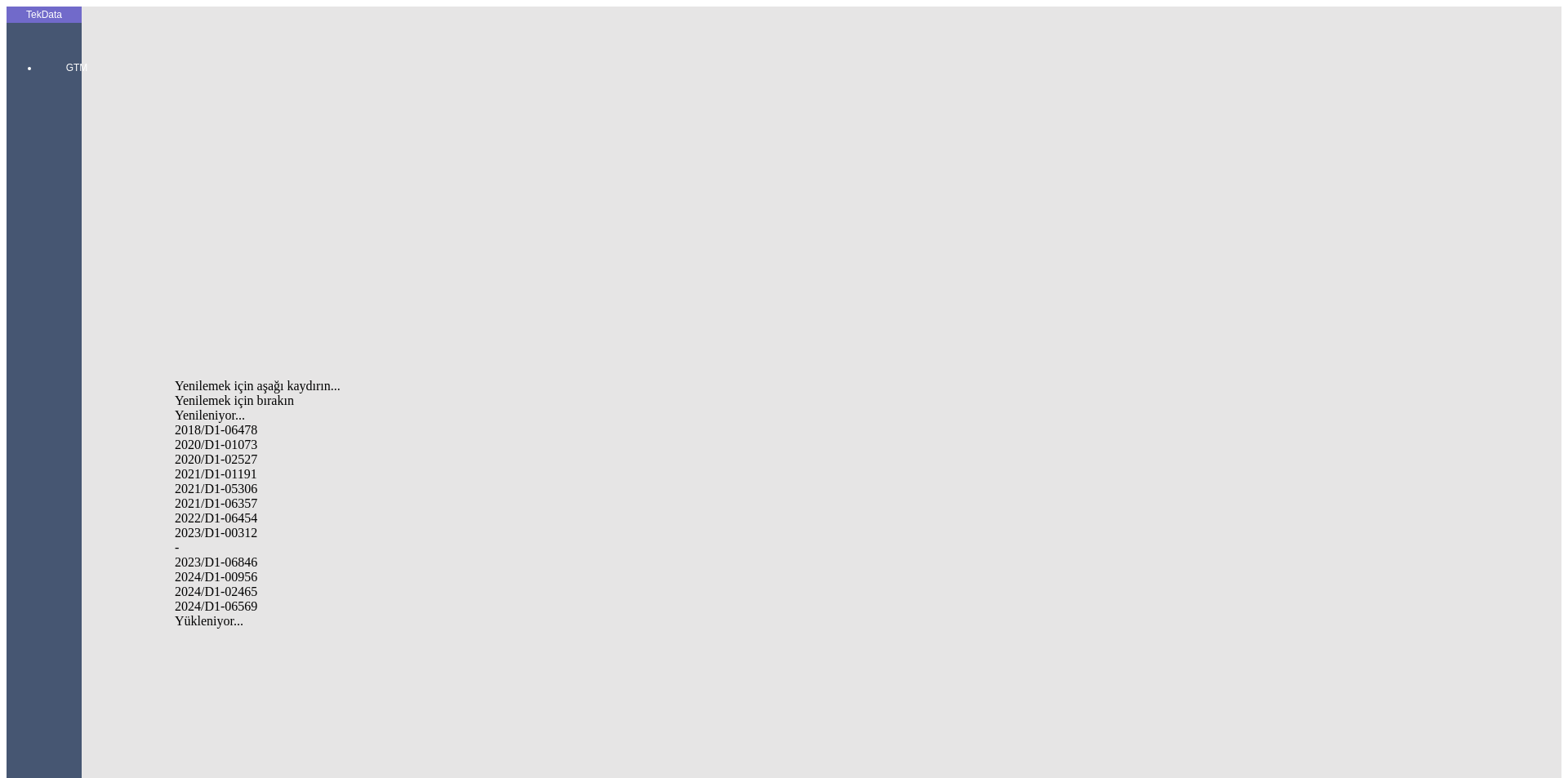
click at [300, 584] on div "2024/D1-02465" at bounding box center [492, 591] width 635 height 15
type input "2024/D1-02465"
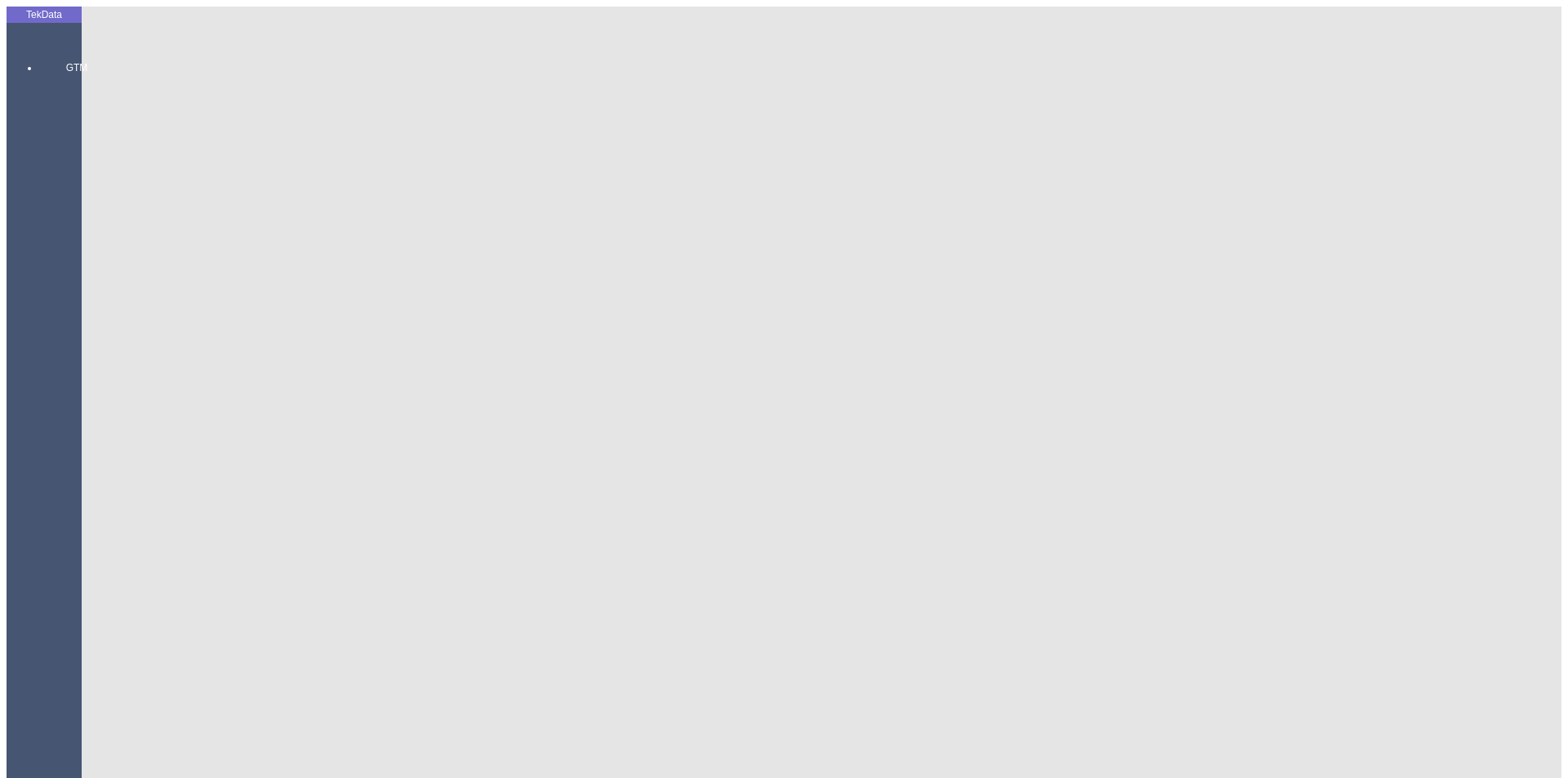
drag, startPoint x: 811, startPoint y: 187, endPoint x: 777, endPoint y: 192, distance: 34.4
type input "48"
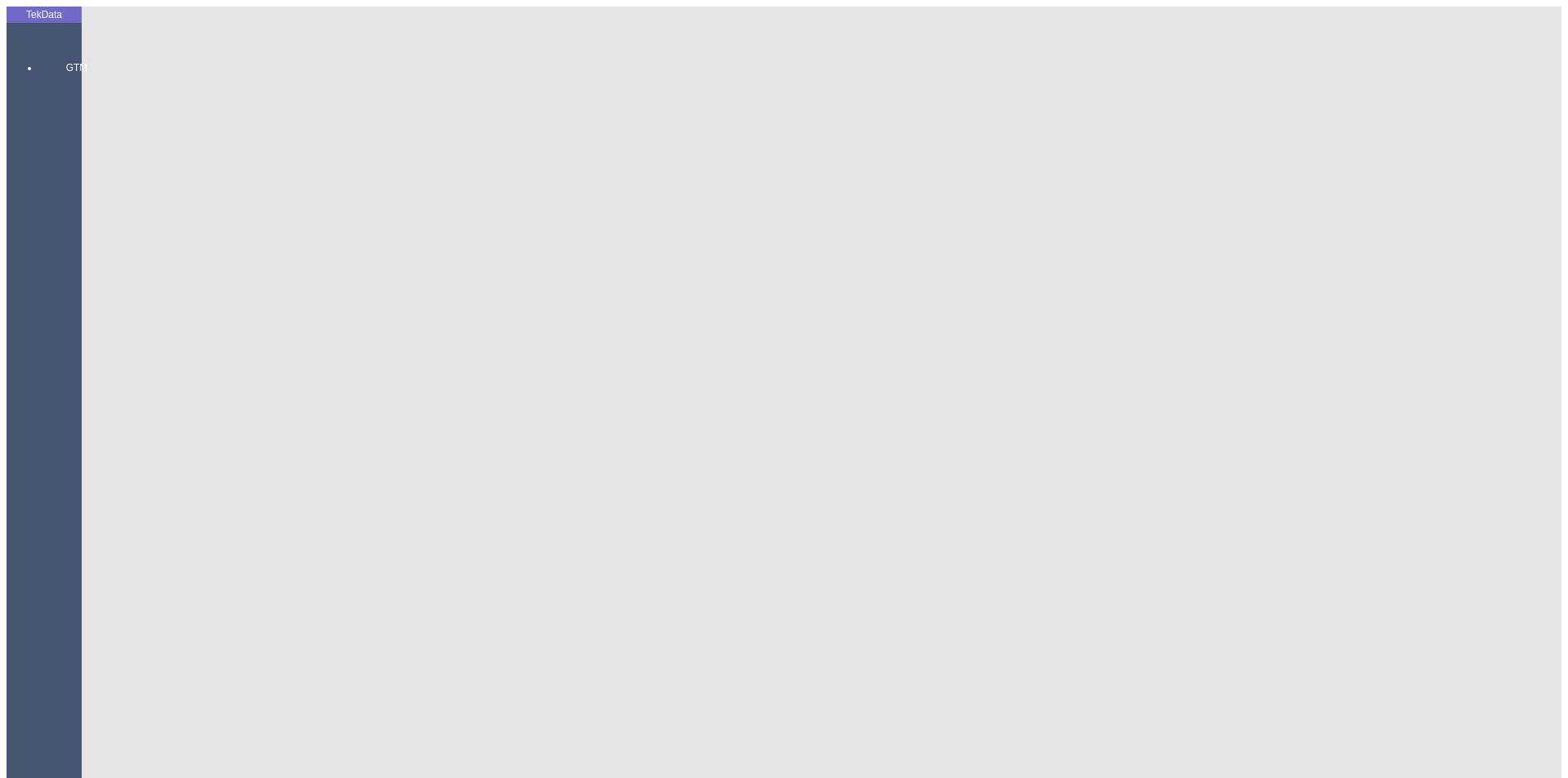
drag, startPoint x: 110, startPoint y: 231, endPoint x: 113, endPoint y: 245, distance: 14.3
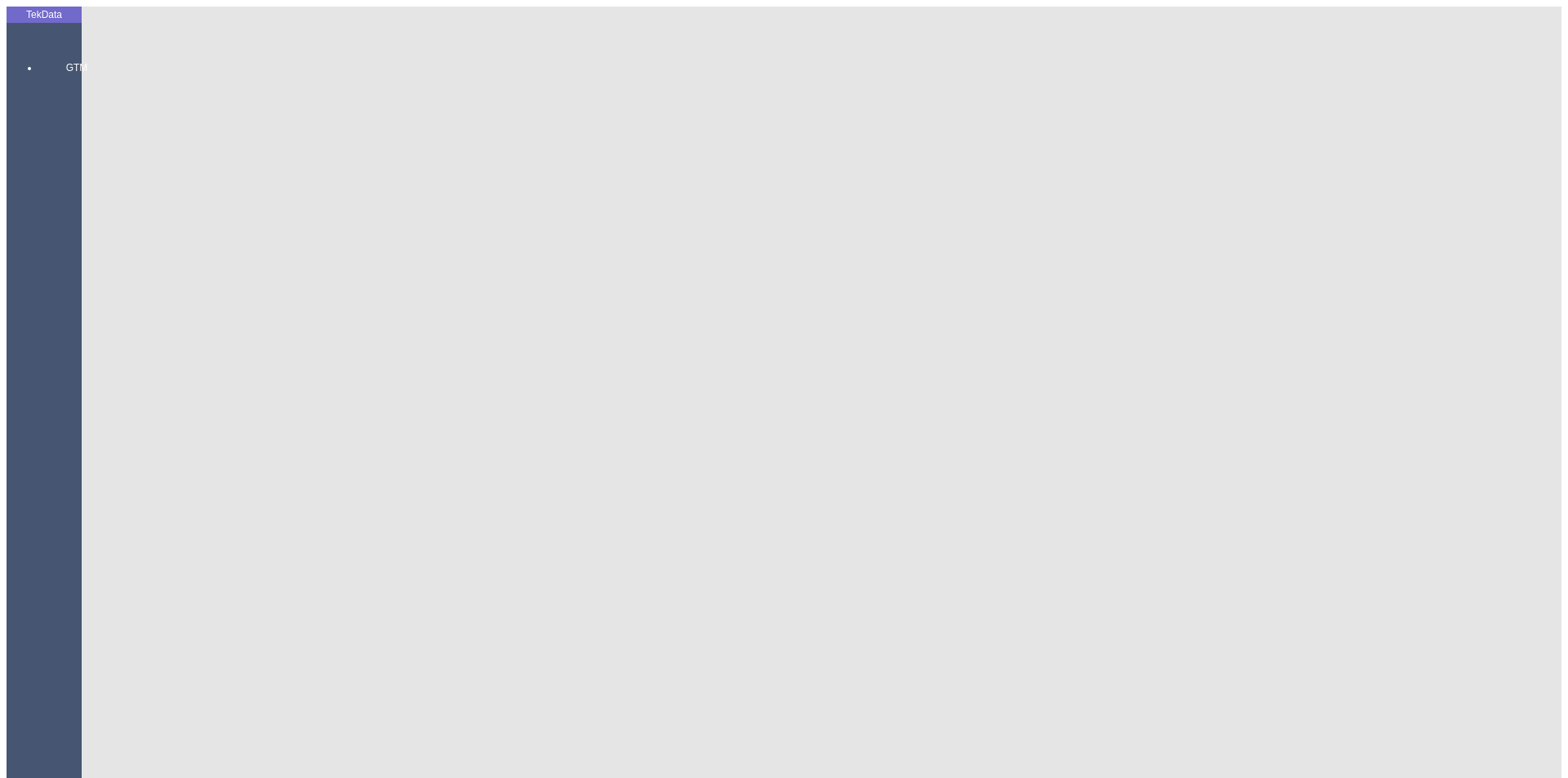
drag, startPoint x: 325, startPoint y: 122, endPoint x: 161, endPoint y: 122, distance: 164.0
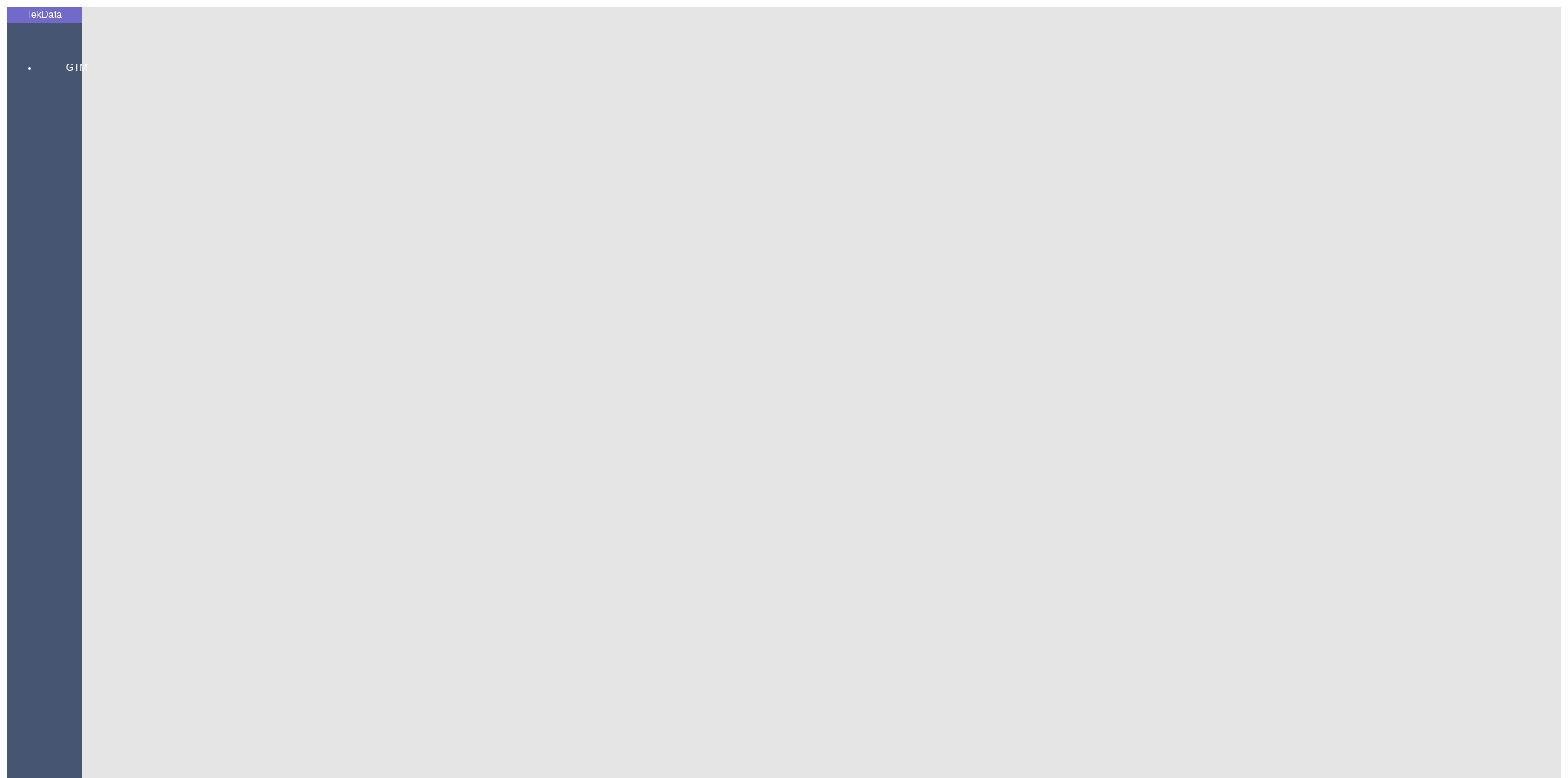
drag, startPoint x: 309, startPoint y: 144, endPoint x: 147, endPoint y: 154, distance: 162.3
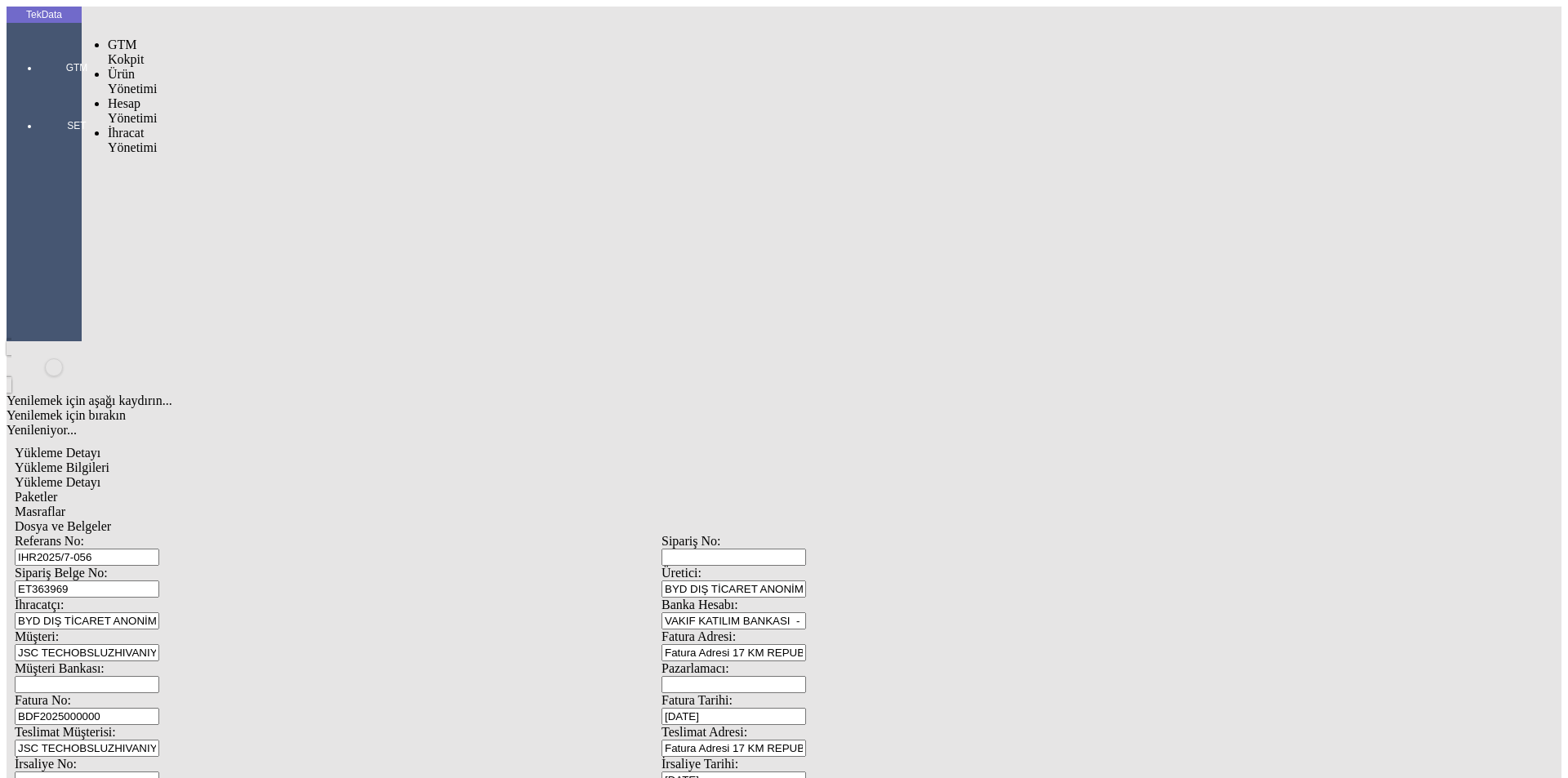
click at [39, 46] on div "GTM" at bounding box center [77, 61] width 75 height 58
click at [136, 126] on span "İhracat Yönetimi" at bounding box center [133, 139] width 49 height 28
click at [250, 154] on span "Yüklemeler" at bounding box center [280, 161] width 62 height 14
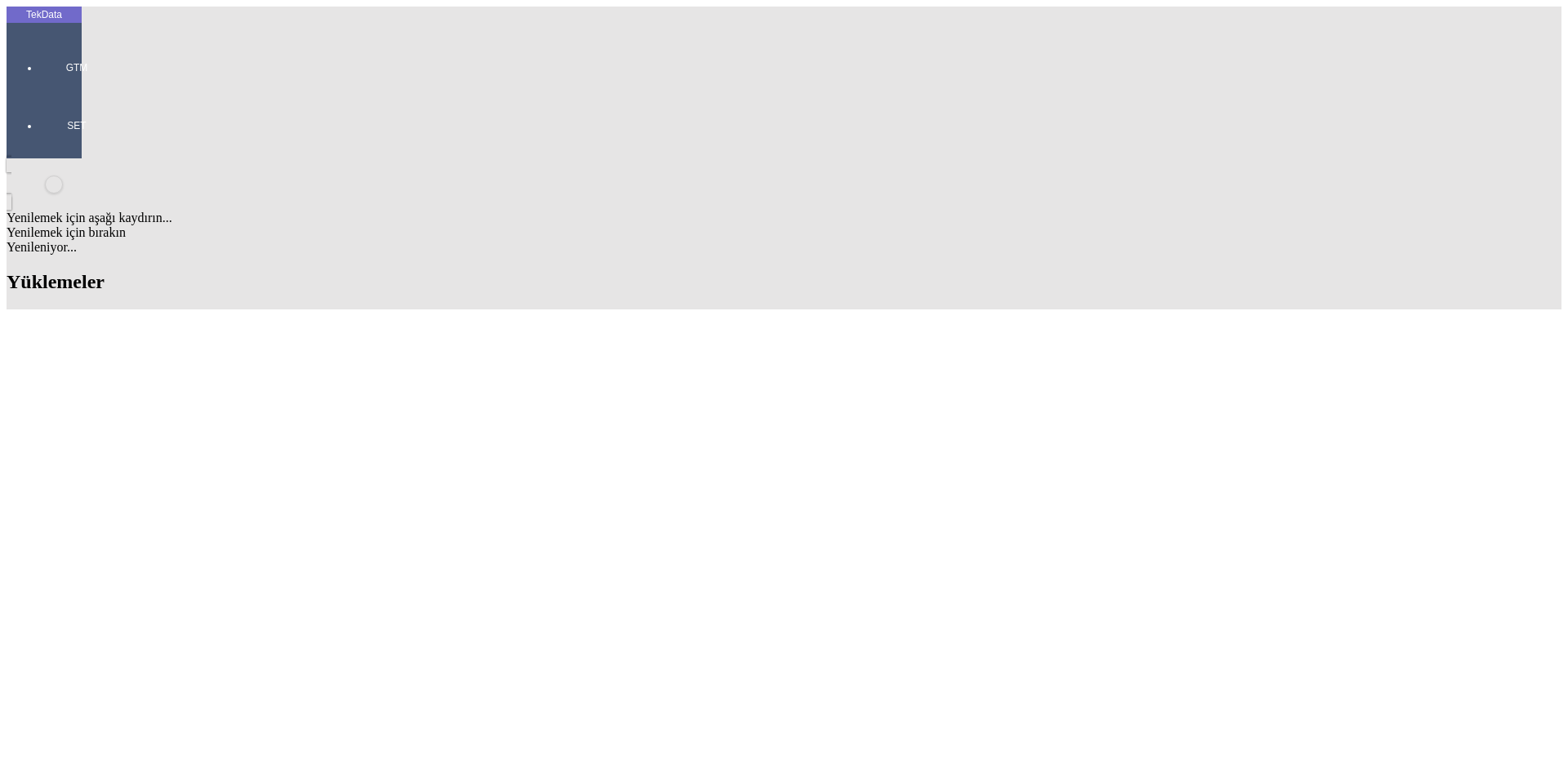
type input "LLC TORGO"
drag, startPoint x: 506, startPoint y: 719, endPoint x: 432, endPoint y: 719, distance: 74.0
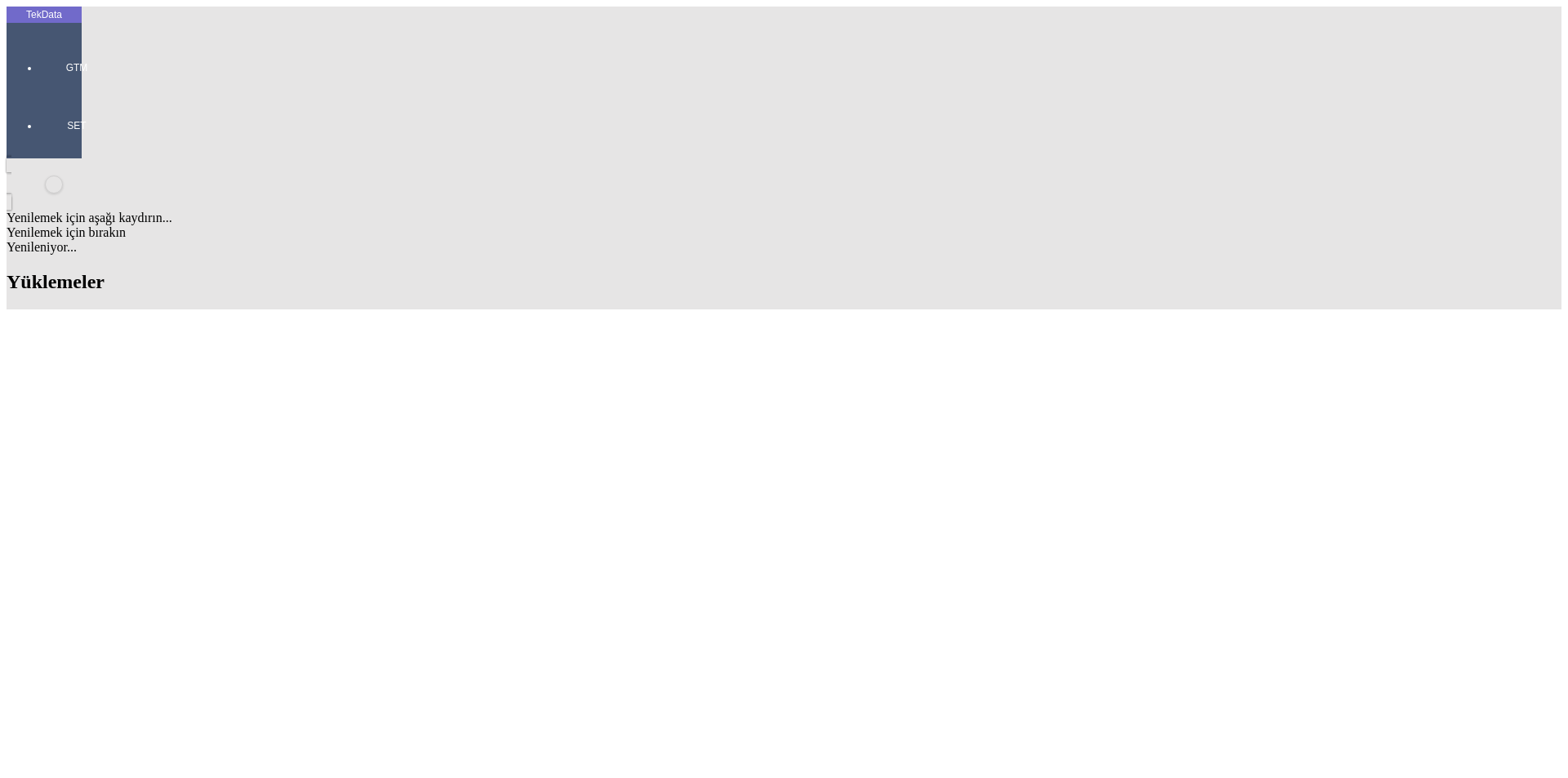
copy tr "ET361214"
drag, startPoint x: 503, startPoint y: 696, endPoint x: 436, endPoint y: 695, distance: 67.0
drag, startPoint x: 491, startPoint y: 681, endPoint x: 432, endPoint y: 681, distance: 59.0
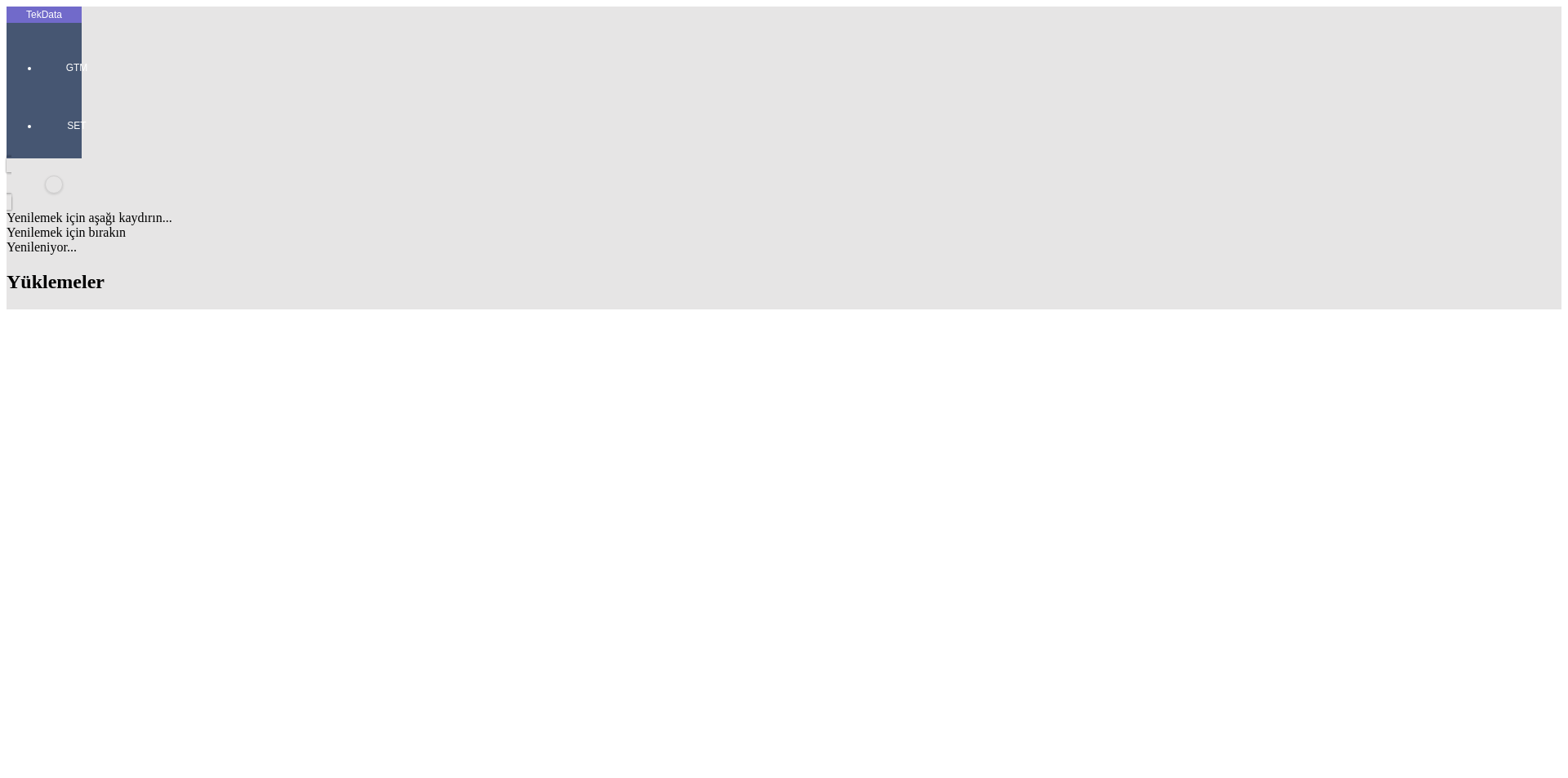
copy tr "ET360355"
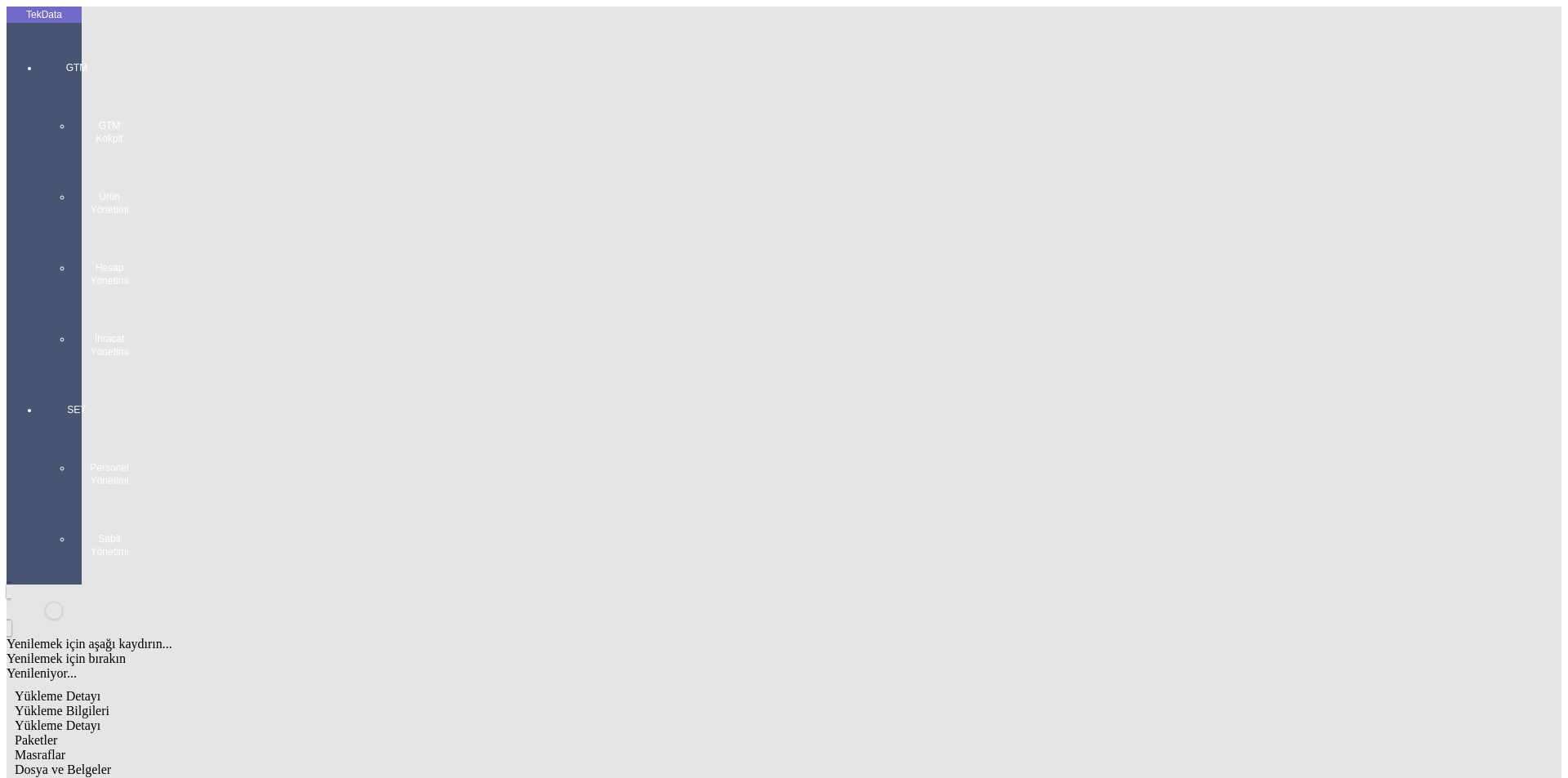
click at [43, 32] on div "GTM GTM Kokpit Ürün Yönetimi Hesap Yönetimi İhracat Yönetimi" at bounding box center [77, 203] width 75 height 342
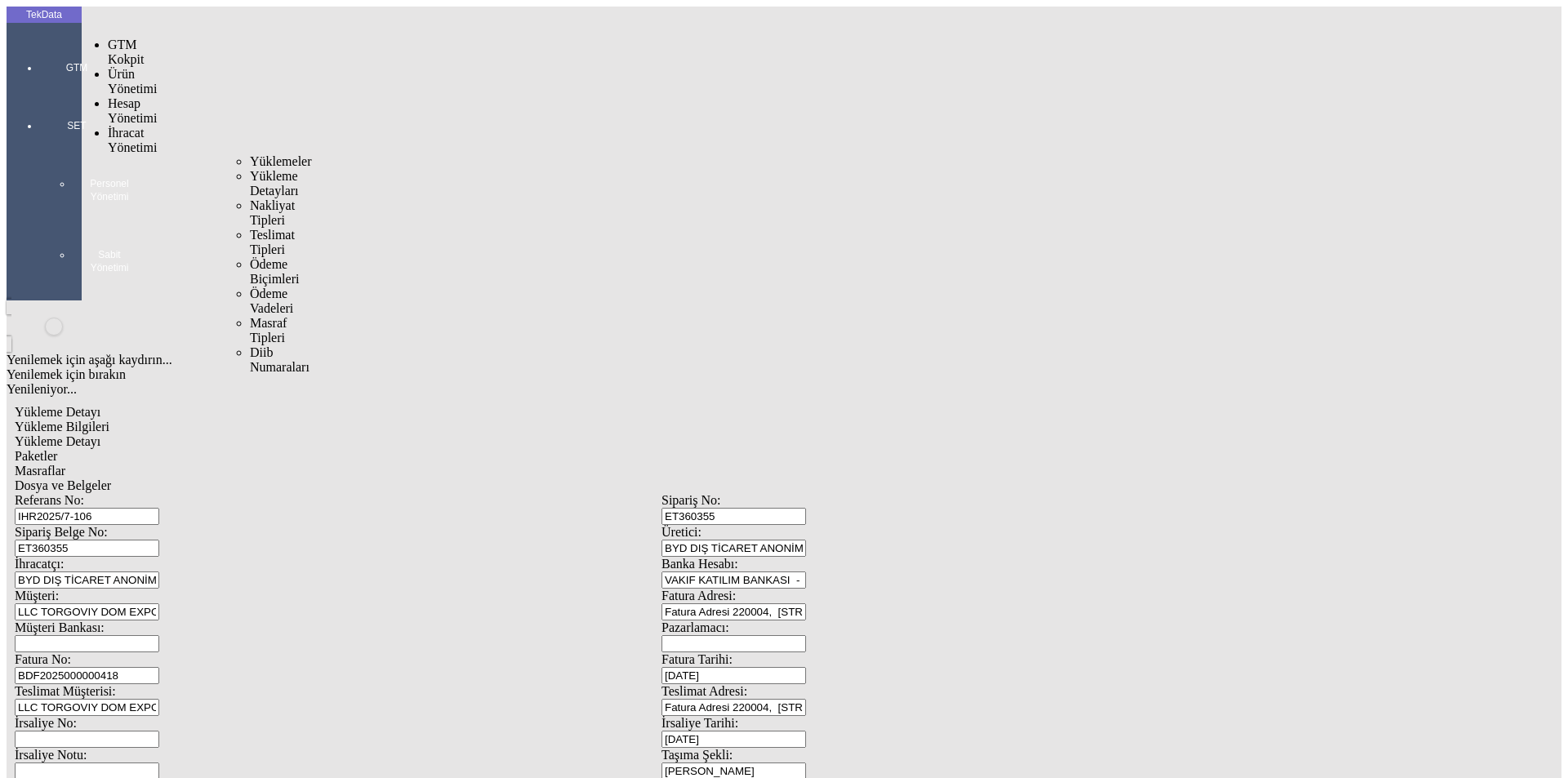
click at [145, 126] on span "İhracat Yönetimi" at bounding box center [133, 139] width 49 height 28
click at [250, 154] on span "Yüklemeler" at bounding box center [280, 161] width 62 height 14
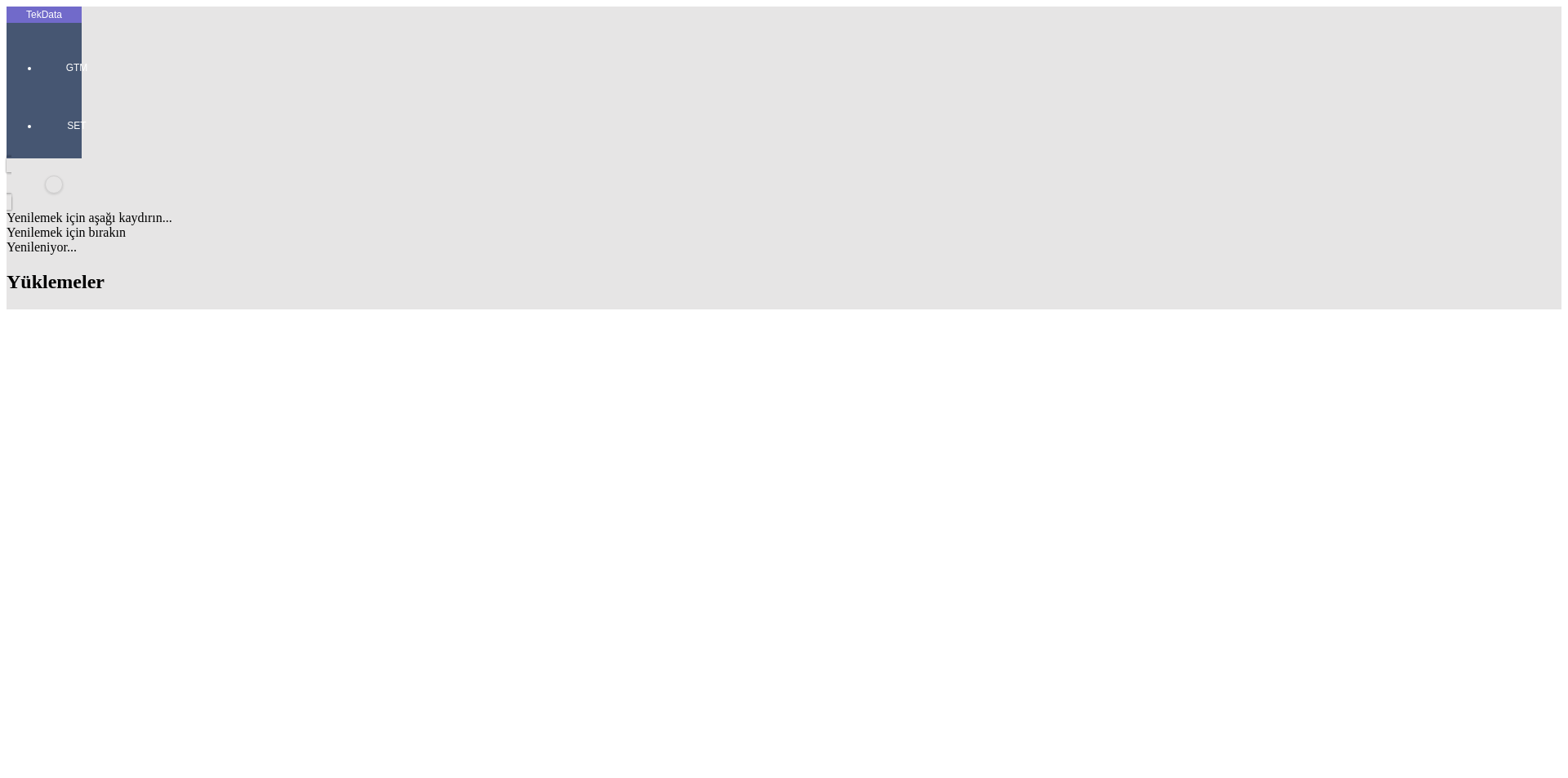
drag, startPoint x: 1083, startPoint y: 133, endPoint x: 990, endPoint y: 130, distance: 93.0
drag, startPoint x: 680, startPoint y: 303, endPoint x: 768, endPoint y: 309, distance: 88.2
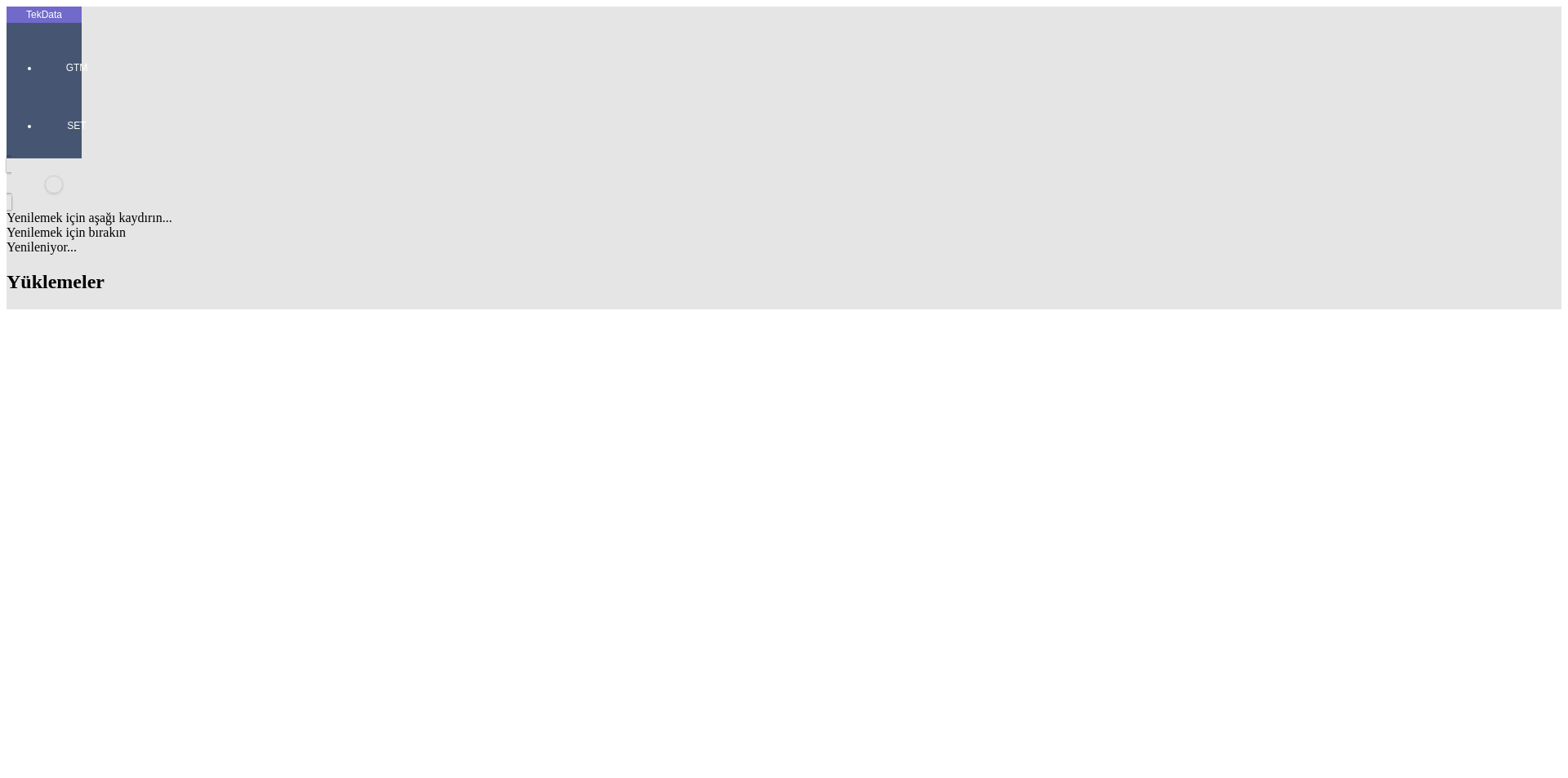
copy td "BDF2025000000470"
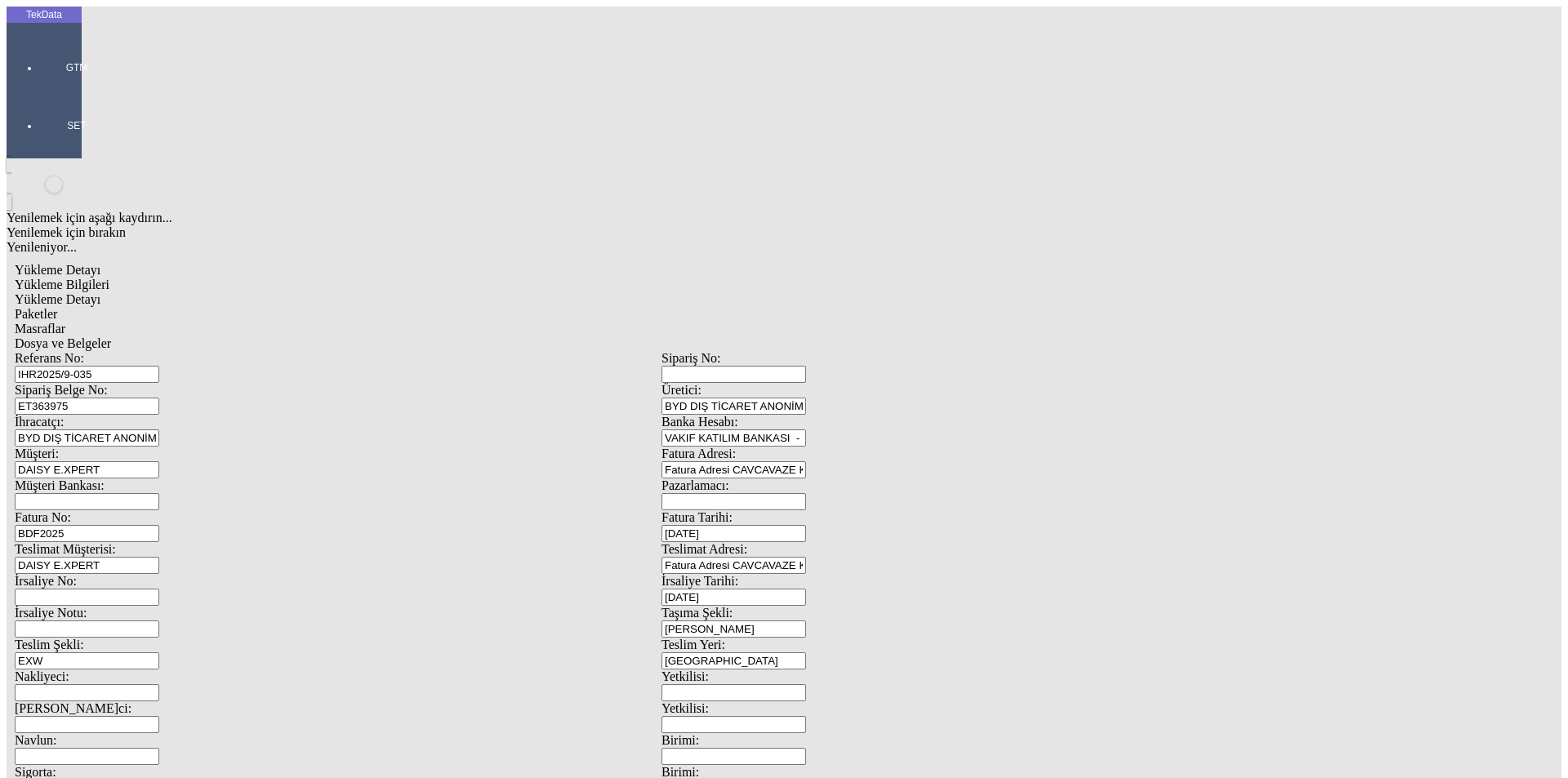
click at [159, 526] on input "BDF2025" at bounding box center [86, 533] width 144 height 17
drag, startPoint x: 294, startPoint y: 273, endPoint x: 134, endPoint y: 261, distance: 160.4
click at [134, 511] on div "Fatura No: BDF2025" at bounding box center [338, 527] width 646 height 31
paste input "000000470"
type input "BDF2025000000471"
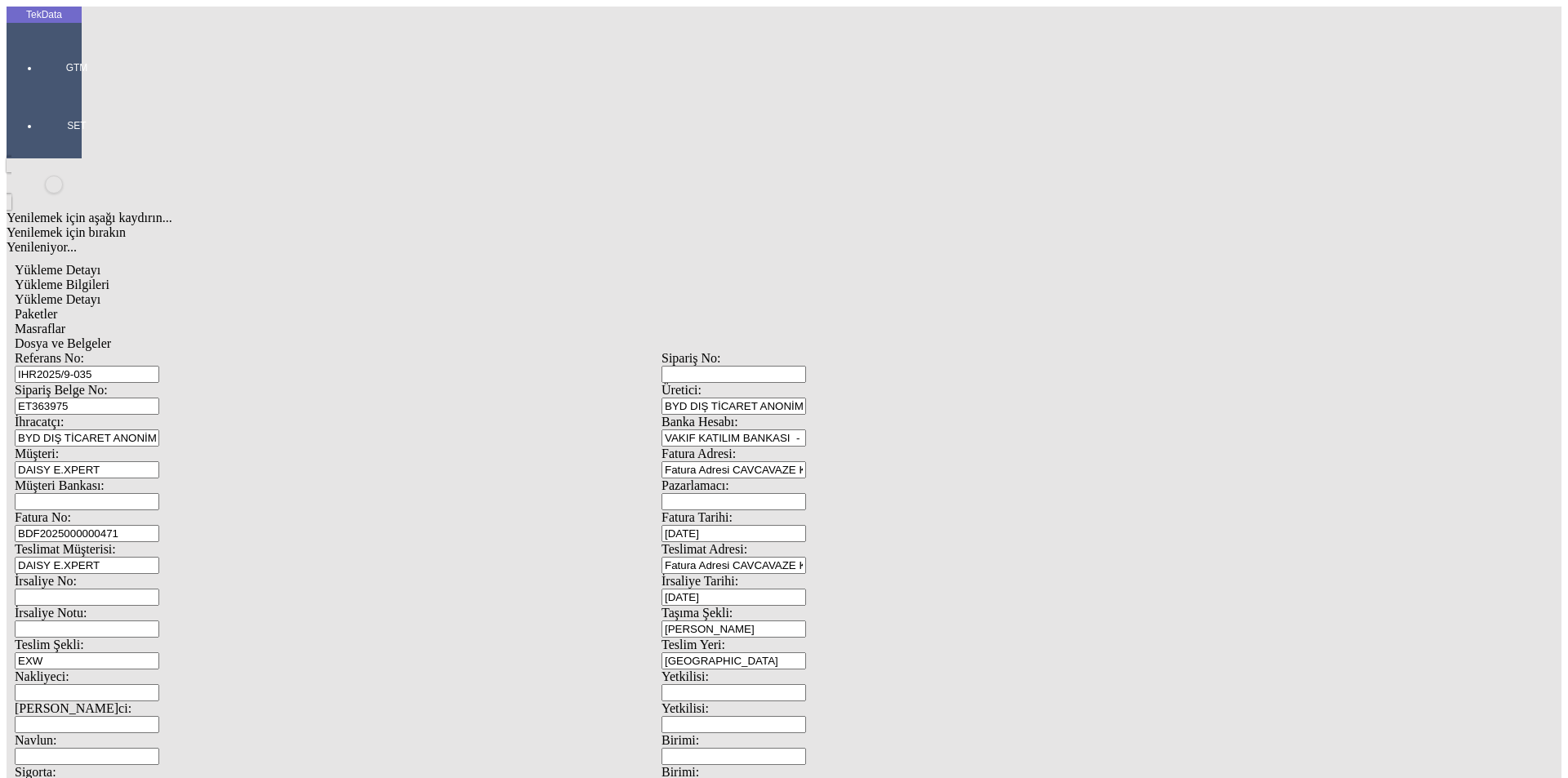
scroll to position [140, 0]
click at [100, 293] on span "Yükleme Detayı" at bounding box center [57, 300] width 85 height 14
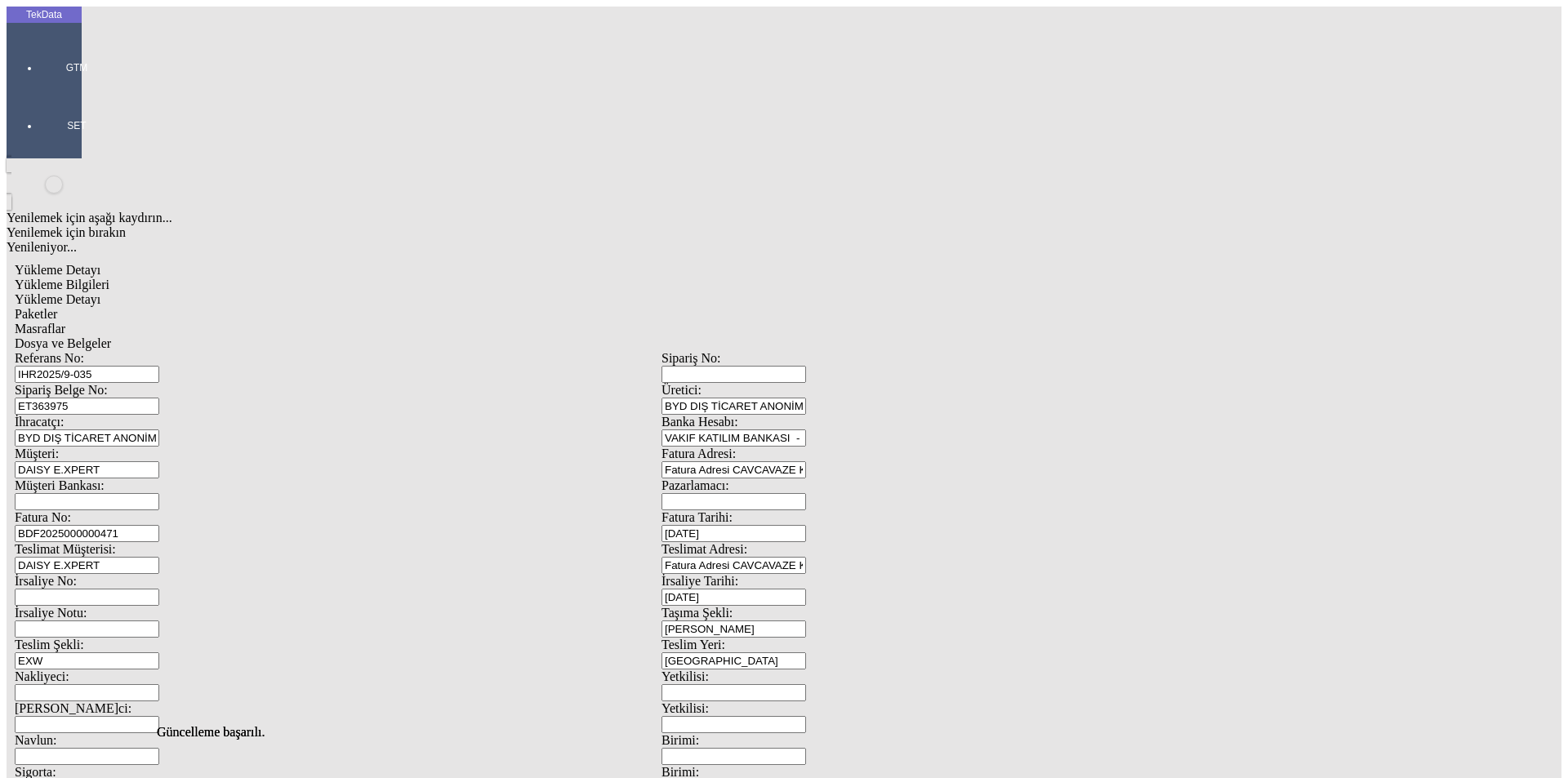
click at [57, 307] on span "Paketler" at bounding box center [35, 314] width 42 height 14
click at [467, 322] on div "Masraflar" at bounding box center [661, 329] width 1294 height 15
click at [57, 307] on span "Paketler" at bounding box center [35, 314] width 42 height 14
click at [462, 322] on div "Masraflar" at bounding box center [661, 329] width 1294 height 15
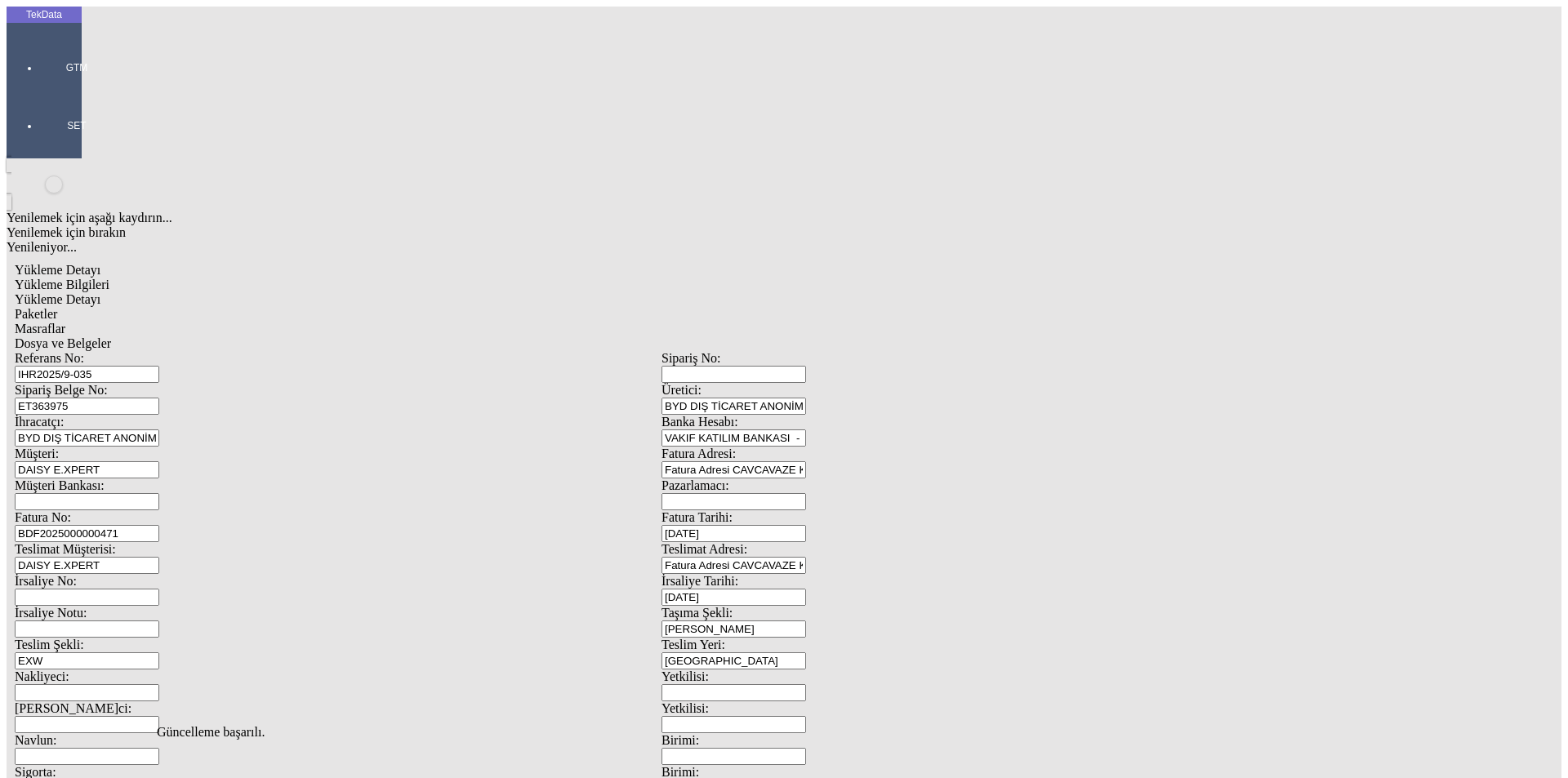
click at [111, 336] on span "Dosya ve Belgeler" at bounding box center [63, 343] width 96 height 14
drag, startPoint x: 251, startPoint y: 211, endPoint x: 198, endPoint y: 217, distance: 53.3
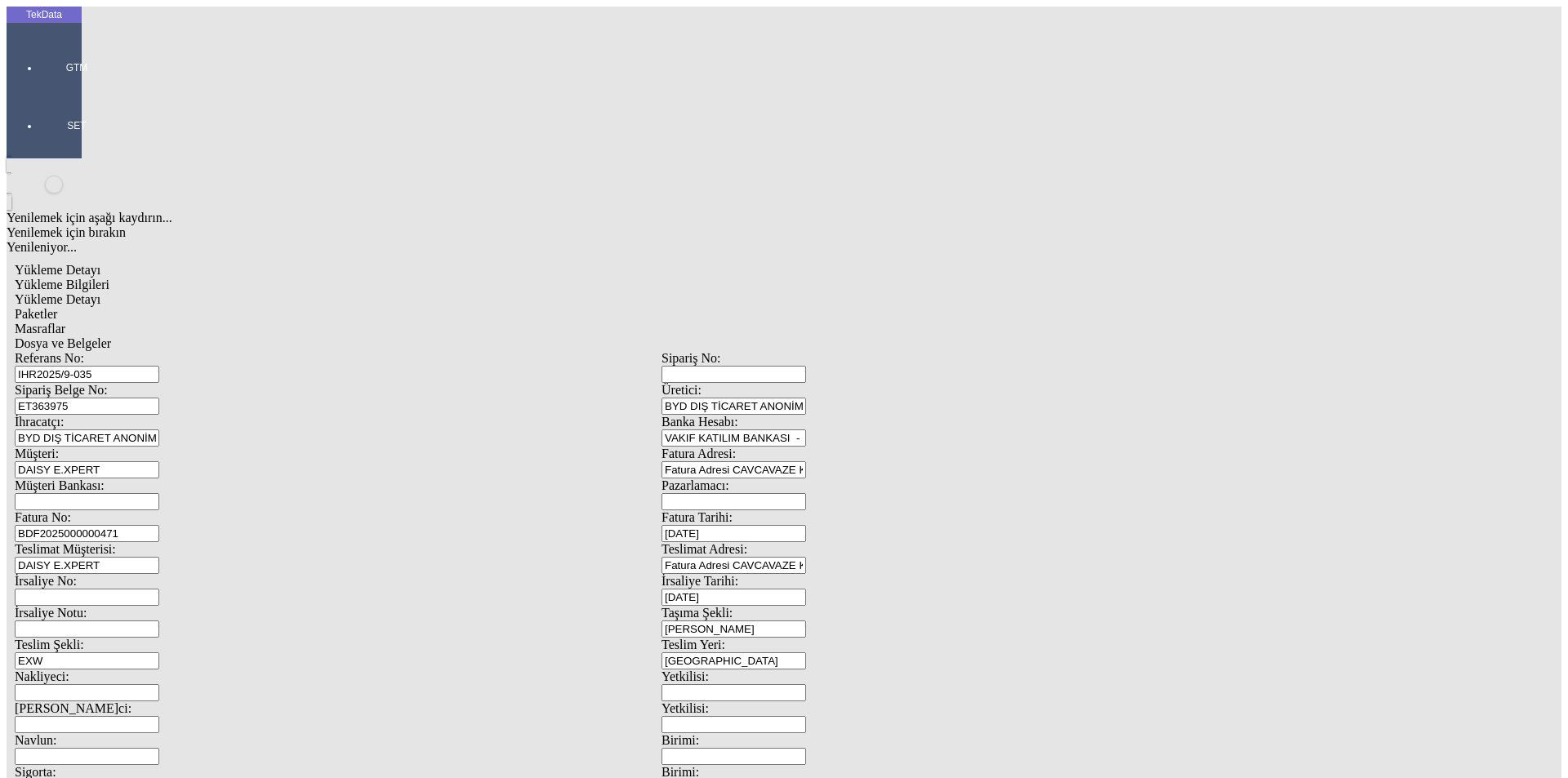
click at [198, 447] on div "Müşteri: [PERSON_NAME]" at bounding box center [338, 463] width 646 height 31
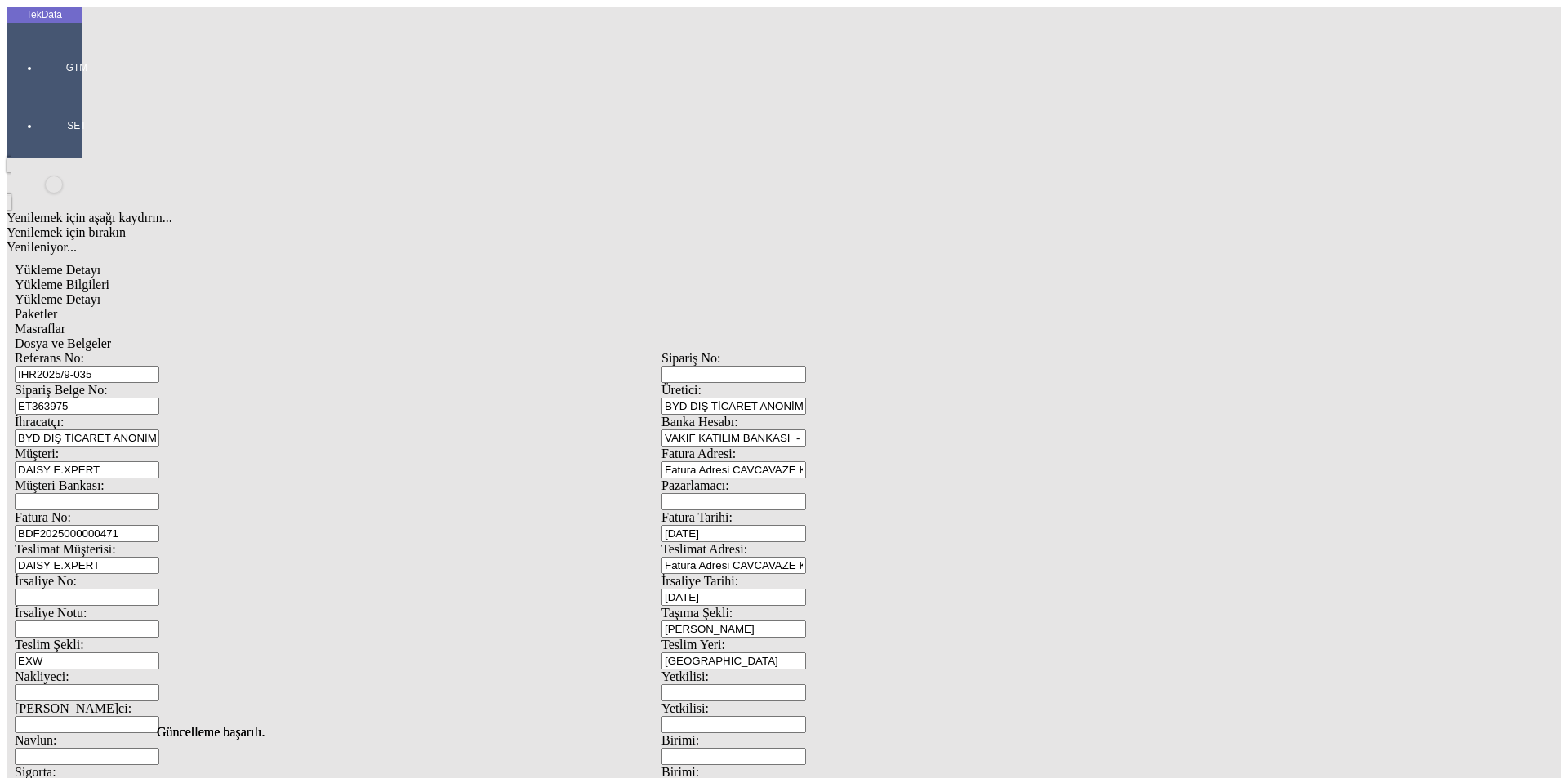
click at [100, 293] on span "Yükleme Detayı" at bounding box center [57, 300] width 85 height 14
click at [57, 307] on span "Paketler" at bounding box center [35, 314] width 42 height 14
click at [455, 322] on div "Masraflar" at bounding box center [661, 329] width 1294 height 15
click at [111, 336] on span "Dosya ve Belgeler" at bounding box center [63, 343] width 96 height 14
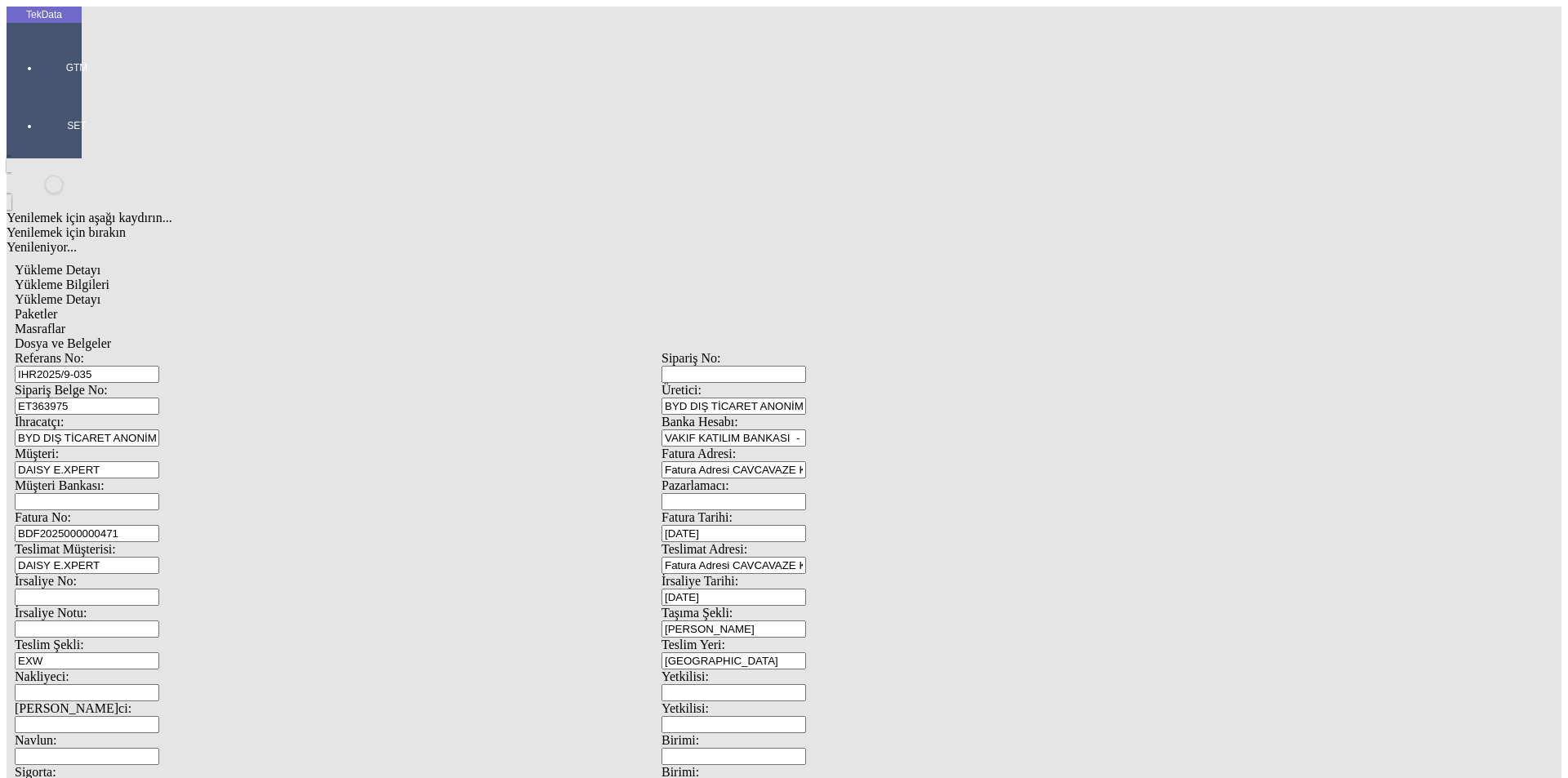
click at [111, 336] on span "Dosya ve Belgeler" at bounding box center [63, 343] width 96 height 14
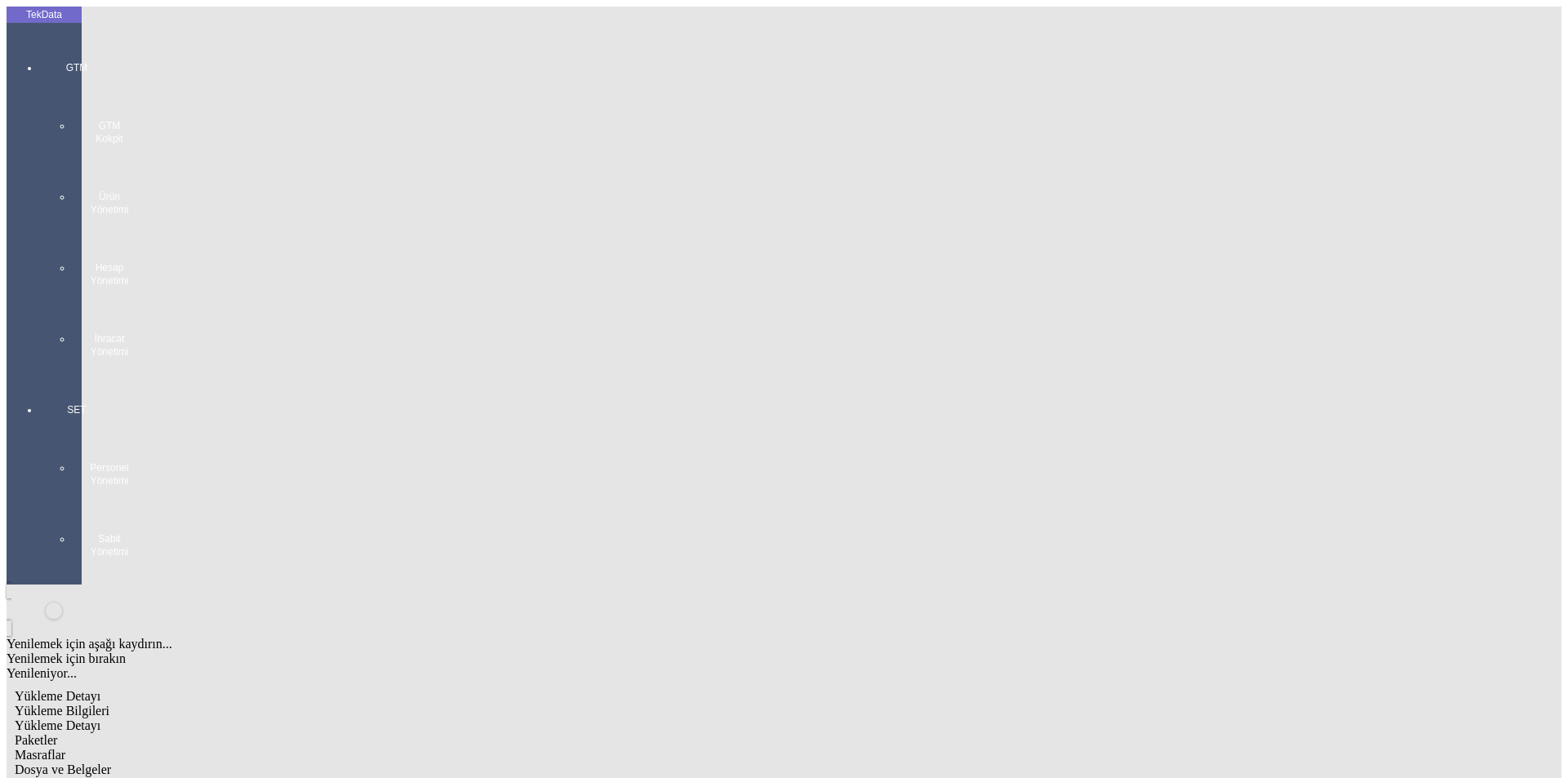
click at [39, 68] on div "GTM GTM Kokpit Ürün Yönetimi Hesap Yönetimi İhracat Yönetimi" at bounding box center [77, 203] width 75 height 342
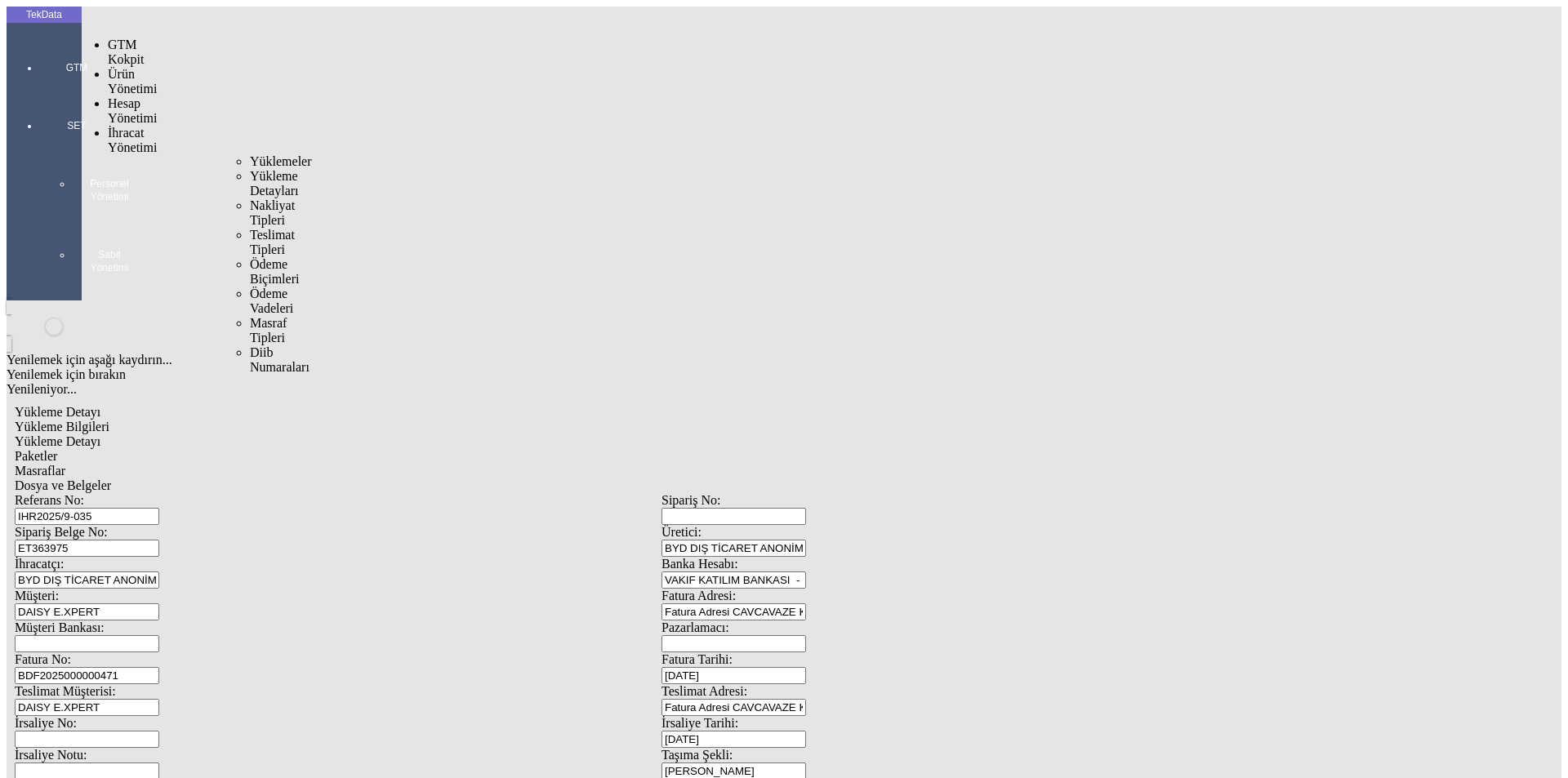
click at [108, 126] on span "İhracat Yönetimi" at bounding box center [133, 139] width 49 height 28
click at [250, 154] on span "Yüklemeler" at bounding box center [280, 161] width 62 height 14
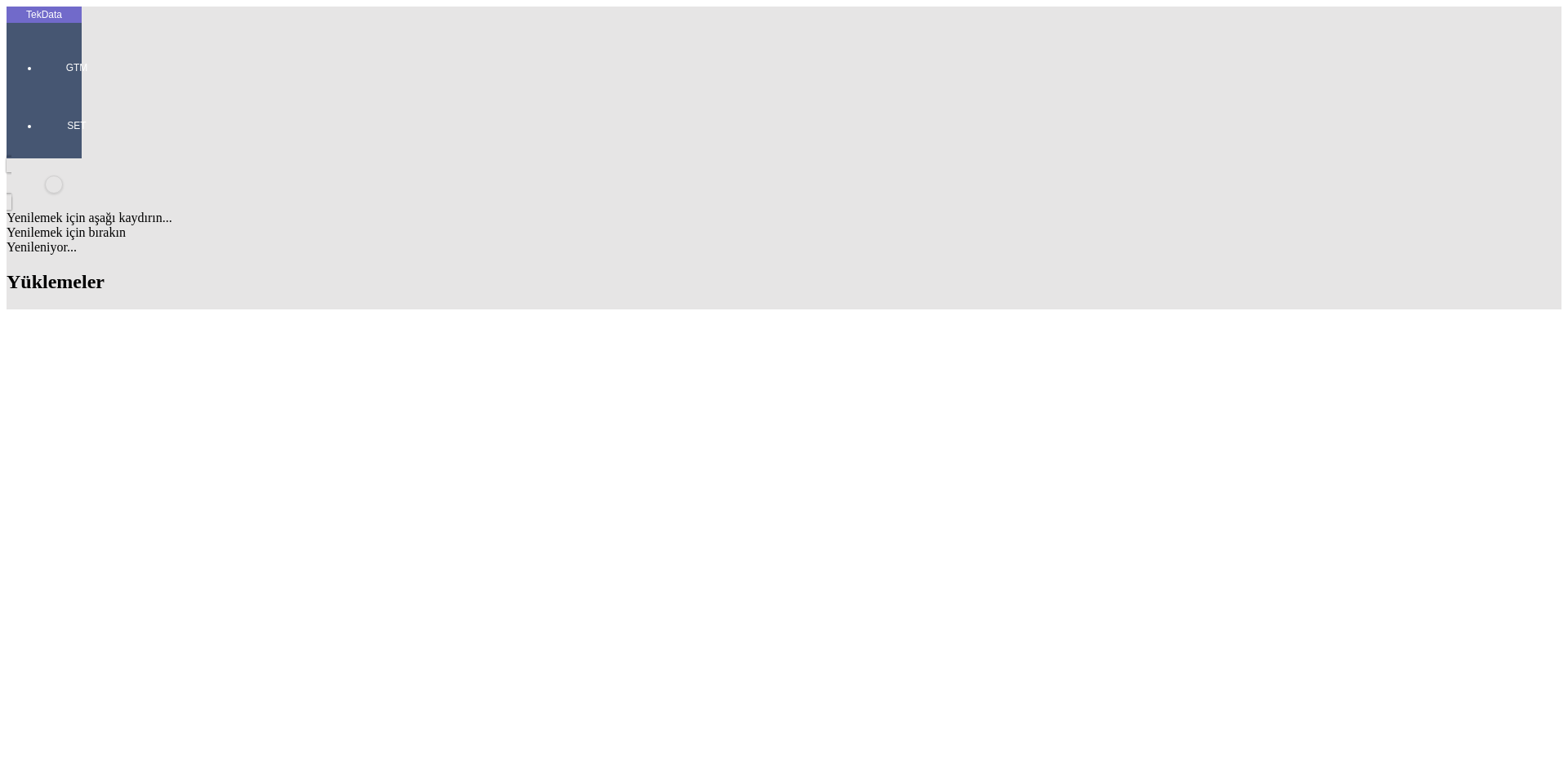
scroll to position [409, 0]
drag, startPoint x: 682, startPoint y: 315, endPoint x: 769, endPoint y: 315, distance: 87.0
drag, startPoint x: 677, startPoint y: 319, endPoint x: 763, endPoint y: 316, distance: 86.1
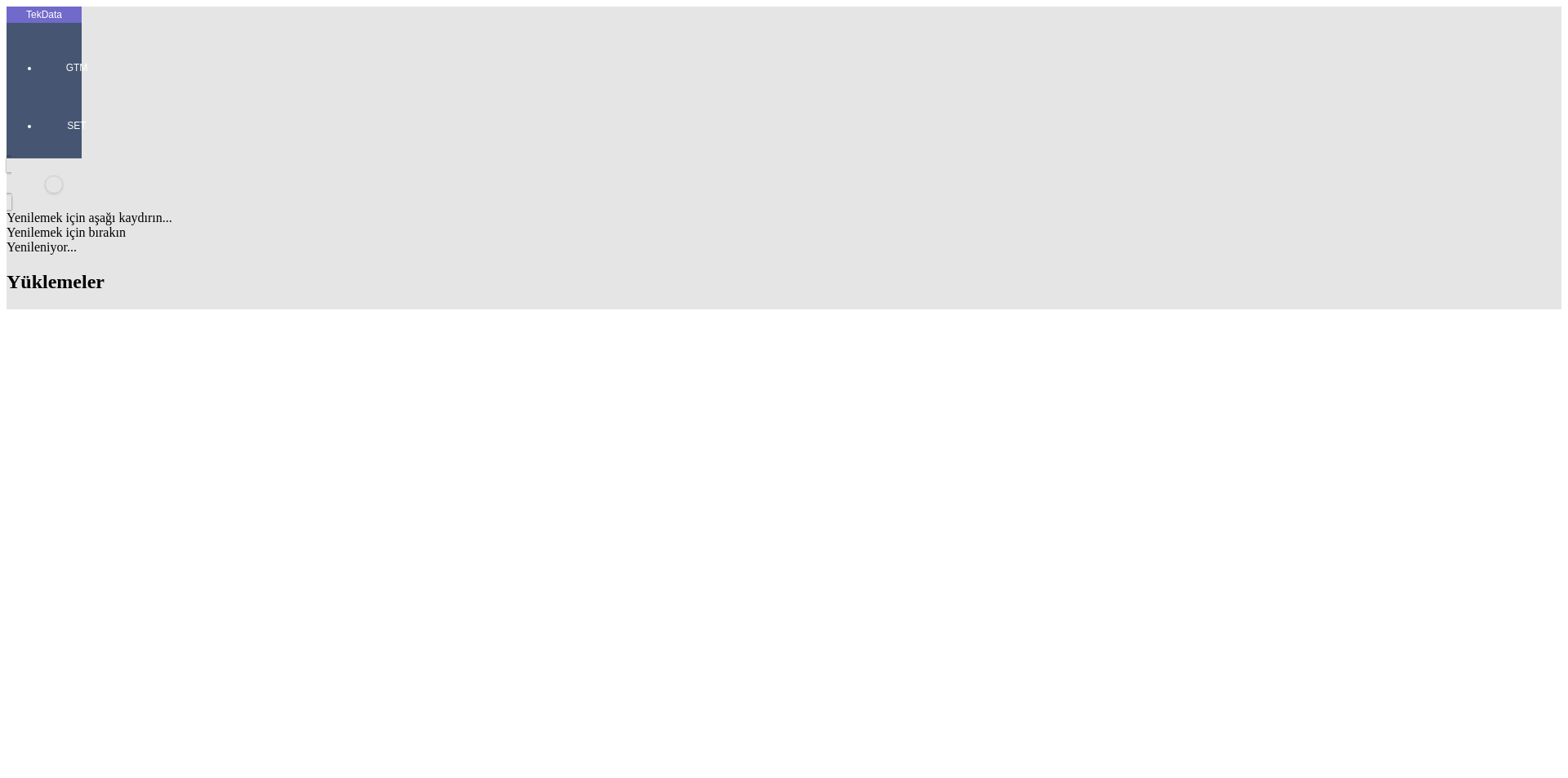
copy td "IHR2025000000082"
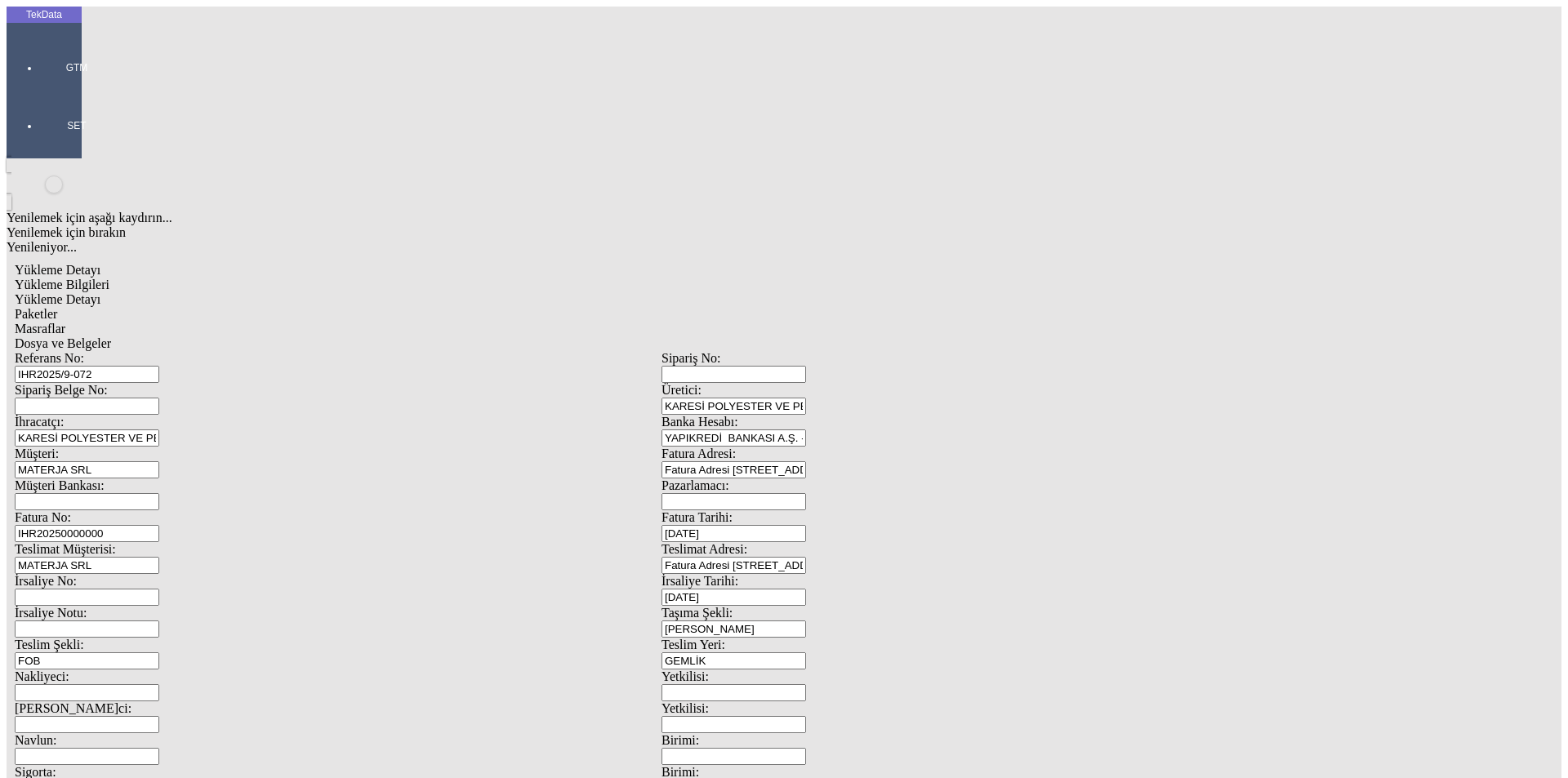
drag, startPoint x: 1450, startPoint y: 338, endPoint x: 176, endPoint y: 273, distance: 1275.7
click at [176, 511] on div "Fatura No: IHR20250000000" at bounding box center [338, 527] width 646 height 31
paste input "82"
type input "IHR2025000000083"
drag, startPoint x: 338, startPoint y: 112, endPoint x: 143, endPoint y: 106, distance: 195.1
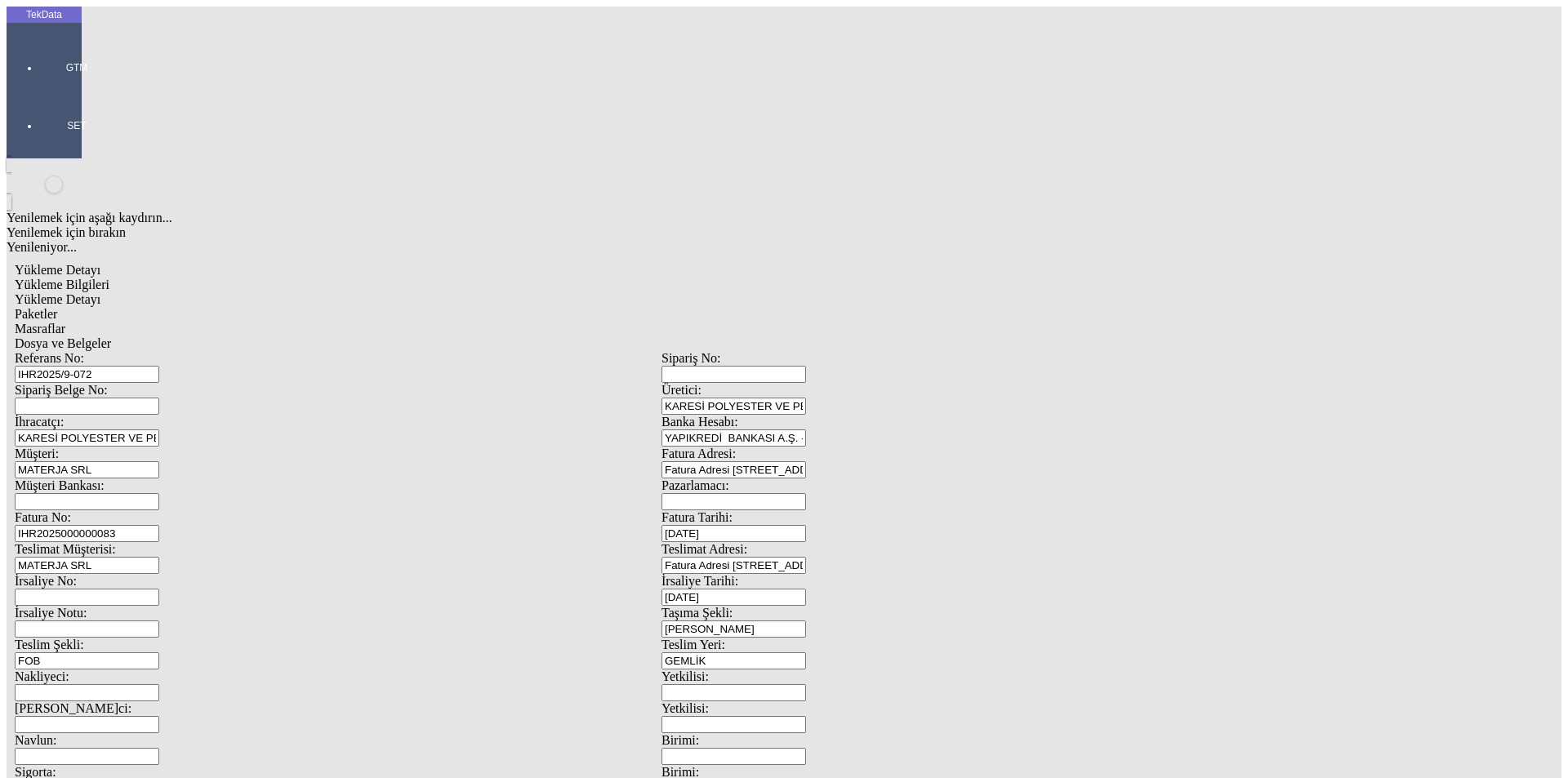
click at [143, 351] on div "Referans No: IHR2025/9-072 Sipariş No: Sipariş Belge No: Üretici: KARESİ POLYES…" at bounding box center [661, 733] width 1294 height 764
drag, startPoint x: 329, startPoint y: 270, endPoint x: 73, endPoint y: 274, distance: 256.0
click at [73, 274] on div "TekData GTM SET Yenilemek için aşağı kaydırın... Yenilemek için bırakın Yenilen…" at bounding box center [661, 646] width 1310 height 1279
